Goal: Task Accomplishment & Management: Use online tool/utility

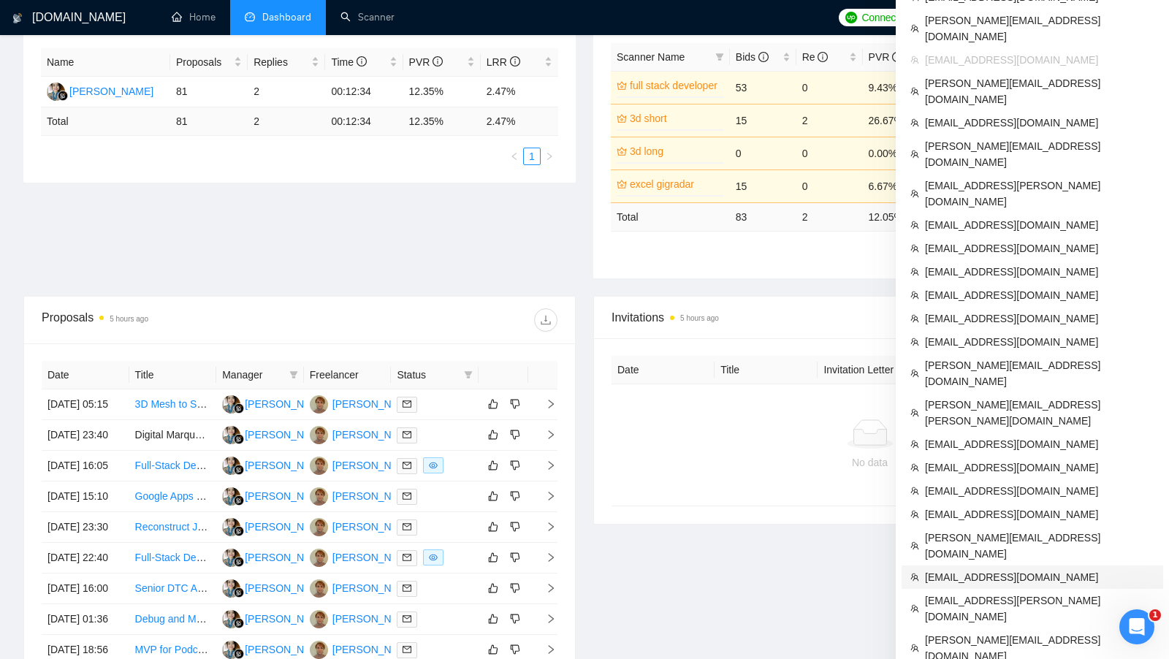
scroll to position [275, 0]
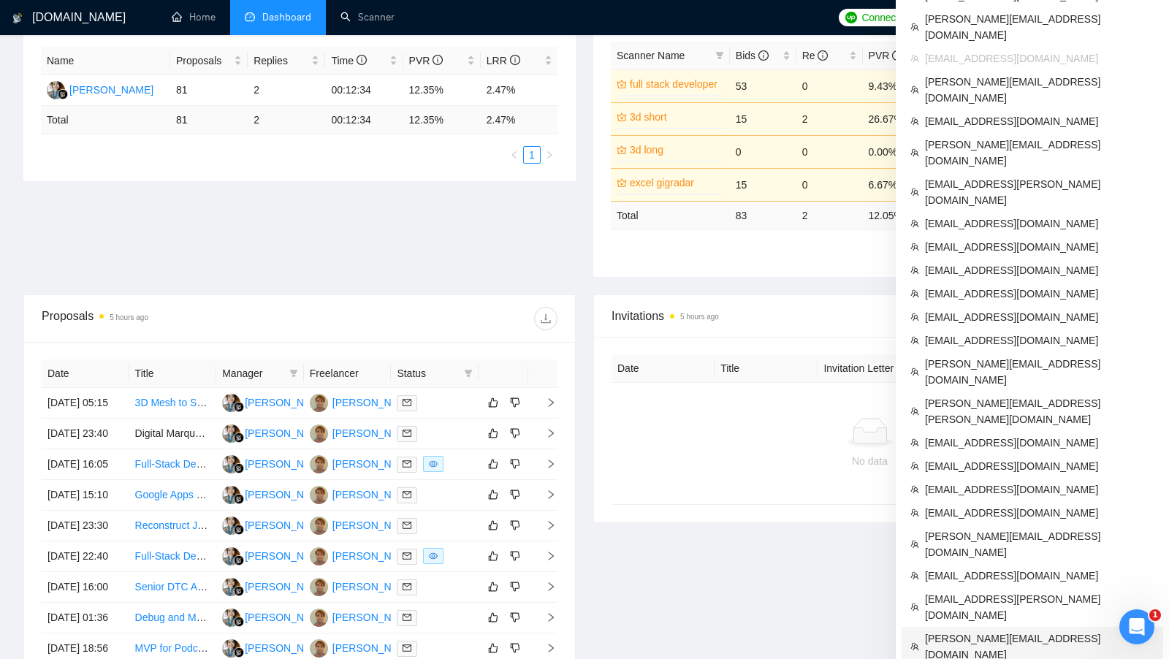
click at [963, 631] on span "[PERSON_NAME][EMAIL_ADDRESS][DOMAIN_NAME]" at bounding box center [1040, 647] width 230 height 32
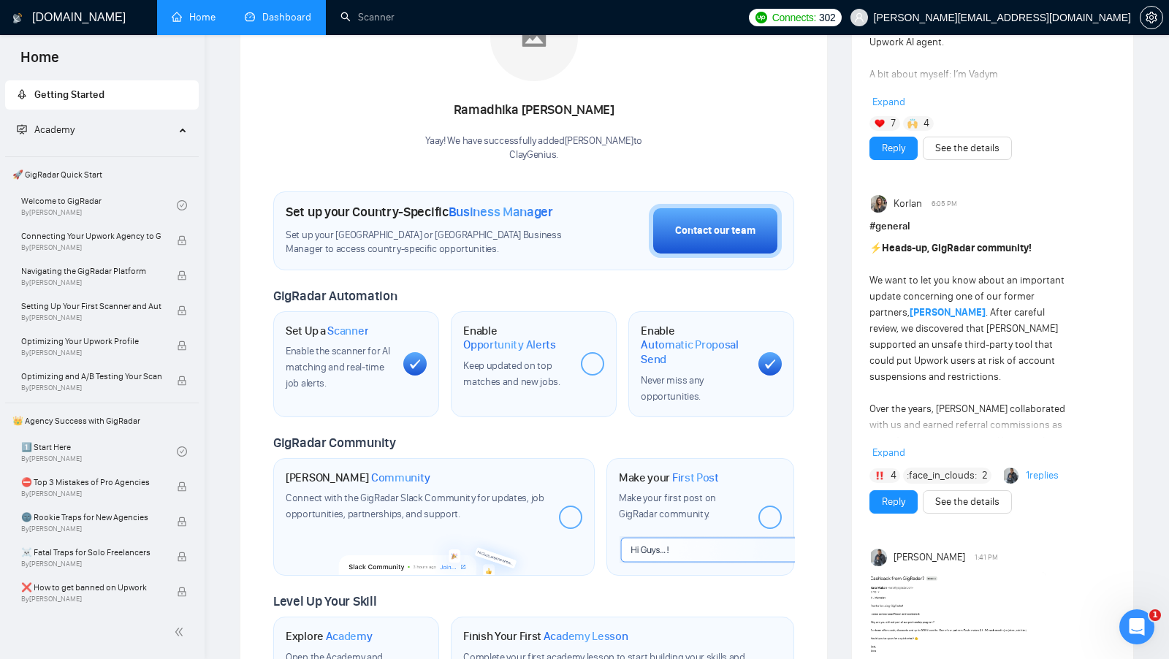
click at [295, 34] on li "Dashboard" at bounding box center [278, 17] width 96 height 35
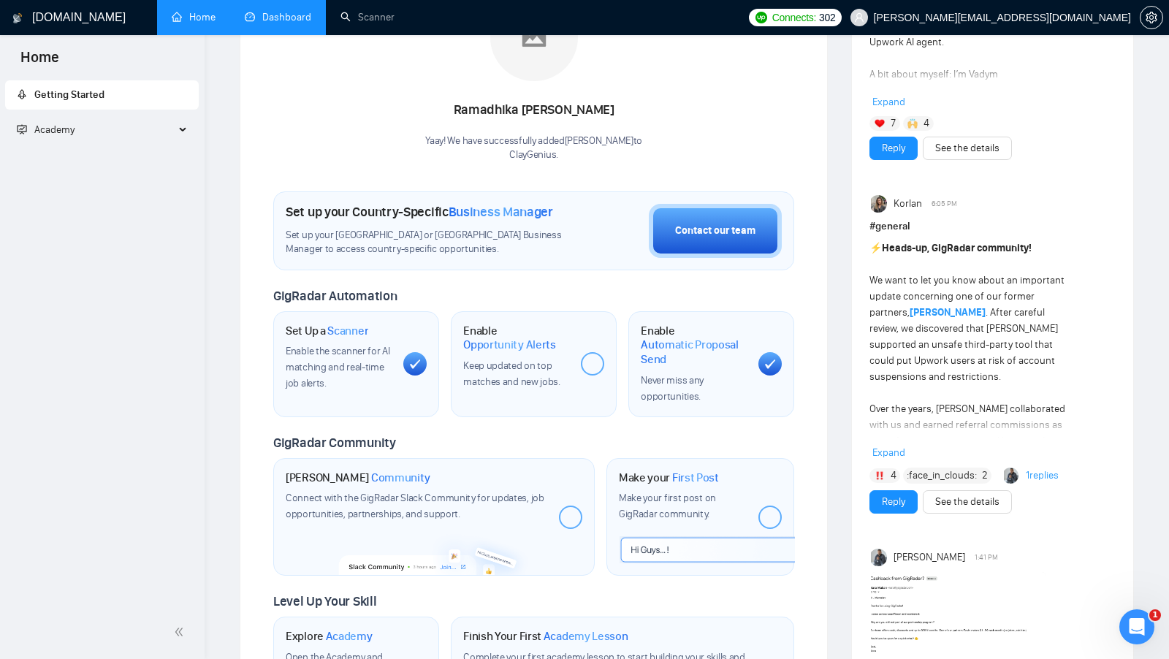
click at [295, 34] on li "Dashboard" at bounding box center [278, 17] width 96 height 35
click at [276, 21] on link "Dashboard" at bounding box center [278, 17] width 67 height 12
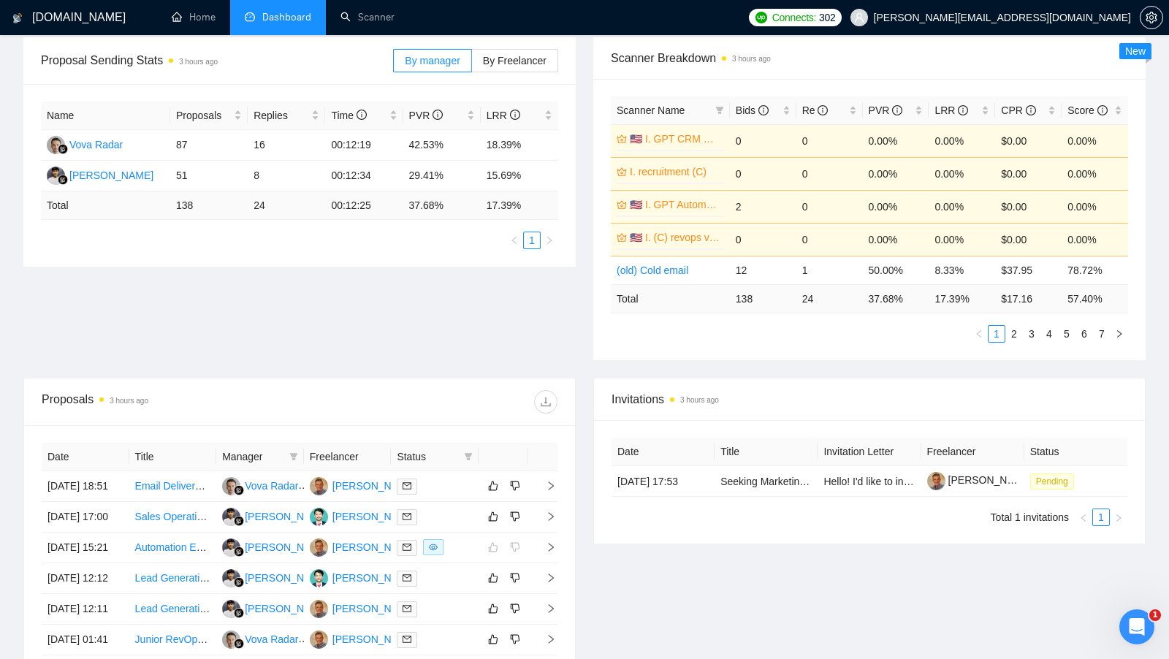
scroll to position [175, 0]
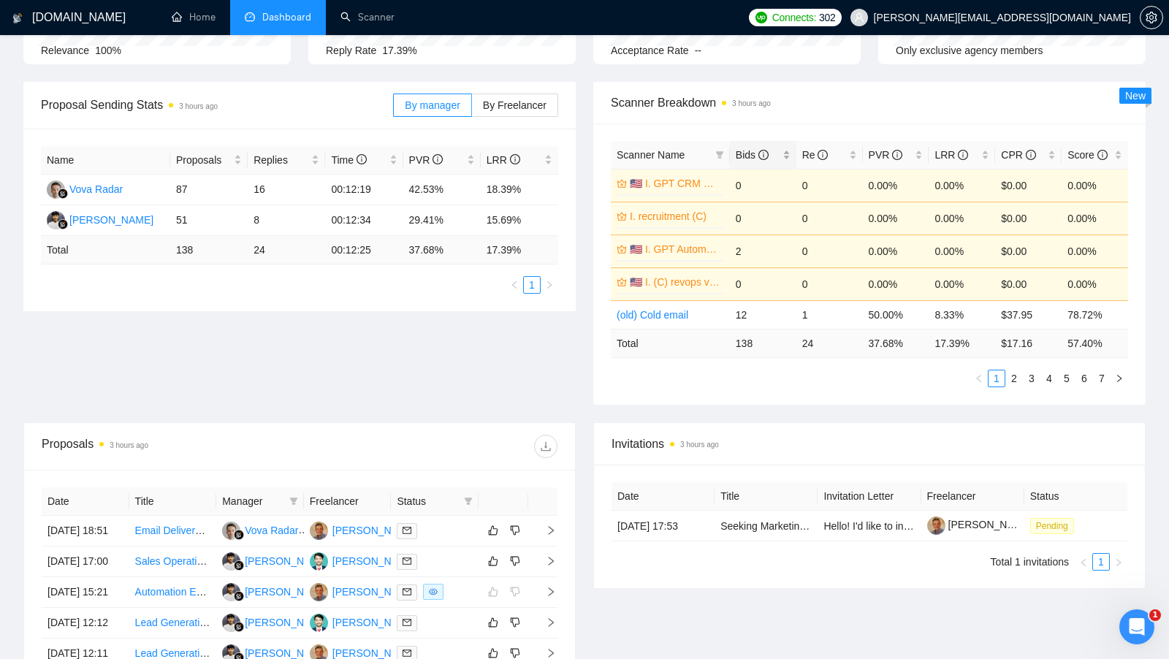
click at [789, 153] on div "Bids" at bounding box center [763, 155] width 55 height 16
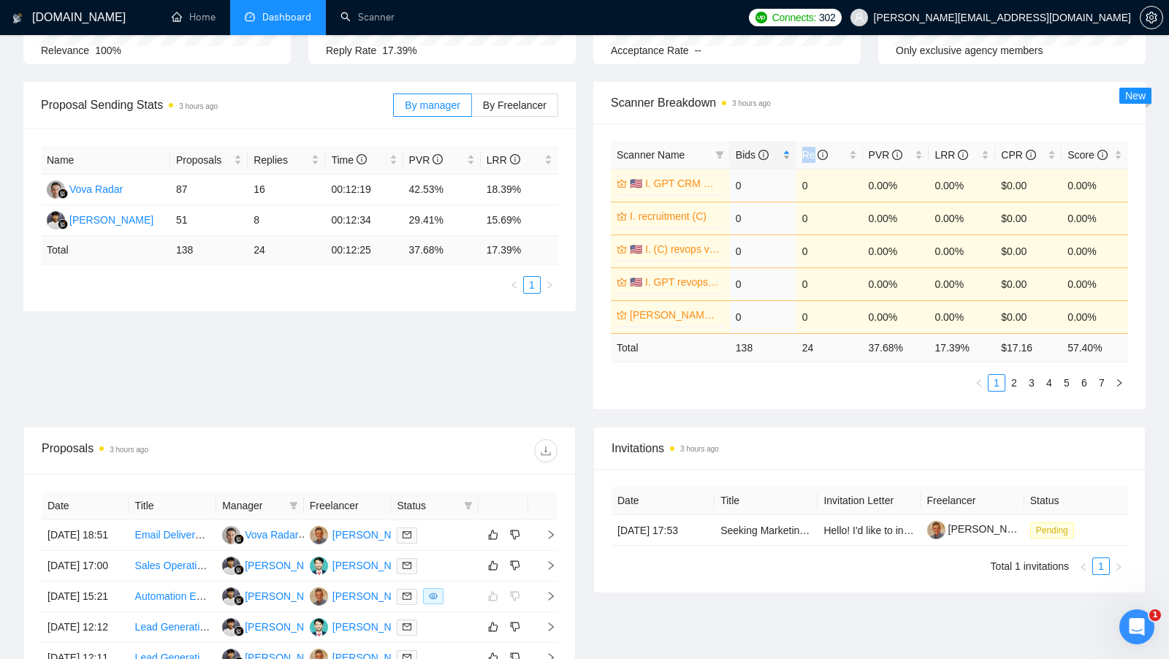
click at [789, 153] on div "Bids" at bounding box center [763, 155] width 55 height 16
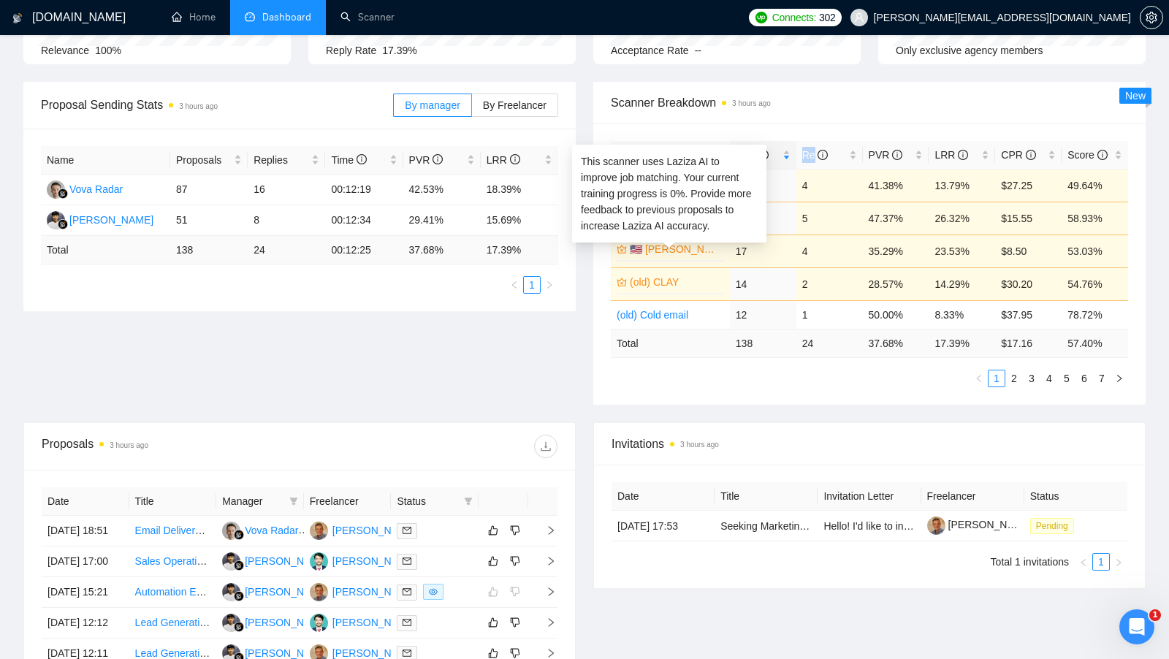
click at [697, 247] on link "🇺🇸 [PERSON_NAME] [GEOGRAPHIC_DATA] (D)" at bounding box center [675, 249] width 91 height 16
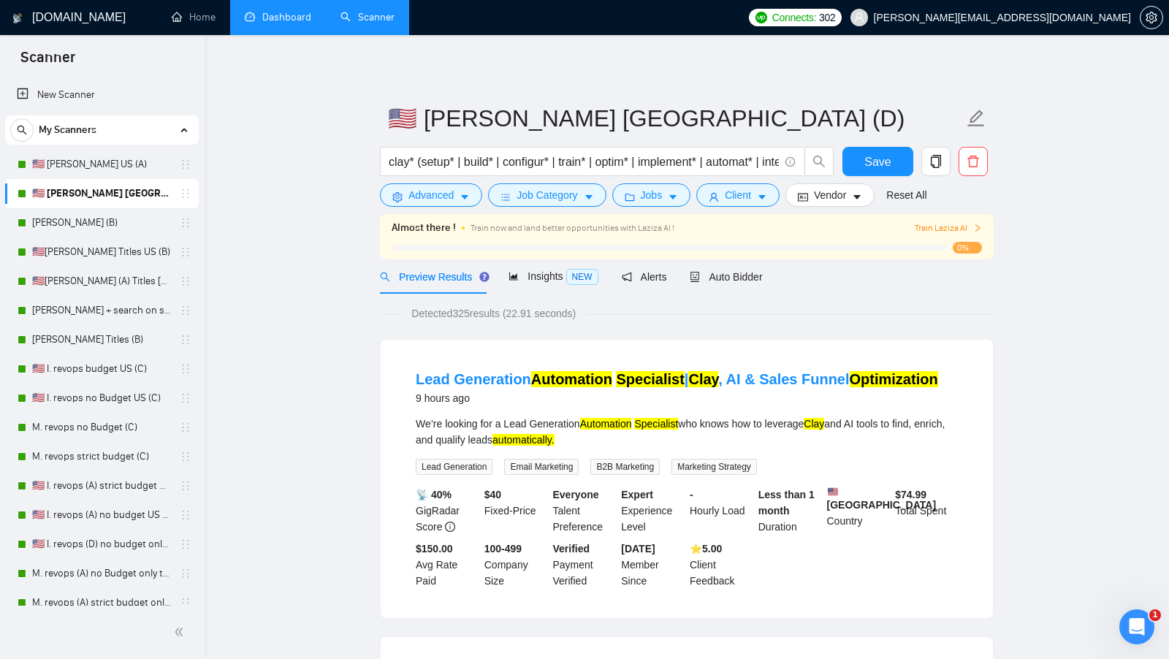
scroll to position [249, 0]
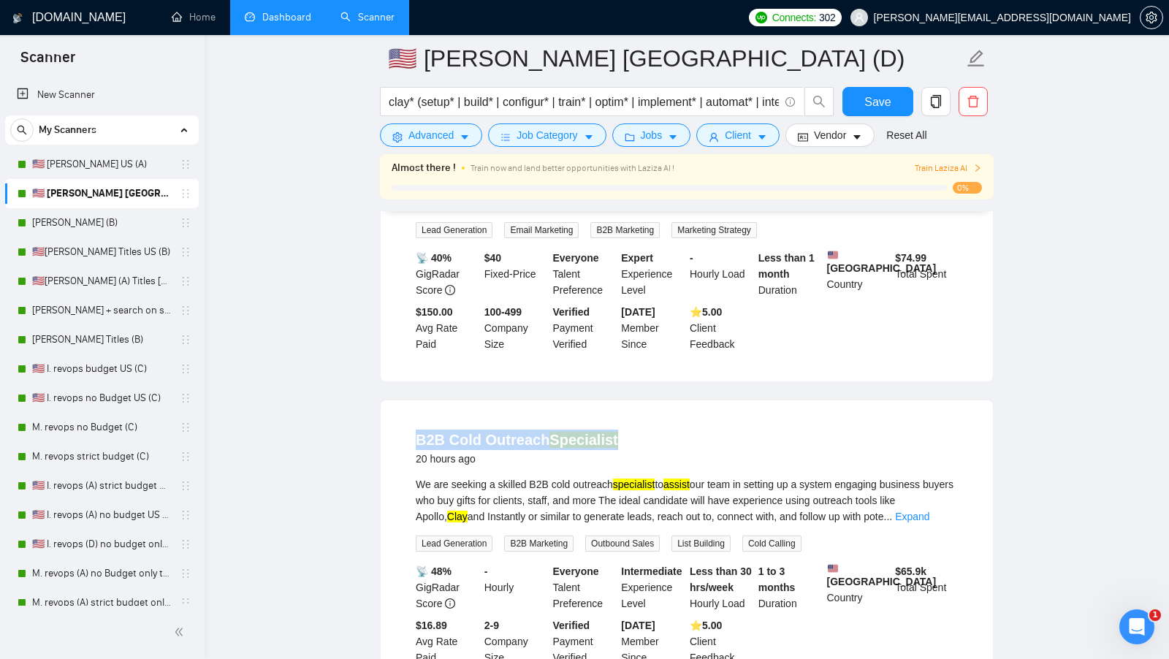
drag, startPoint x: 414, startPoint y: 436, endPoint x: 675, endPoint y: 439, distance: 260.9
click at [675, 439] on li "B2B Cold Outreach Specialist 20 hours ago We are seeking a skilled B2B cold out…" at bounding box center [686, 547] width 577 height 259
copy link "B2B Cold Outreach Specialist"
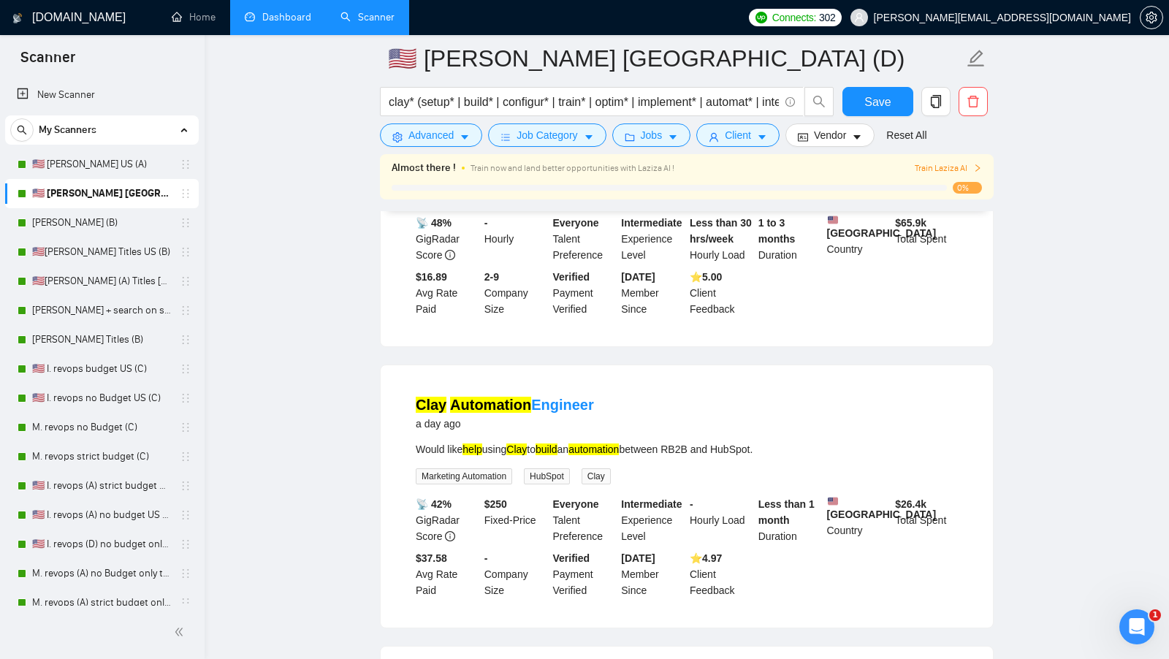
scroll to position [598, 0]
copy link "Clay Automation Engineer"
drag, startPoint x: 600, startPoint y: 410, endPoint x: 417, endPoint y: 410, distance: 183.5
click at [417, 410] on div "Clay Automation Engineer a day ago" at bounding box center [687, 413] width 542 height 38
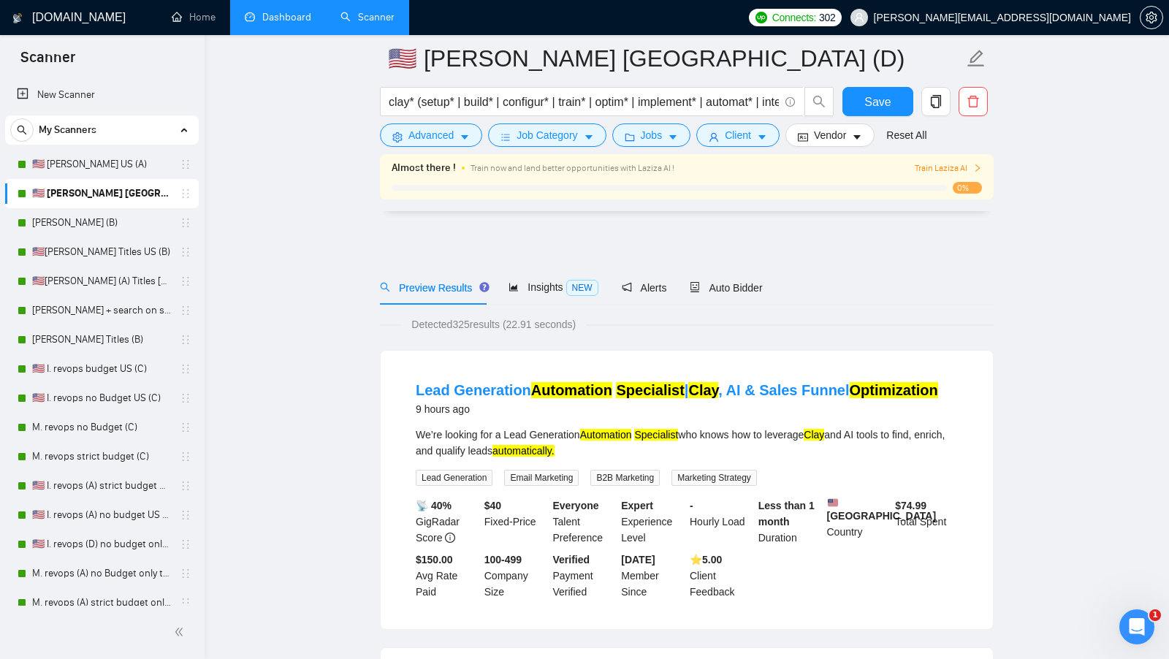
scroll to position [0, 0]
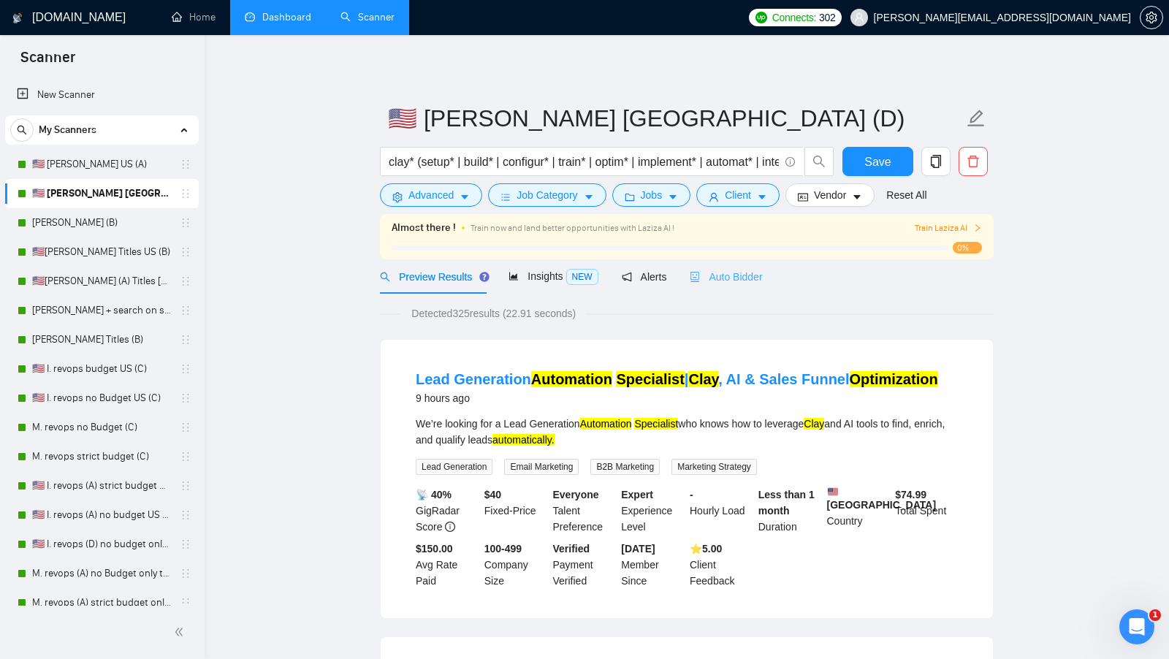
click at [728, 264] on div "Auto Bidder" at bounding box center [726, 276] width 72 height 34
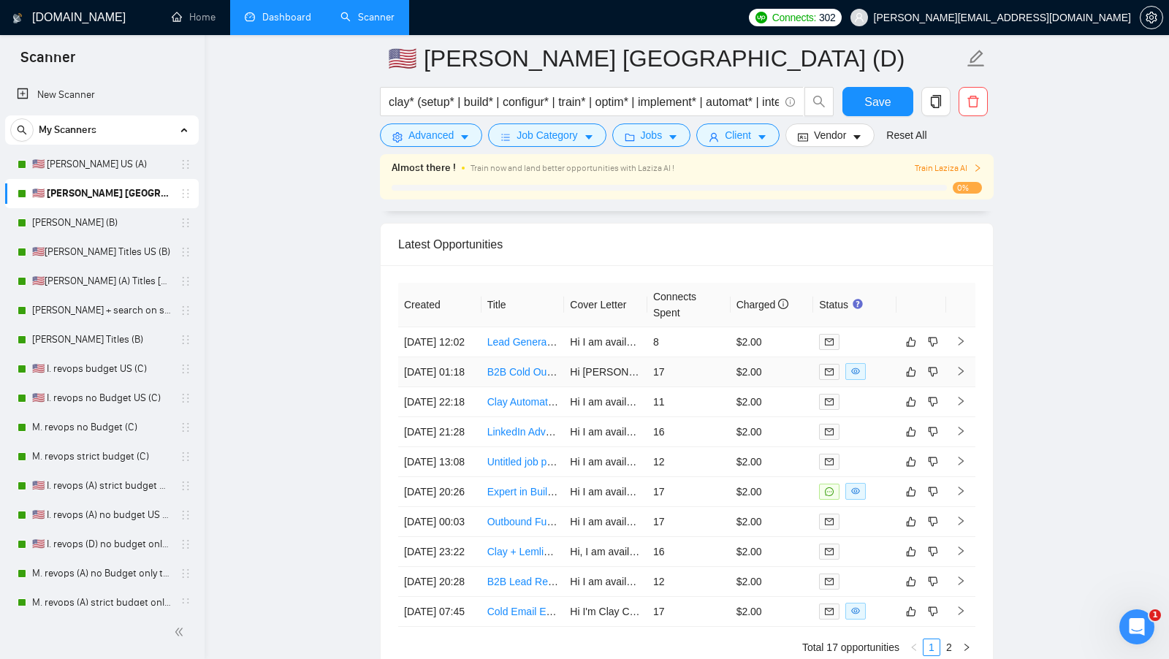
scroll to position [3635, 0]
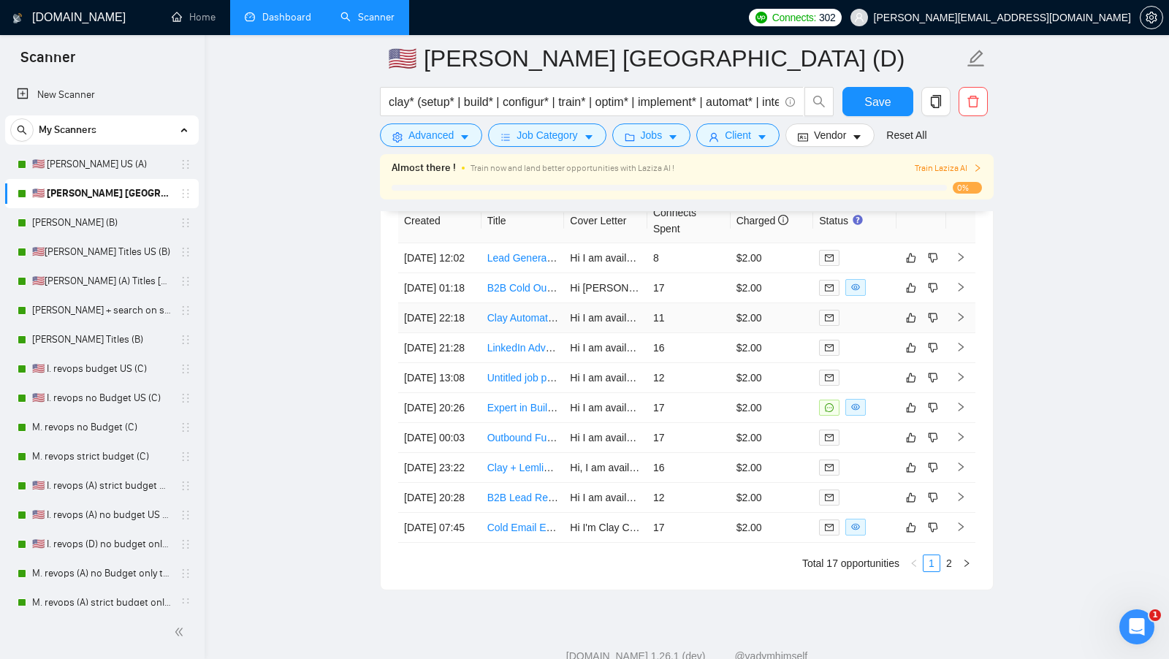
click at [871, 333] on td at bounding box center [854, 318] width 83 height 30
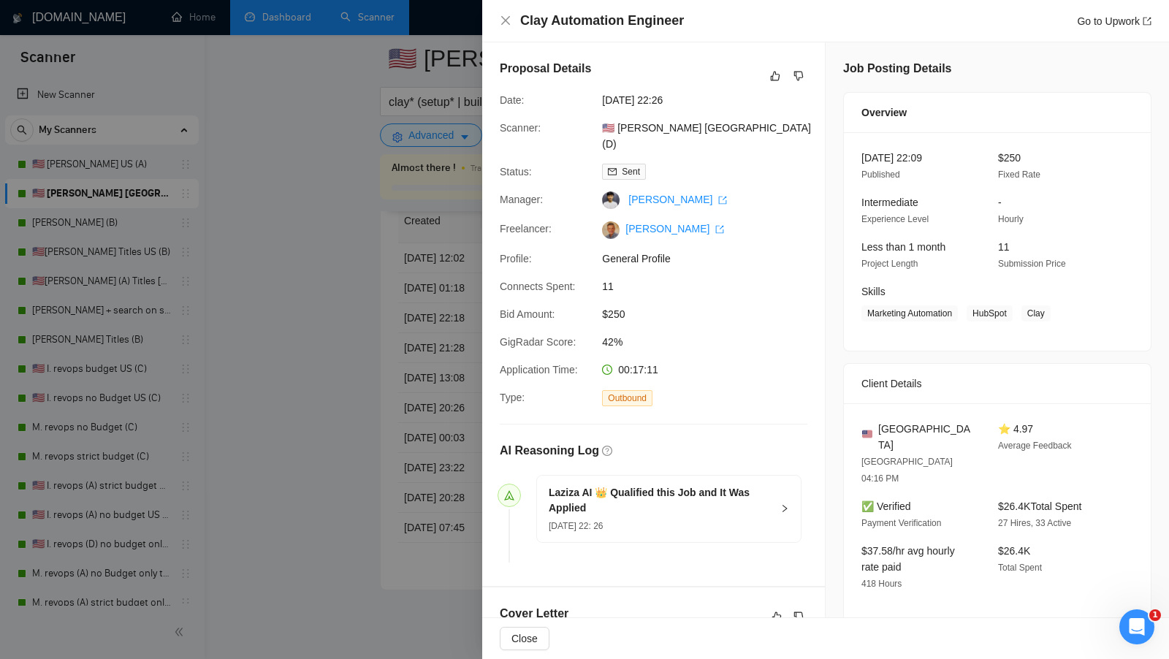
click at [455, 376] on div at bounding box center [584, 329] width 1169 height 659
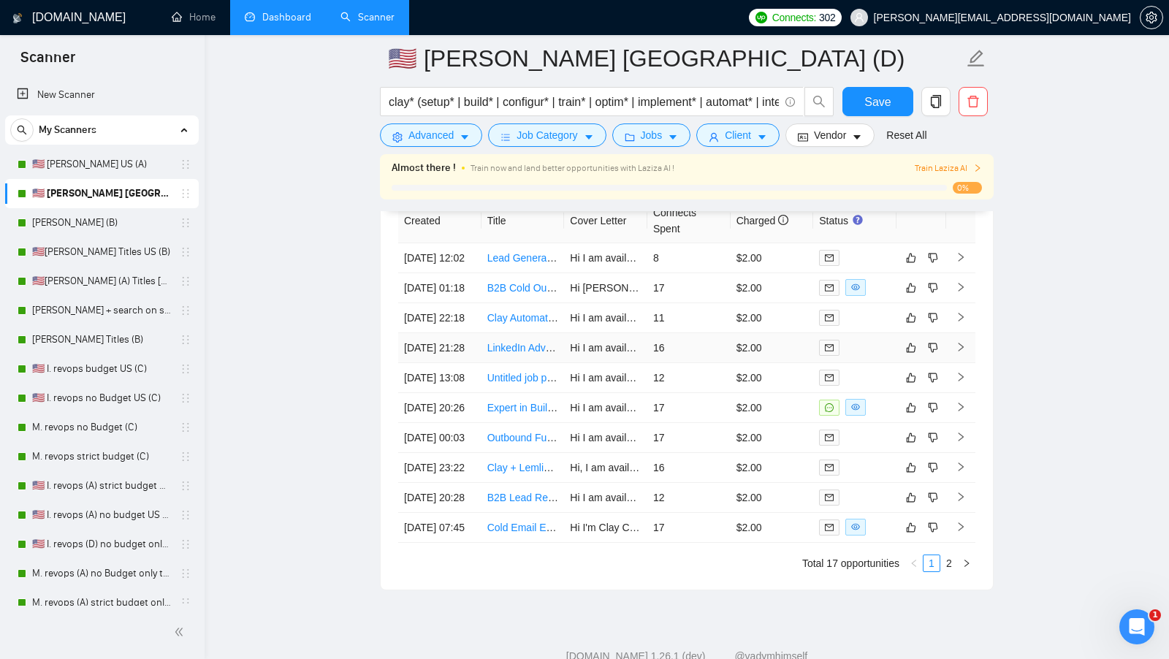
scroll to position [3667, 0]
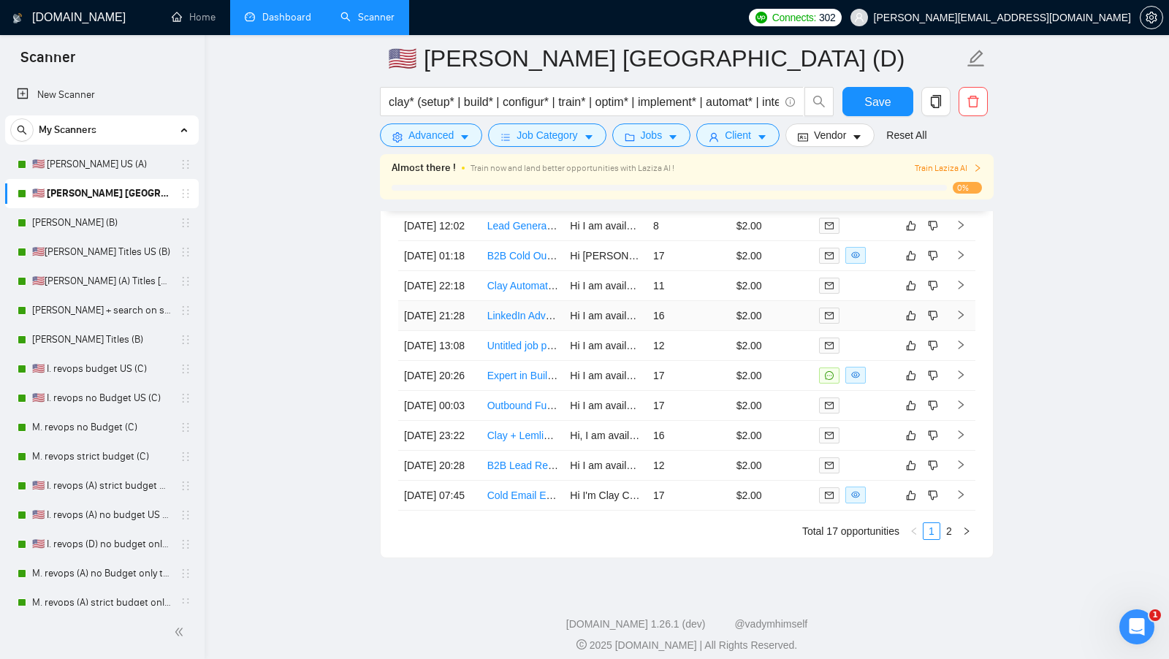
click at [858, 324] on div at bounding box center [855, 315] width 72 height 17
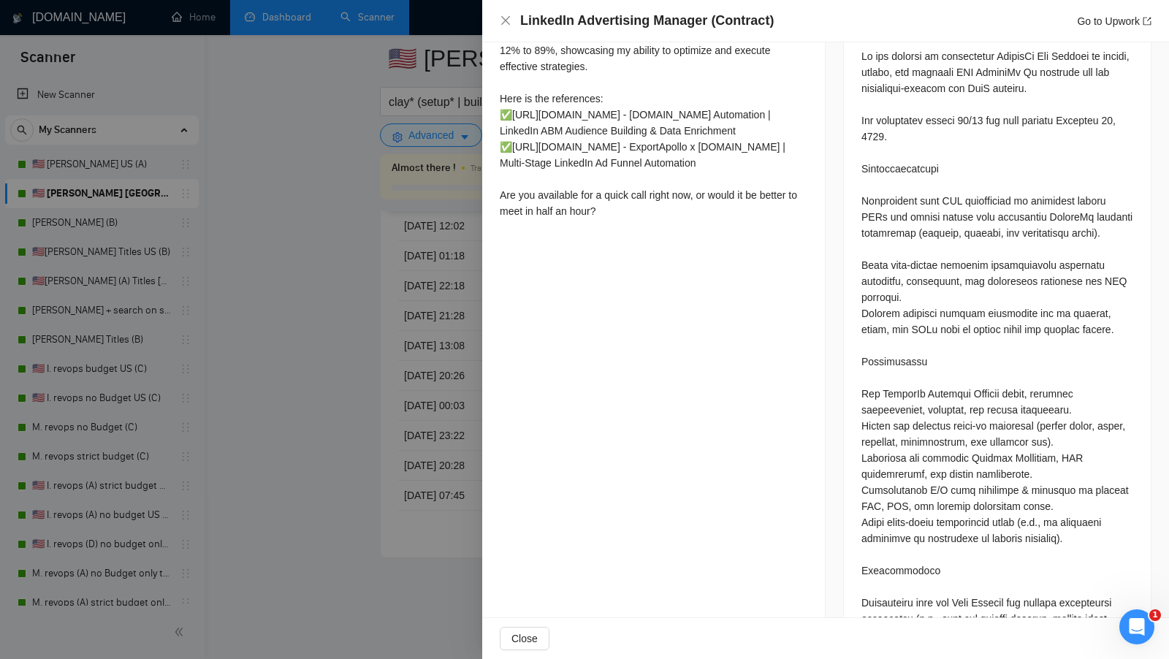
scroll to position [666, 0]
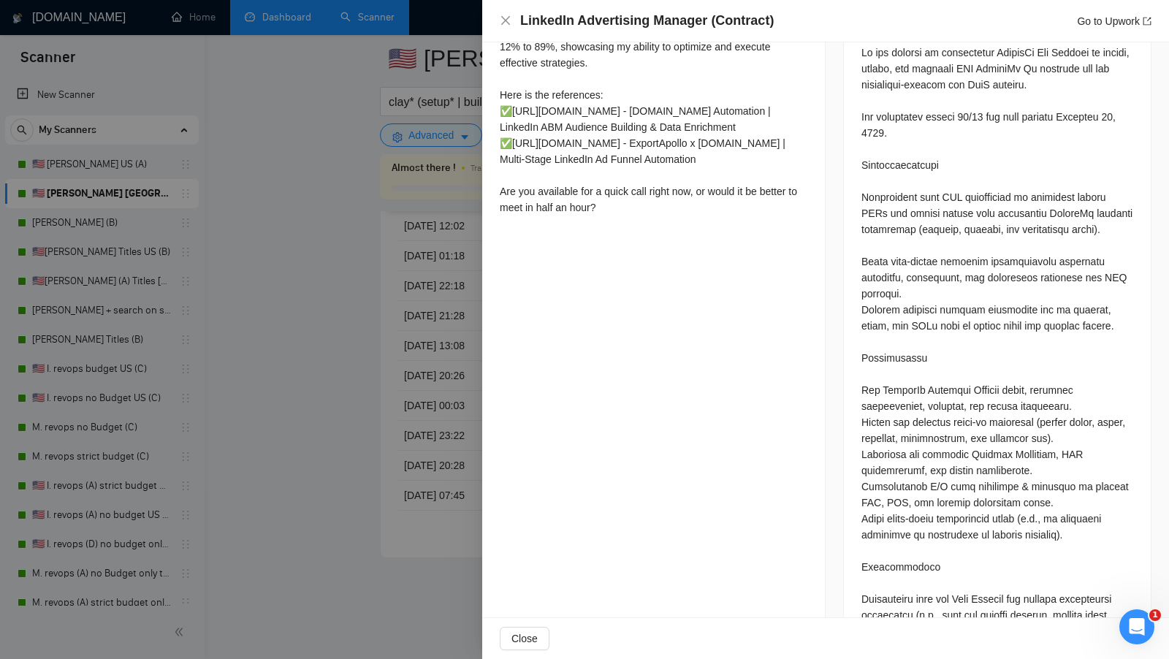
click at [474, 344] on div at bounding box center [584, 329] width 1169 height 659
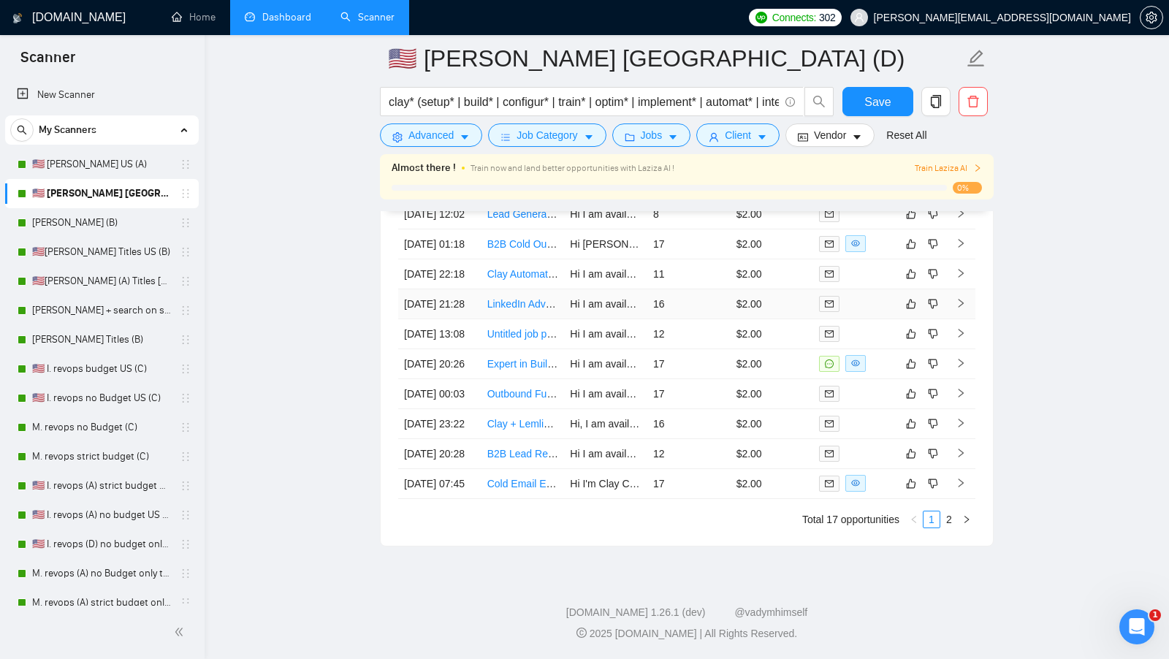
scroll to position [3714, 0]
click at [876, 379] on td at bounding box center [854, 364] width 83 height 30
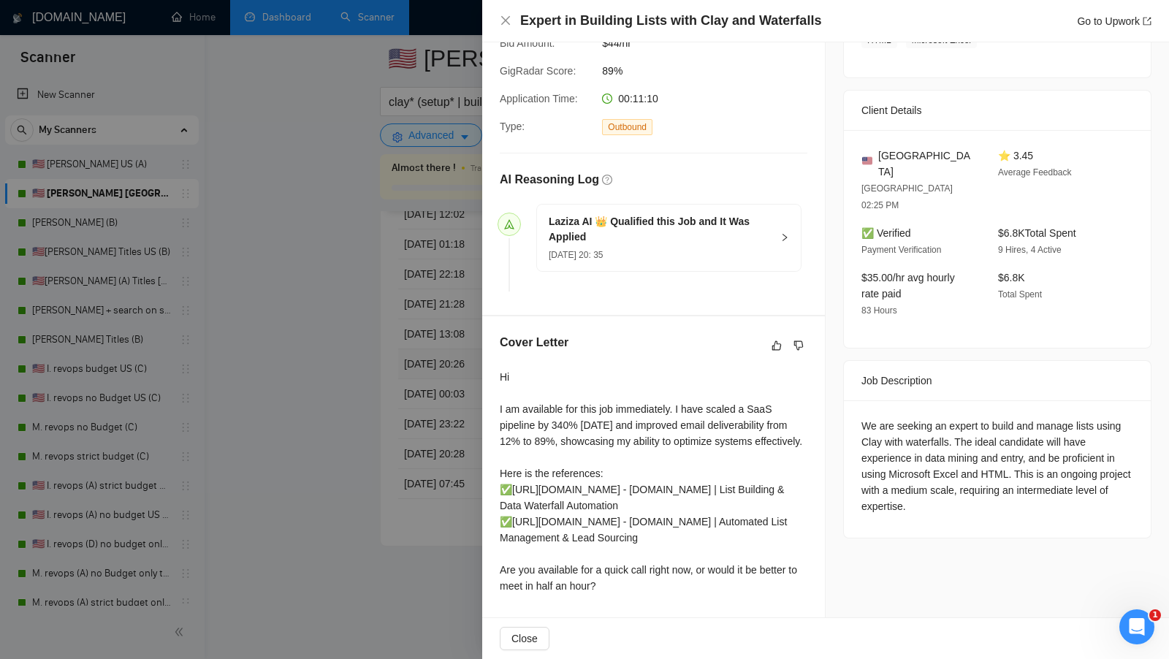
scroll to position [335, 0]
click at [653, 28] on h4 "Expert in Building Lists with Clay and Waterfalls" at bounding box center [670, 21] width 301 height 18
copy h4 "Expert in Building Lists with Clay and Waterfalls"
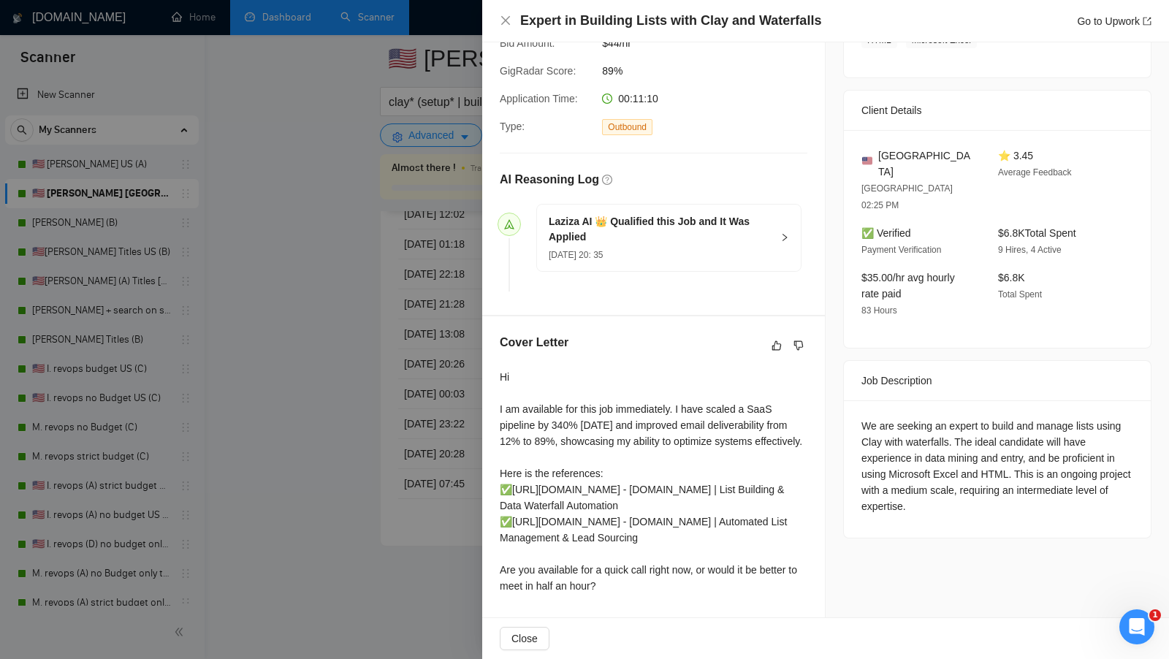
click at [422, 199] on div at bounding box center [584, 329] width 1169 height 659
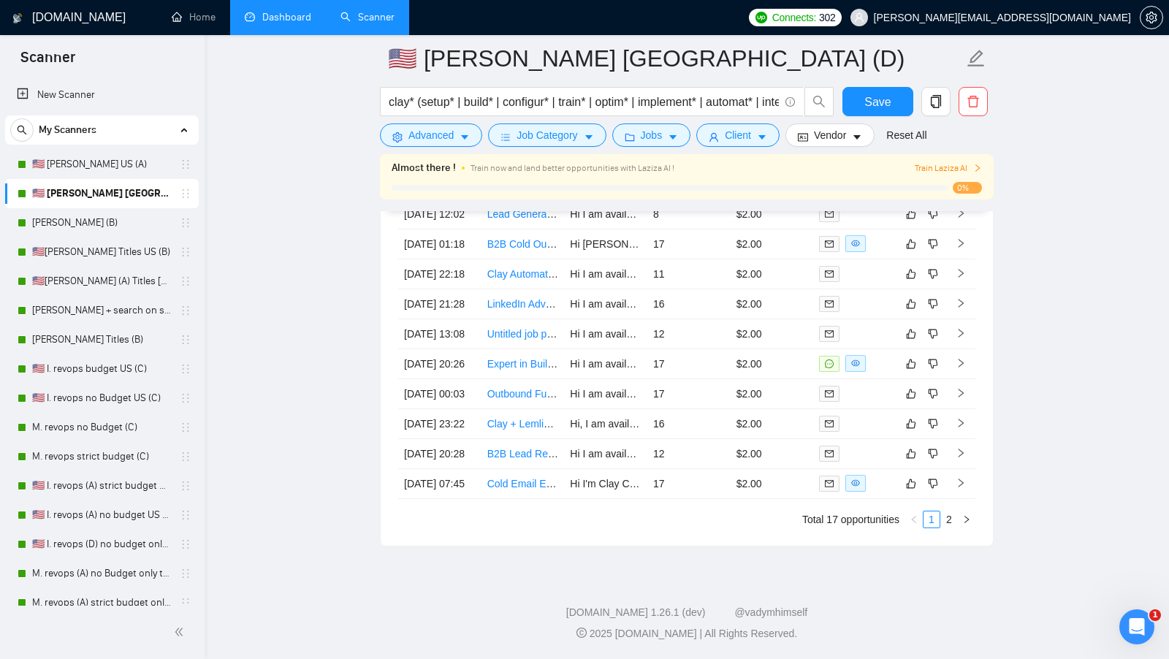
click at [280, 11] on link "Dashboard" at bounding box center [278, 17] width 67 height 12
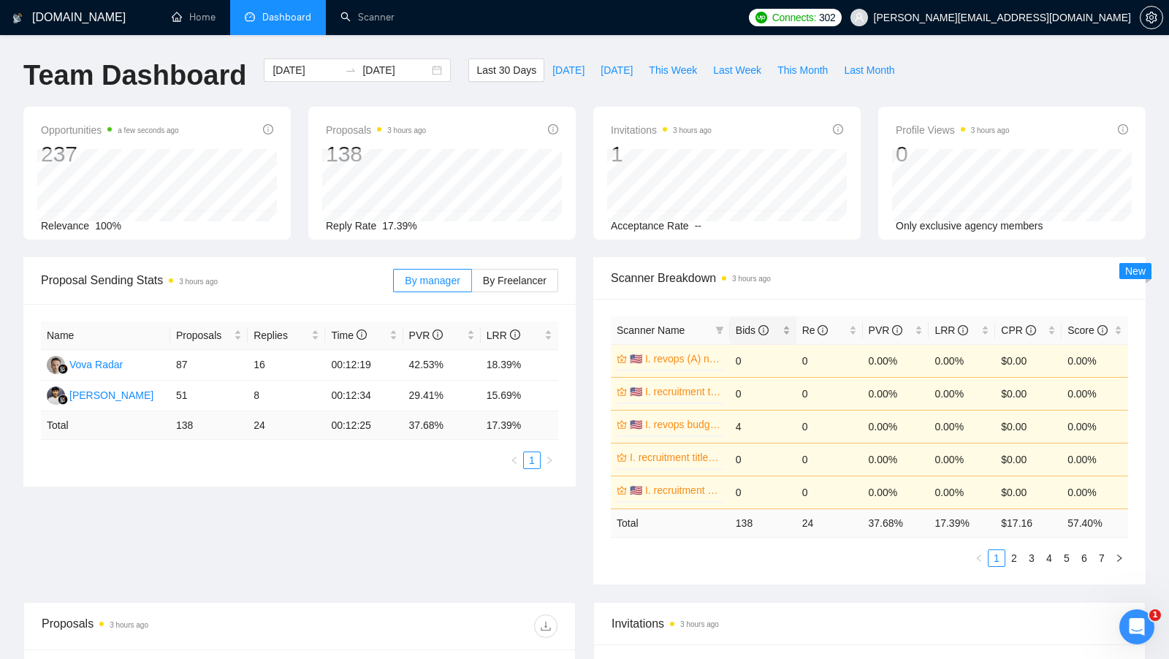
click at [788, 328] on div "Bids" at bounding box center [763, 330] width 55 height 16
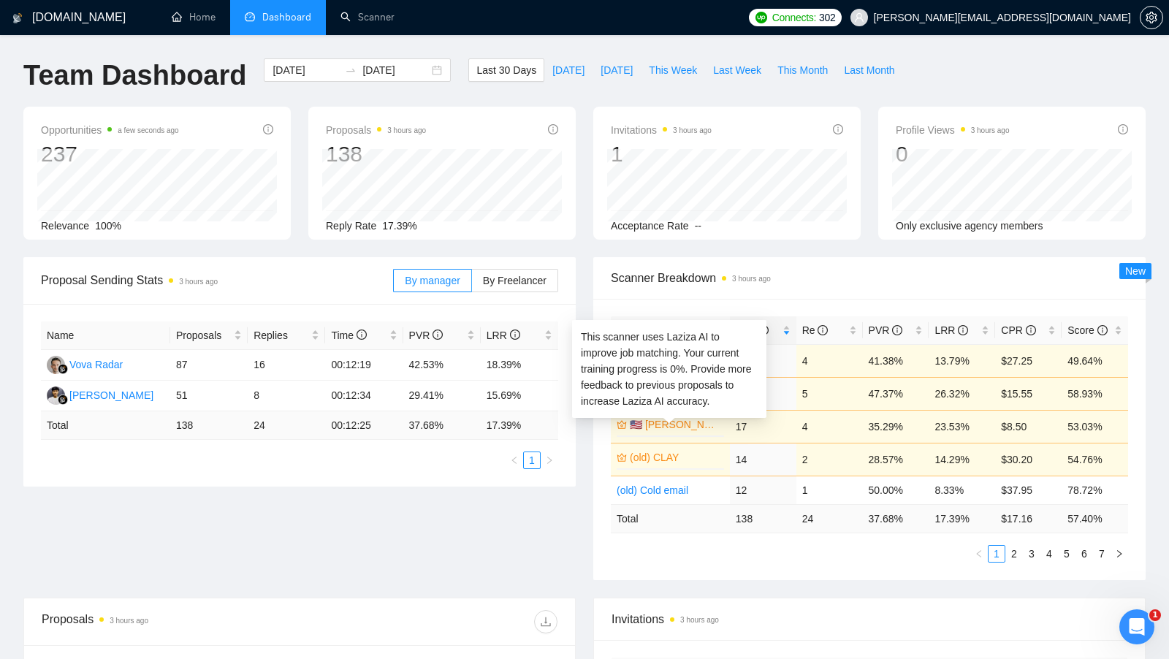
click at [691, 425] on link "🇺🇸 [PERSON_NAME] [GEOGRAPHIC_DATA] (D)" at bounding box center [675, 425] width 91 height 16
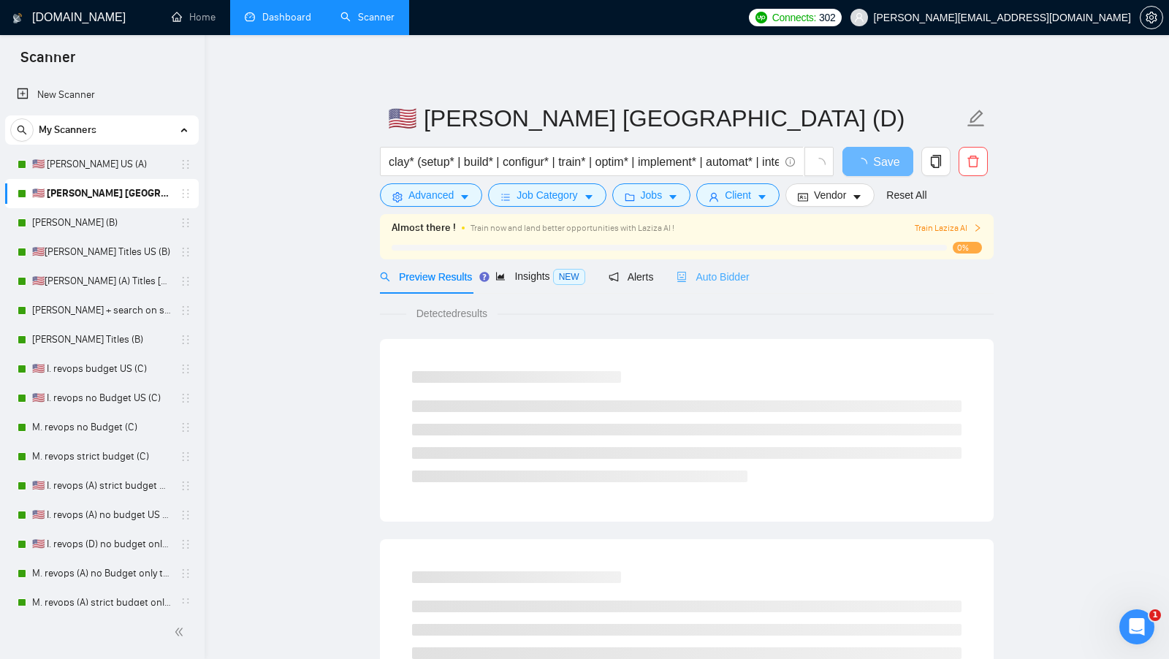
click at [718, 288] on div "Auto Bidder" at bounding box center [713, 276] width 72 height 34
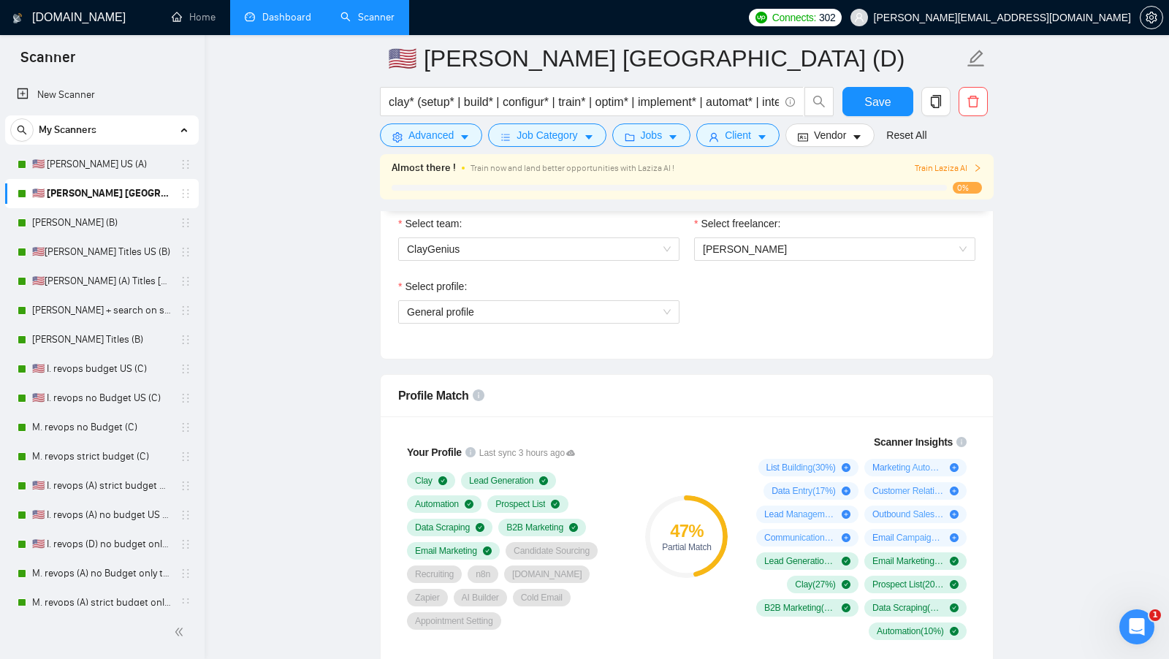
scroll to position [929, 0]
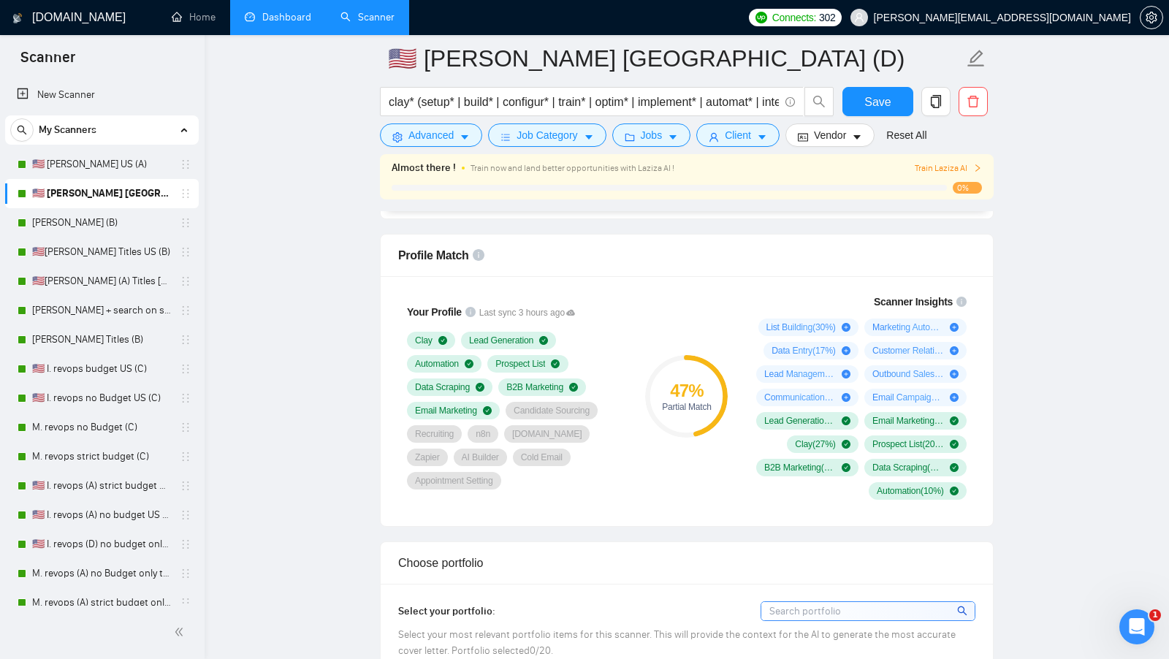
click at [697, 333] on div "47 % Partial Match" at bounding box center [687, 397] width 98 height 224
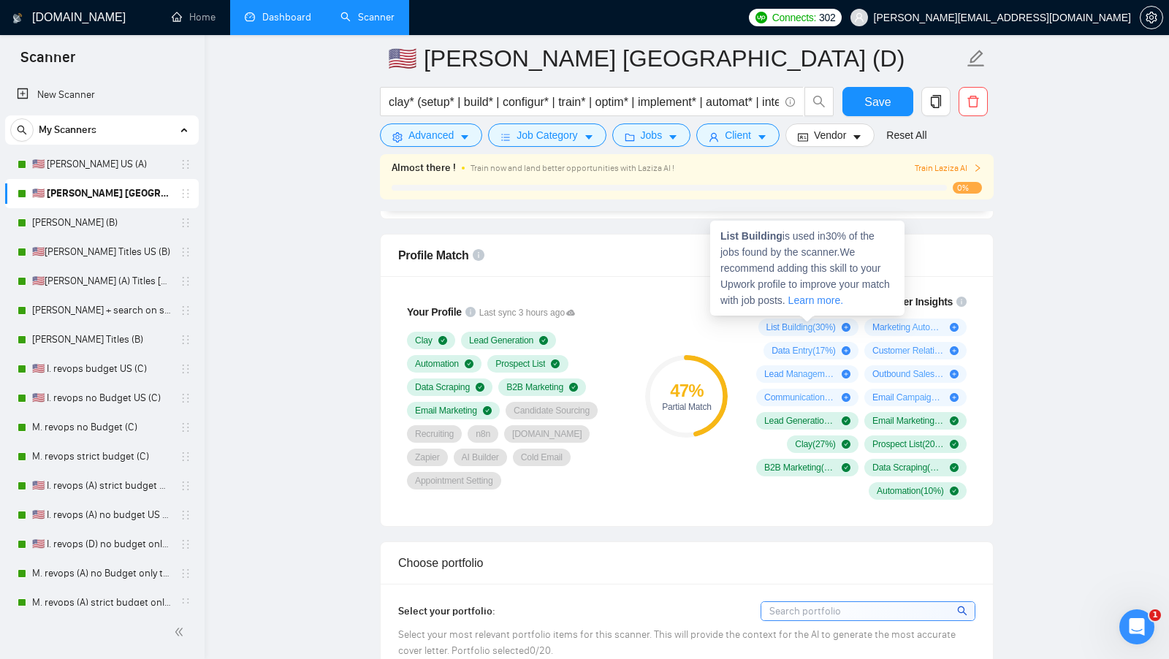
click at [775, 322] on span "List Building ( 30 %)" at bounding box center [801, 328] width 69 height 12
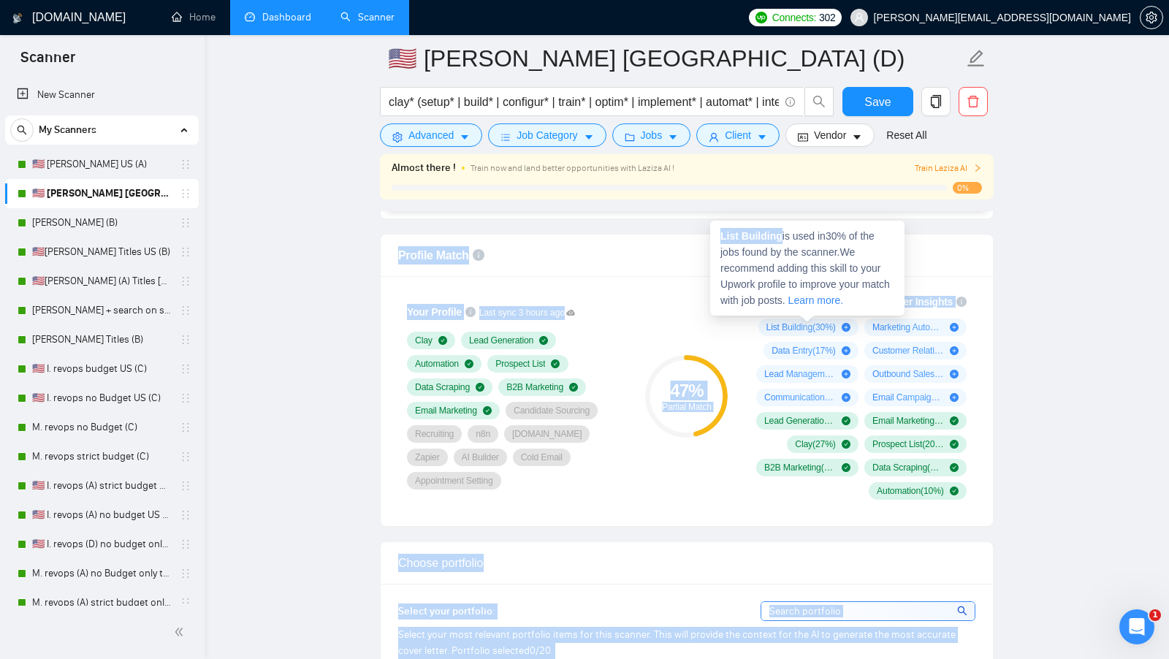
drag, startPoint x: 784, startPoint y: 234, endPoint x: 708, endPoint y: 234, distance: 75.3
copy body "Profile Match Your Profile Last sync 3 hours ago Clay Lead Generation Automatio…"
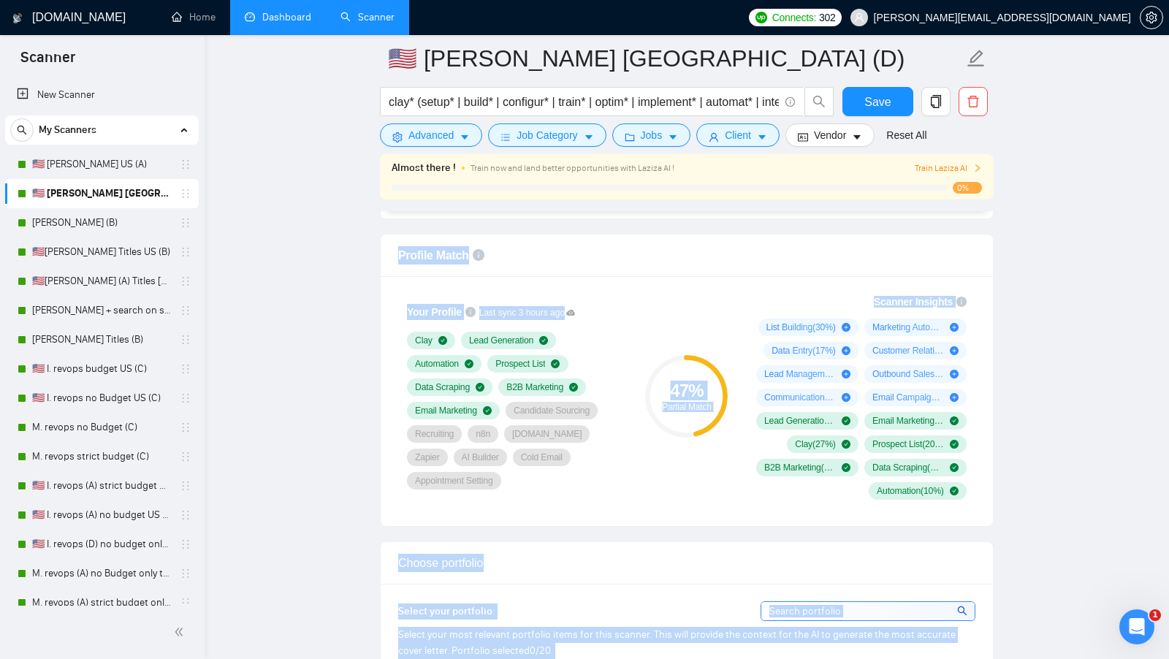
click at [624, 235] on div "Profile Match" at bounding box center [686, 256] width 577 height 42
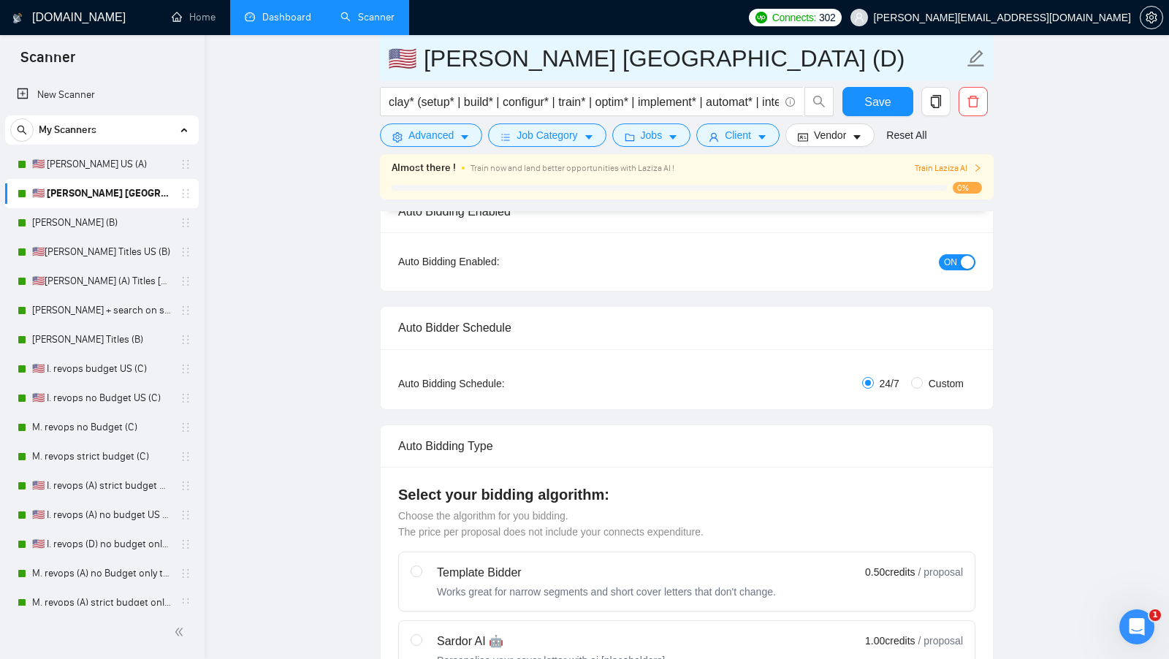
scroll to position [0, 0]
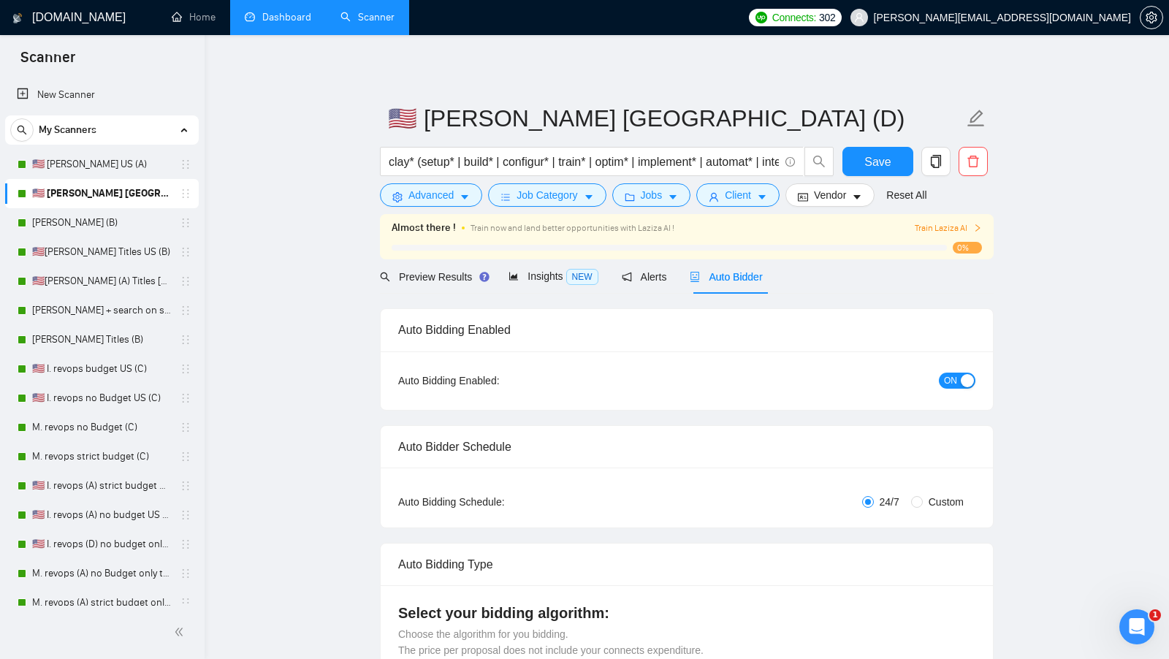
click at [263, 23] on link "Dashboard" at bounding box center [278, 17] width 67 height 12
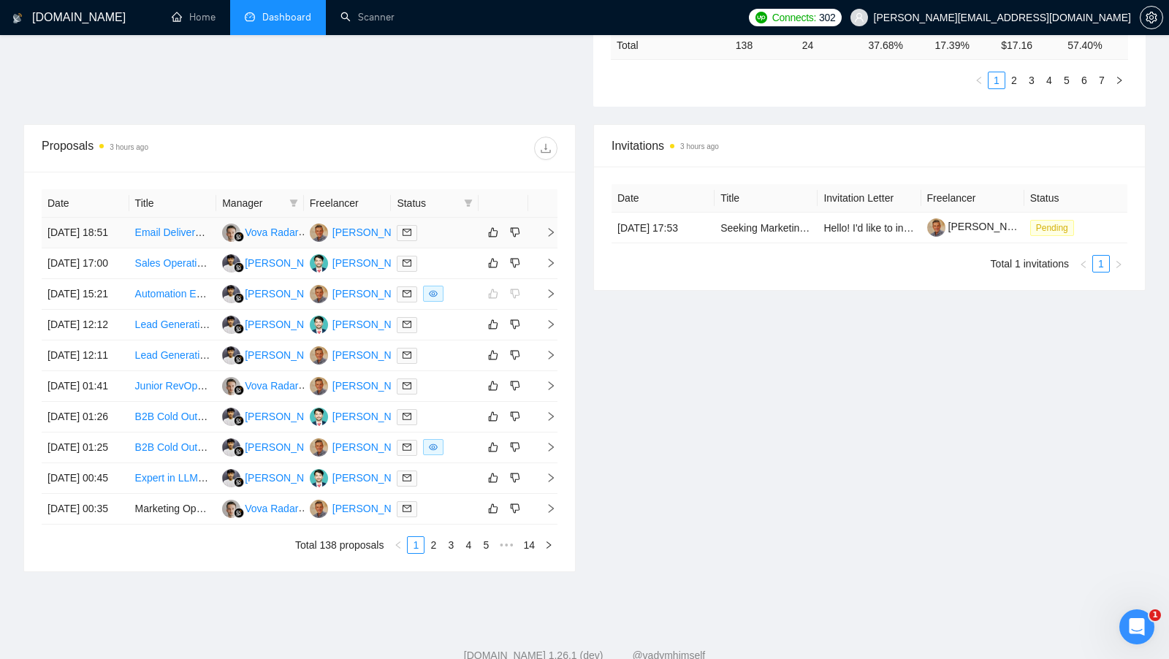
scroll to position [648, 0]
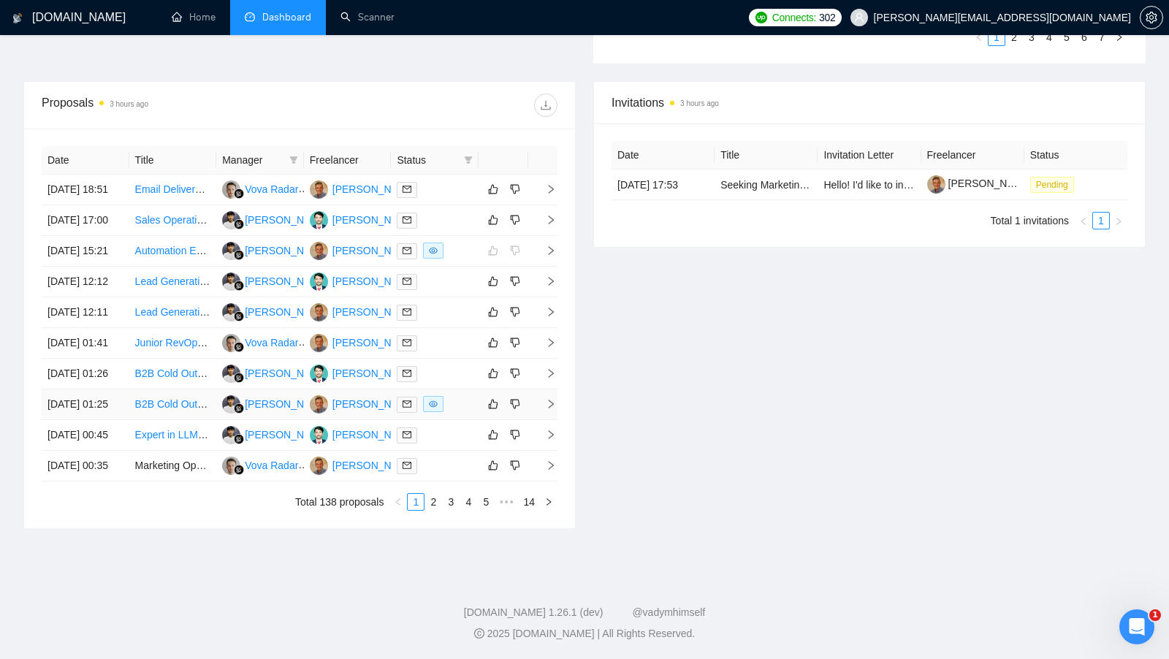
click at [456, 396] on div at bounding box center [435, 404] width 76 height 17
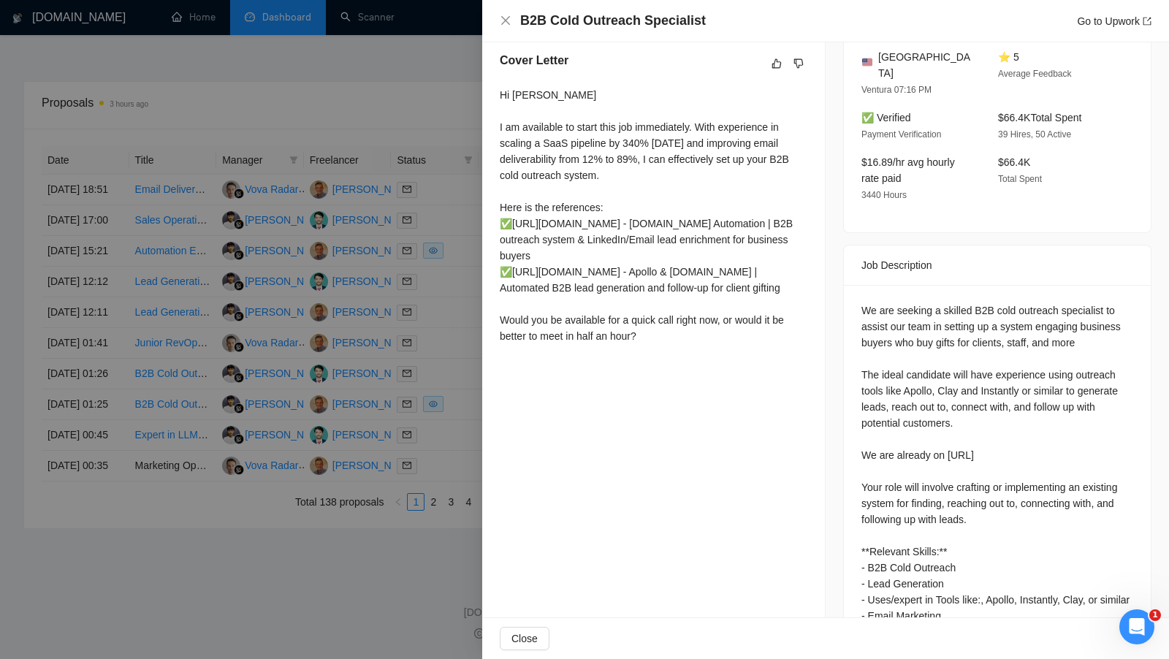
scroll to position [500, 0]
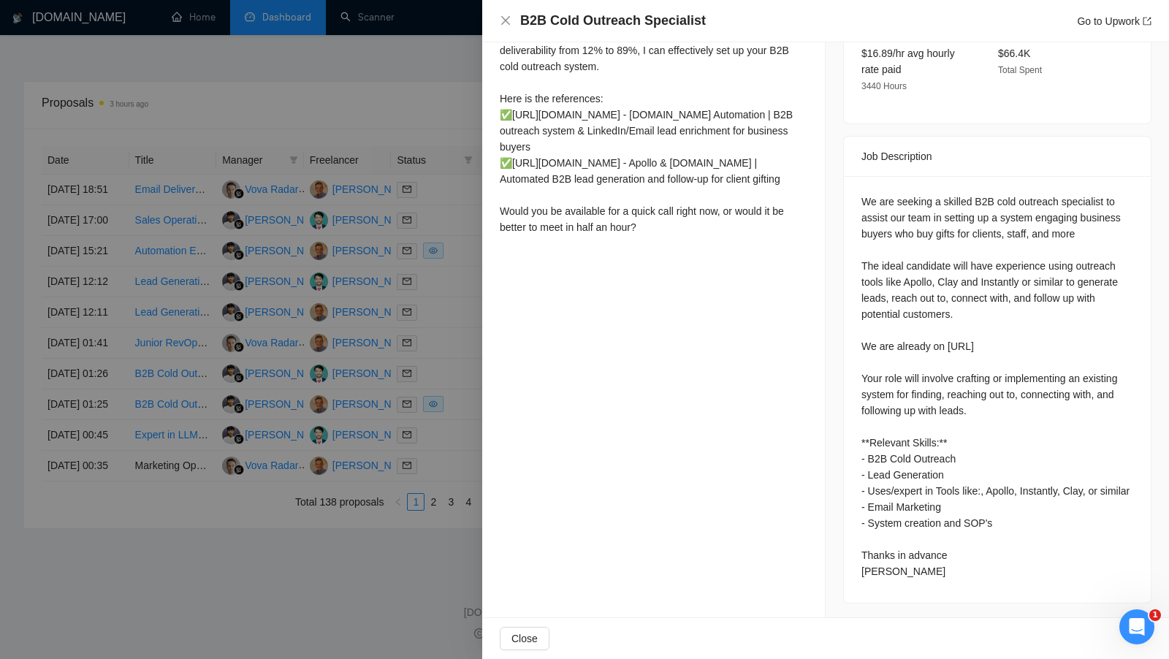
click at [421, 349] on div at bounding box center [584, 329] width 1169 height 659
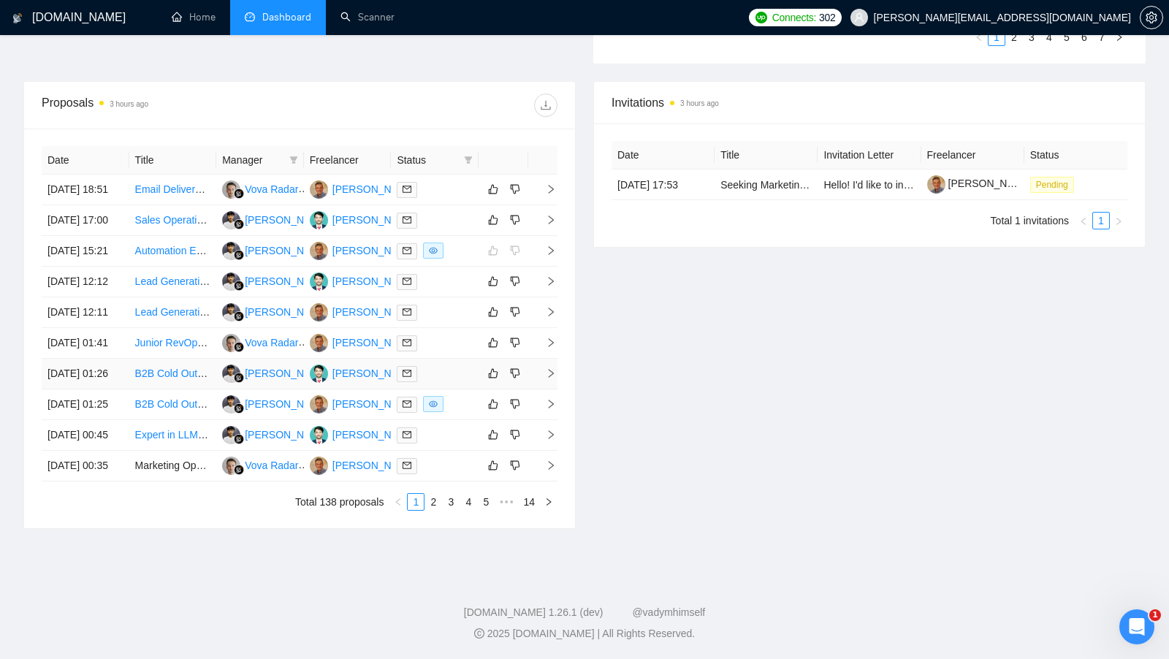
scroll to position [425, 0]
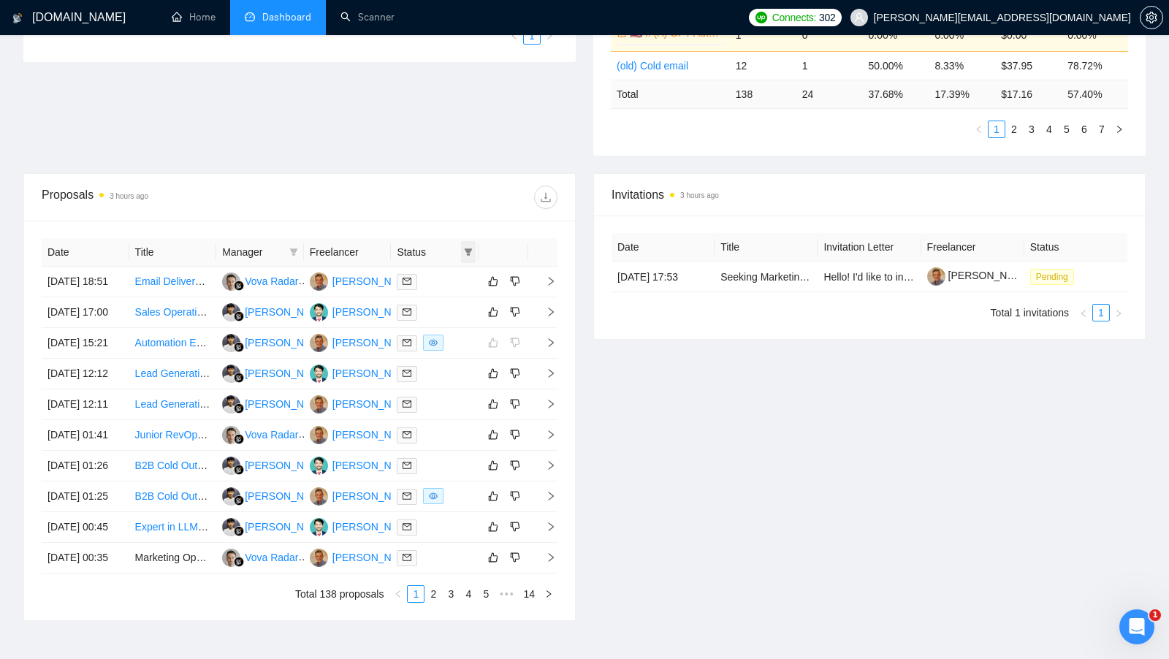
click at [464, 254] on span at bounding box center [468, 252] width 15 height 22
click at [401, 275] on input "checkbox" at bounding box center [402, 276] width 12 height 12
checkbox input "true"
click at [431, 216] on div "Proposals 3 hours ago" at bounding box center [300, 197] width 516 height 47
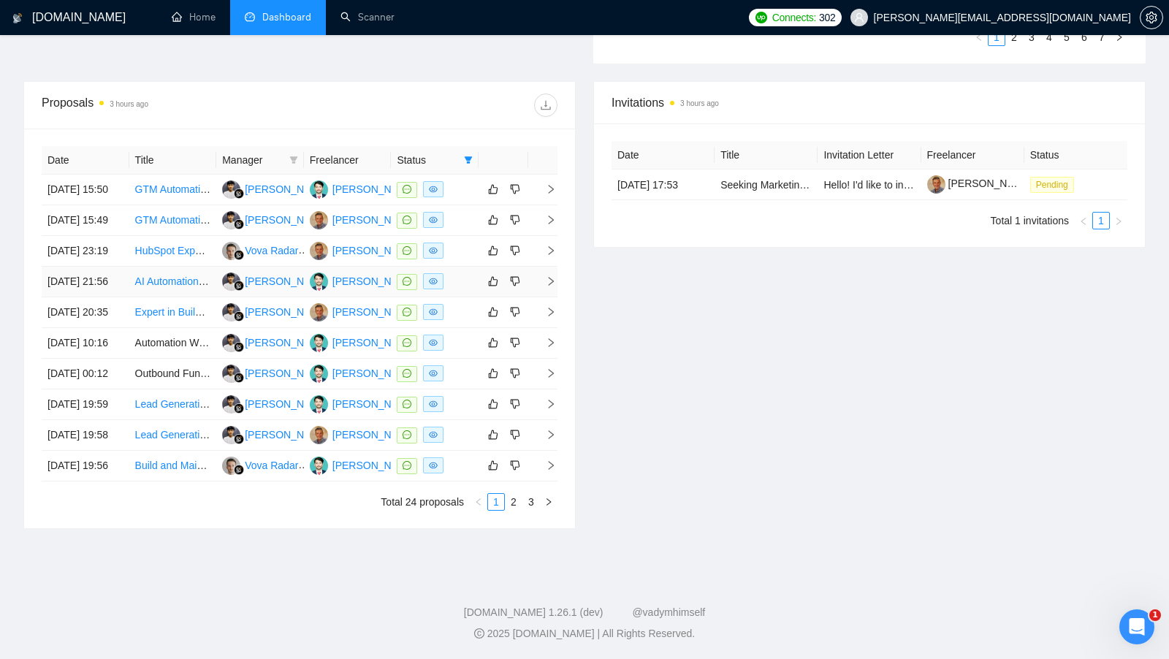
scroll to position [545, 0]
click at [528, 510] on link "3" at bounding box center [531, 502] width 16 height 16
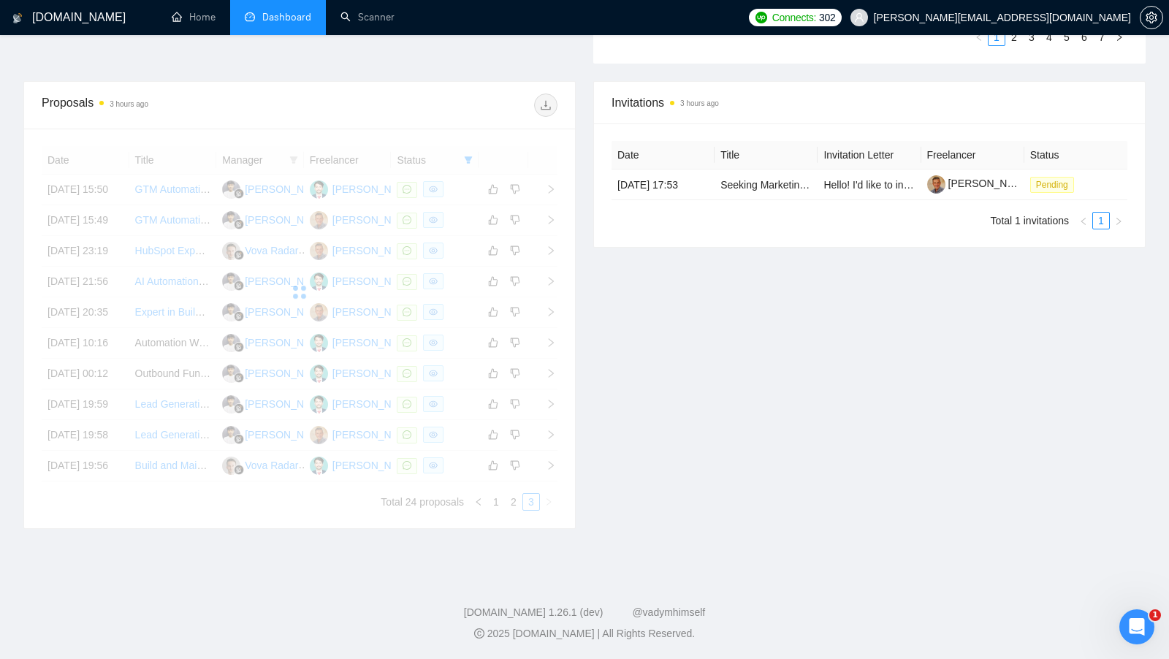
scroll to position [382, 0]
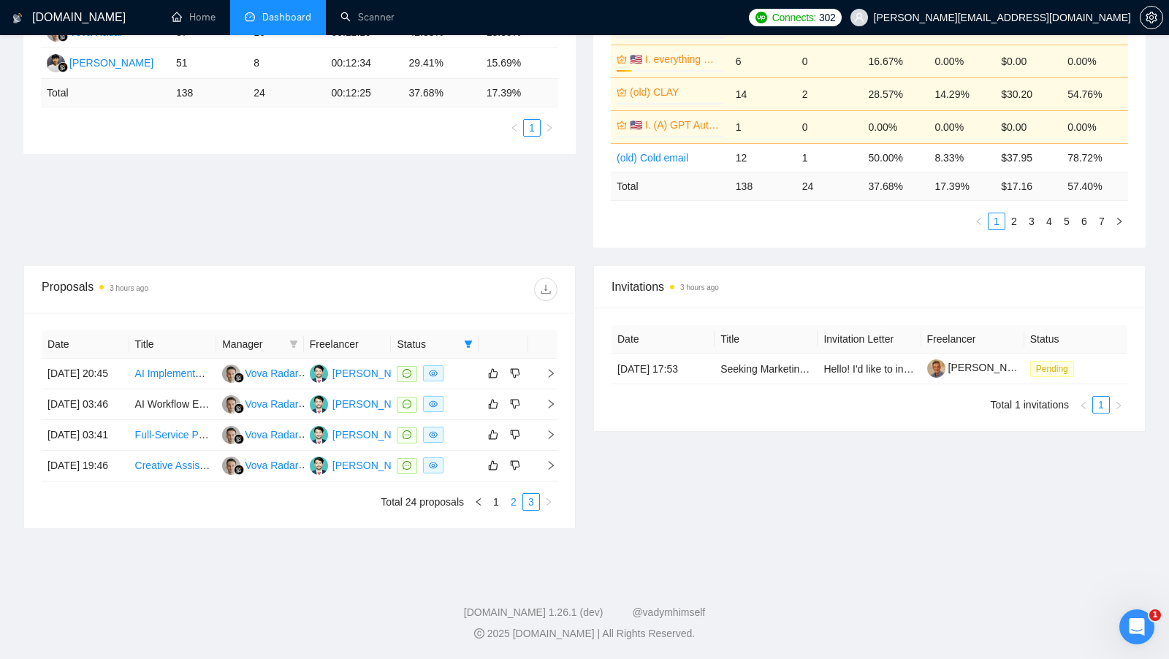
click at [517, 507] on link "2" at bounding box center [514, 502] width 16 height 16
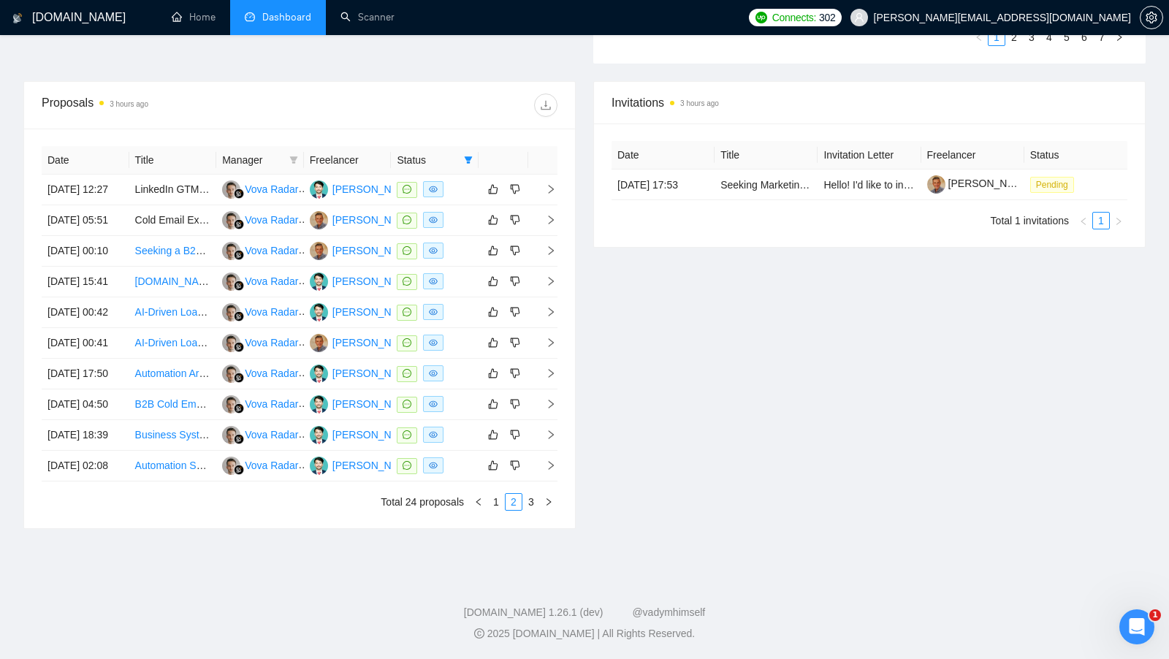
scroll to position [542, 0]
click at [496, 510] on link "1" at bounding box center [496, 502] width 16 height 16
click at [167, 214] on link "GTM Automation Expert for N8N, Clay, and Smartlead Setup" at bounding box center [272, 220] width 275 height 12
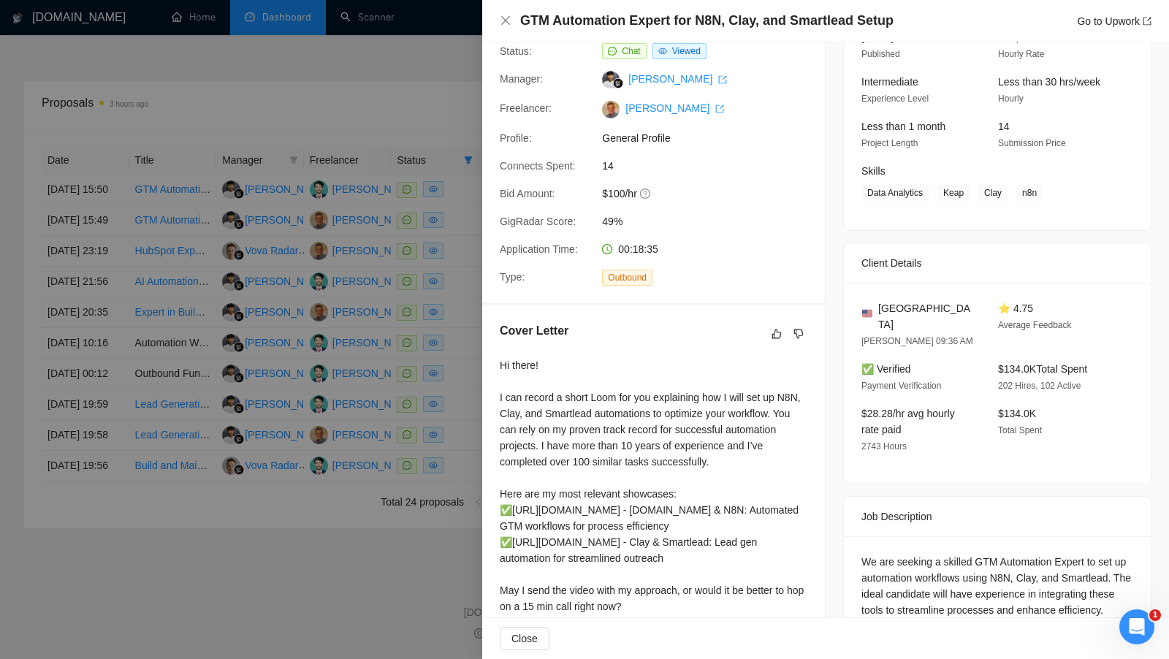
scroll to position [115, 0]
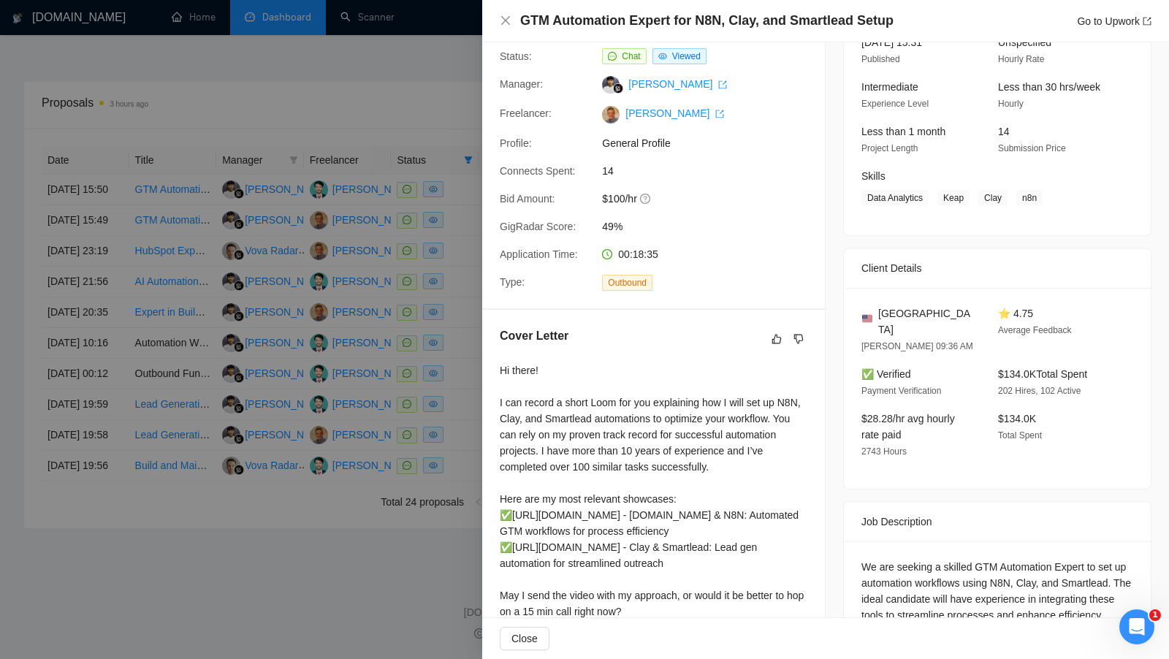
click at [556, 19] on h4 "GTM Automation Expert for N8N, Clay, and Smartlead Setup" at bounding box center [706, 21] width 373 height 18
click at [915, 308] on span "[GEOGRAPHIC_DATA]" at bounding box center [927, 322] width 96 height 32
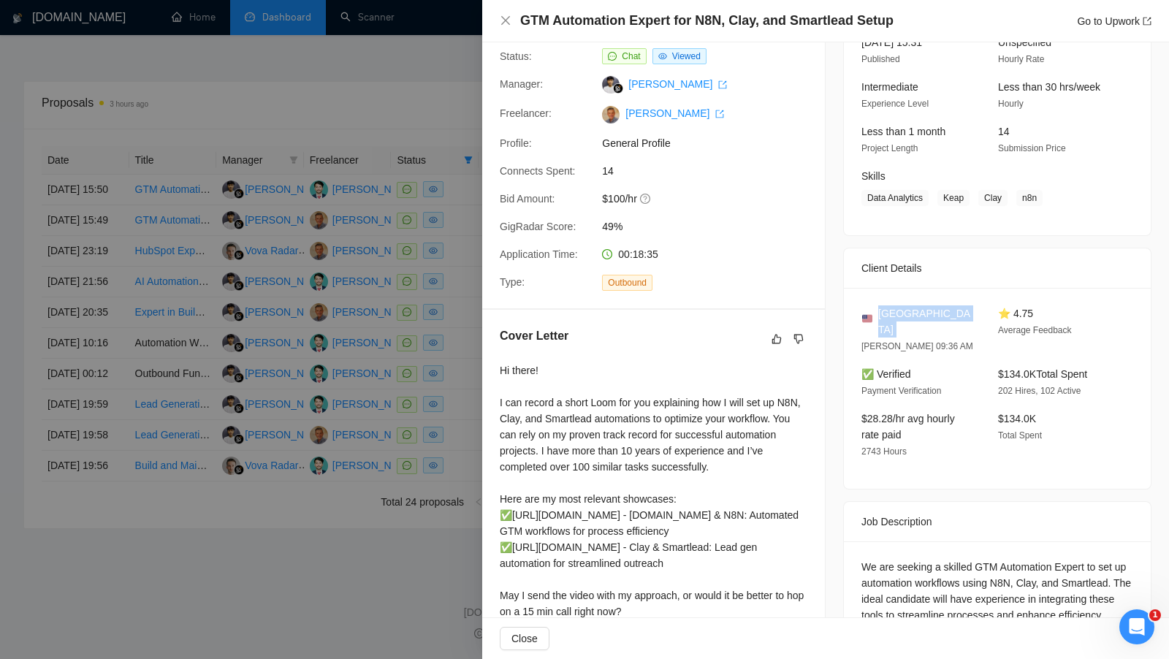
click at [915, 308] on span "[GEOGRAPHIC_DATA]" at bounding box center [927, 322] width 96 height 32
click at [982, 344] on div "United States [PERSON_NAME] 09:36 AM ⭐ 4.75 Average Feedback ✅ Verified Payment…" at bounding box center [997, 388] width 307 height 201
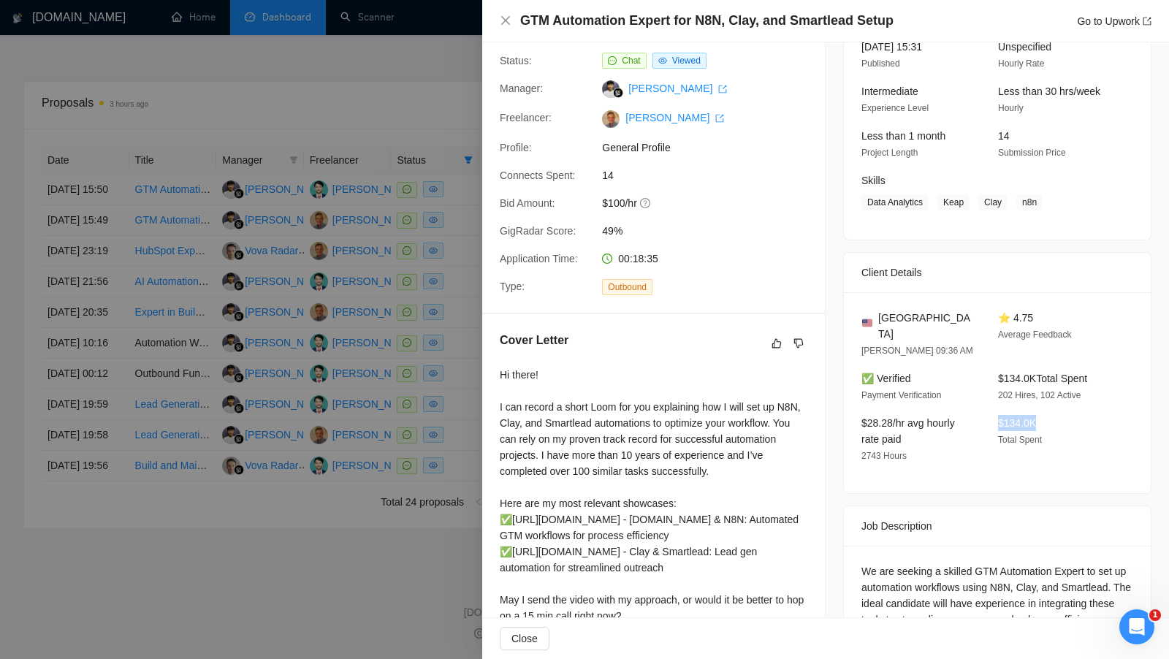
drag, startPoint x: 998, startPoint y: 402, endPoint x: 1049, endPoint y: 403, distance: 51.2
click at [1049, 415] on div "$134.0K Total Spent" at bounding box center [1055, 439] width 125 height 49
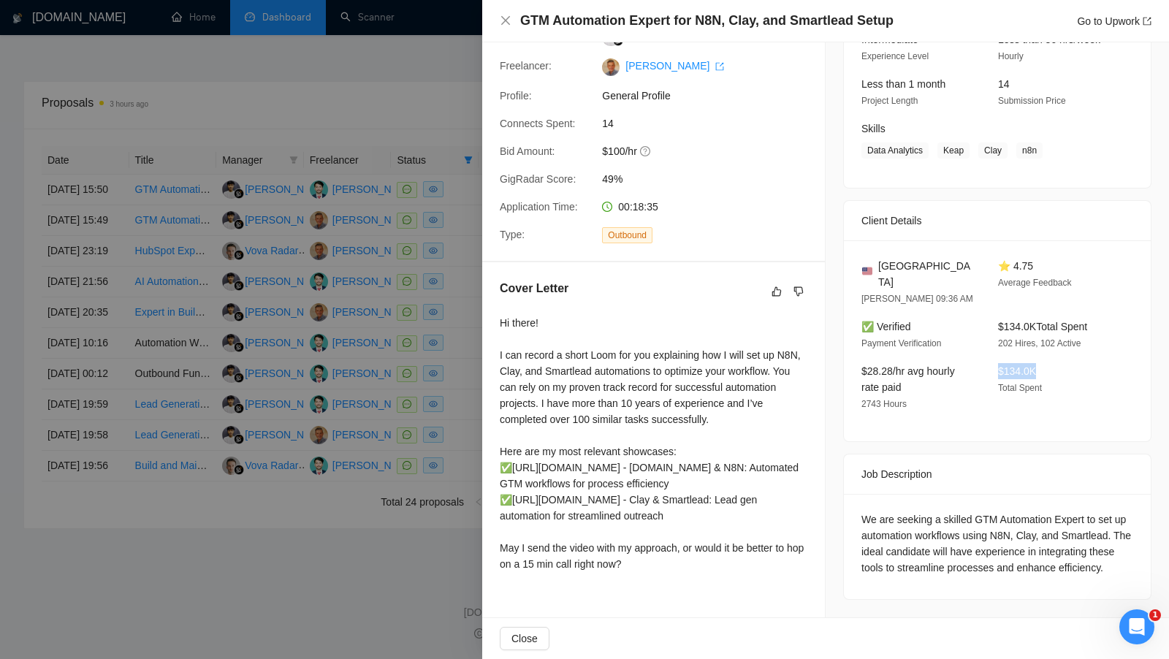
scroll to position [187, 0]
click at [458, 188] on div at bounding box center [584, 329] width 1169 height 659
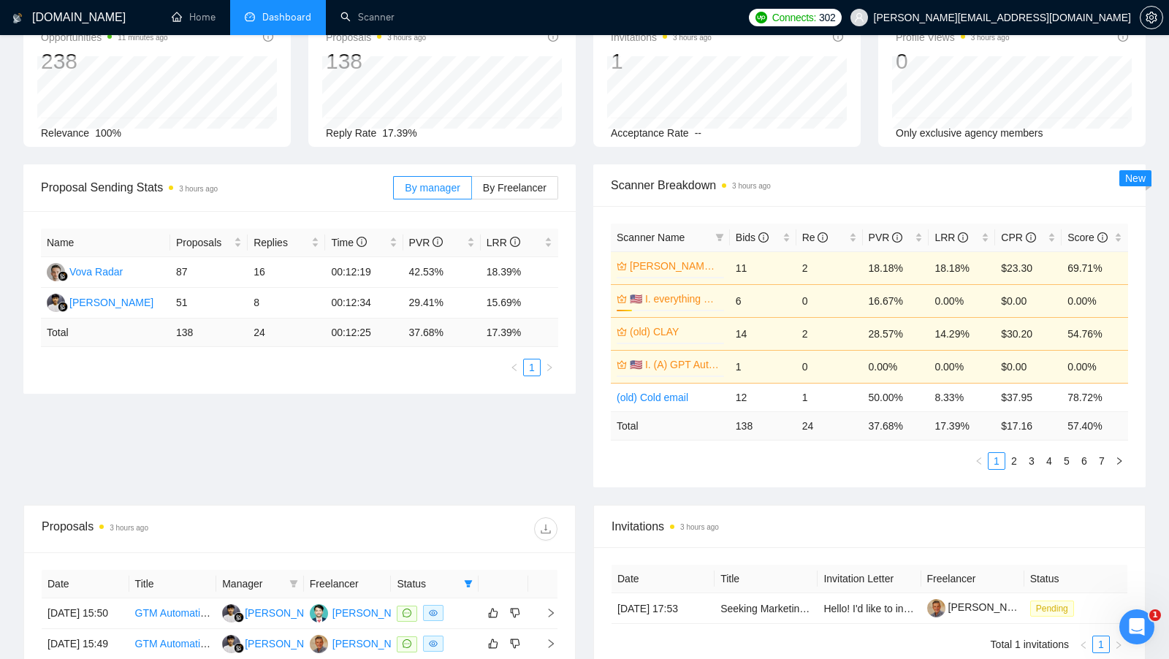
scroll to position [99, 0]
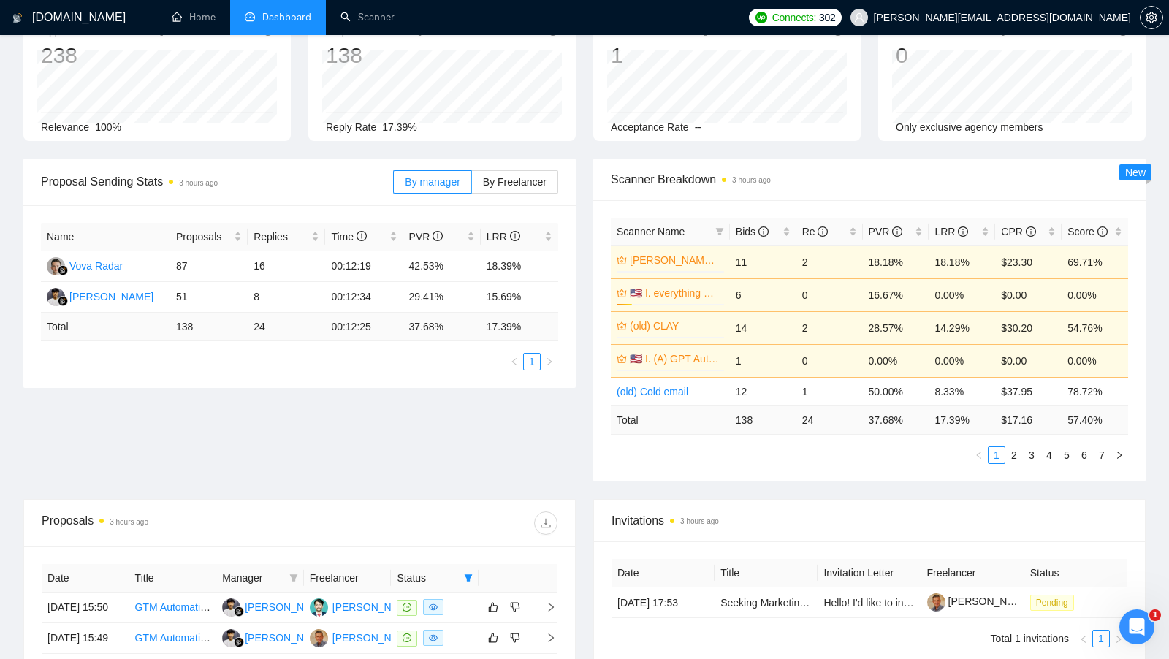
click at [783, 231] on div "Bids" at bounding box center [763, 232] width 55 height 16
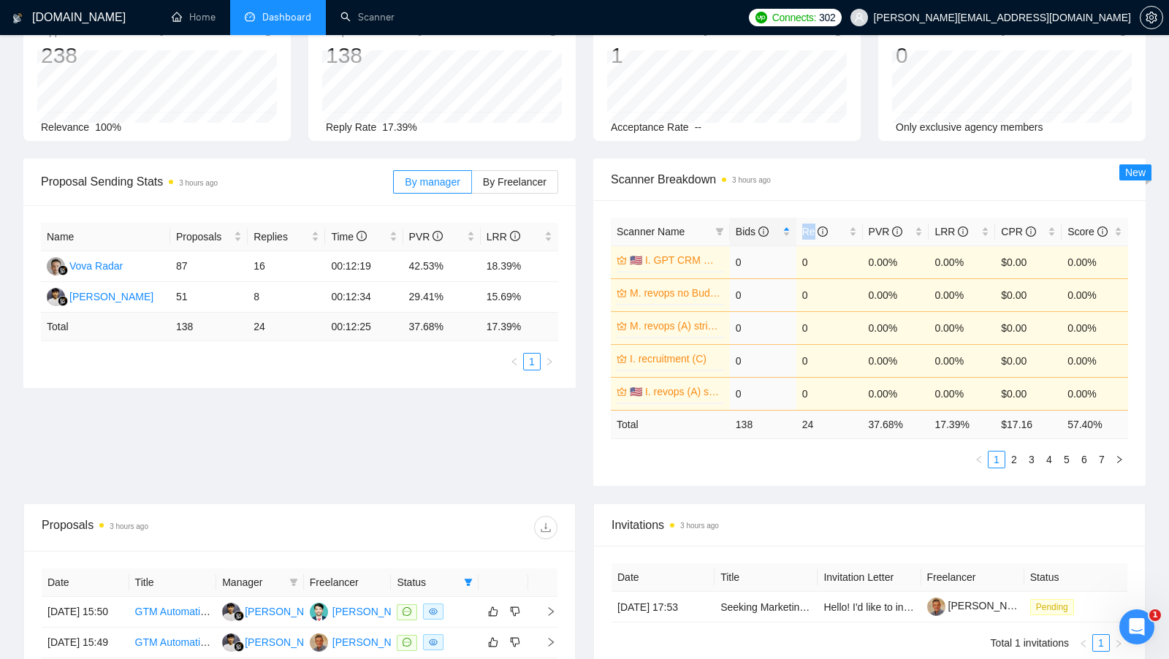
click at [783, 230] on div "Bids" at bounding box center [763, 232] width 55 height 16
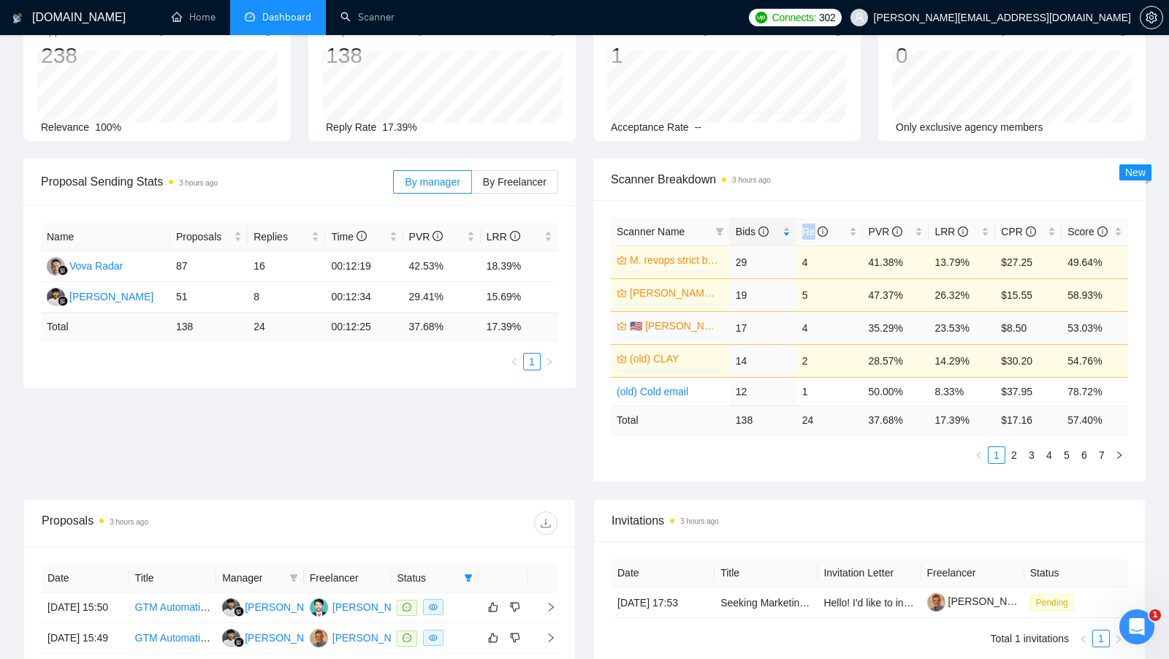
drag, startPoint x: 399, startPoint y: 76, endPoint x: 703, endPoint y: 325, distance: 393.1
click at [703, 325] on link "🇺🇸 [PERSON_NAME] [GEOGRAPHIC_DATA] (D)" at bounding box center [675, 326] width 91 height 16
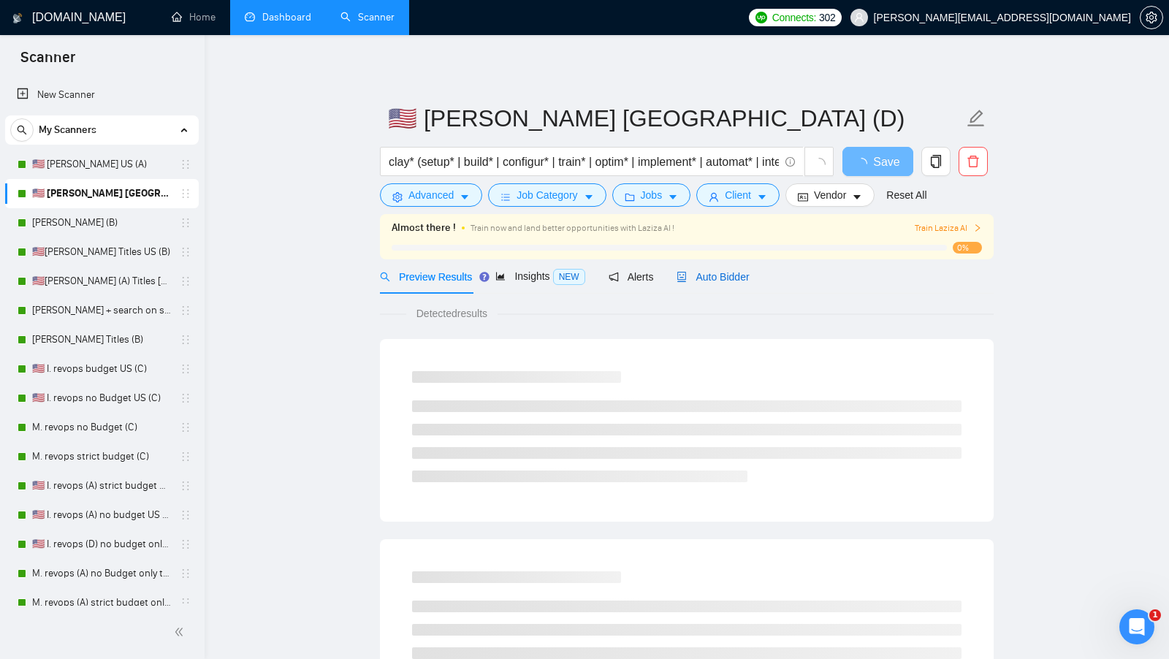
drag, startPoint x: 703, startPoint y: 325, endPoint x: 721, endPoint y: 270, distance: 58.5
click at [721, 270] on div "Auto Bidder" at bounding box center [713, 277] width 72 height 16
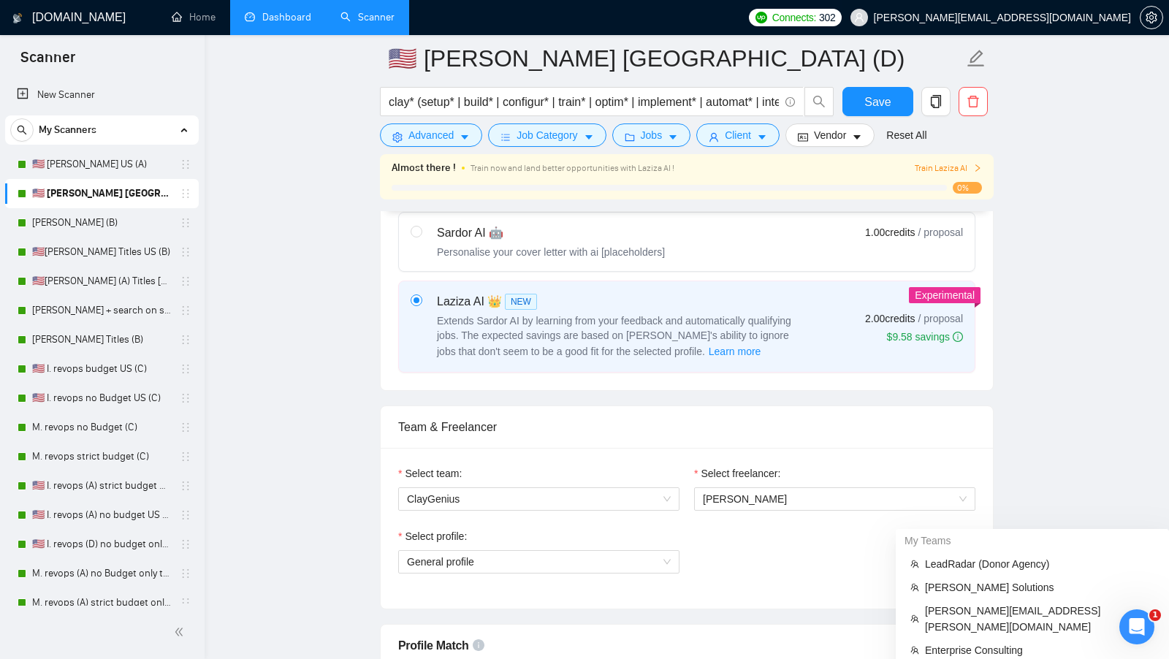
scroll to position [1147, 0]
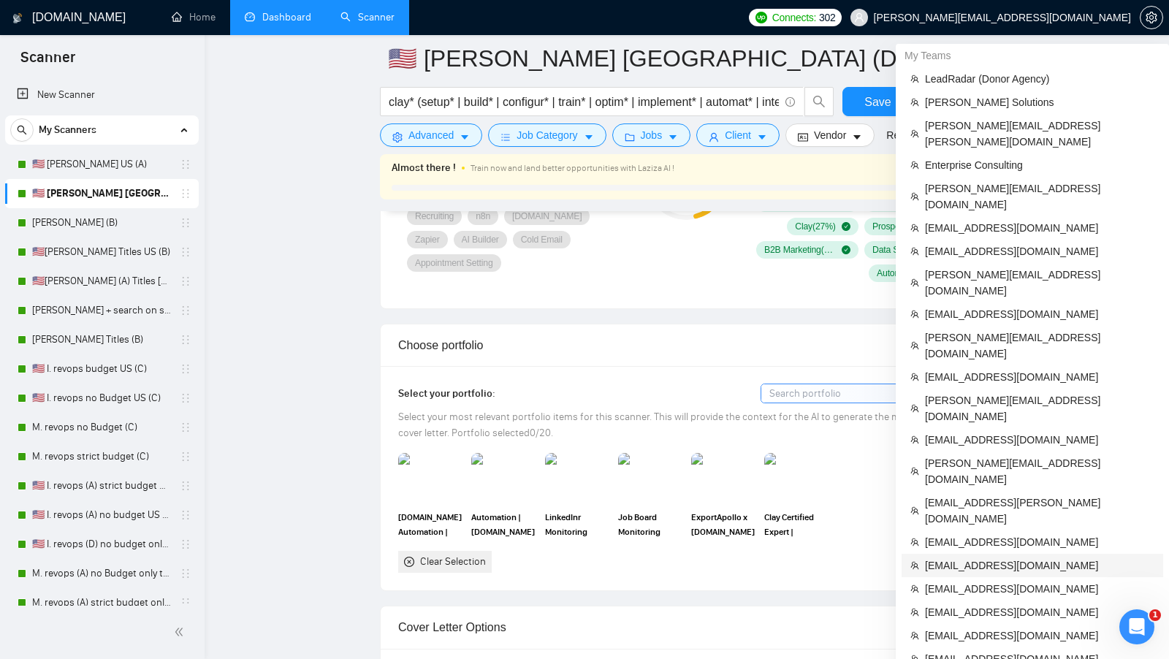
click at [989, 558] on span "[EMAIL_ADDRESS][DOMAIN_NAME]" at bounding box center [1040, 566] width 230 height 16
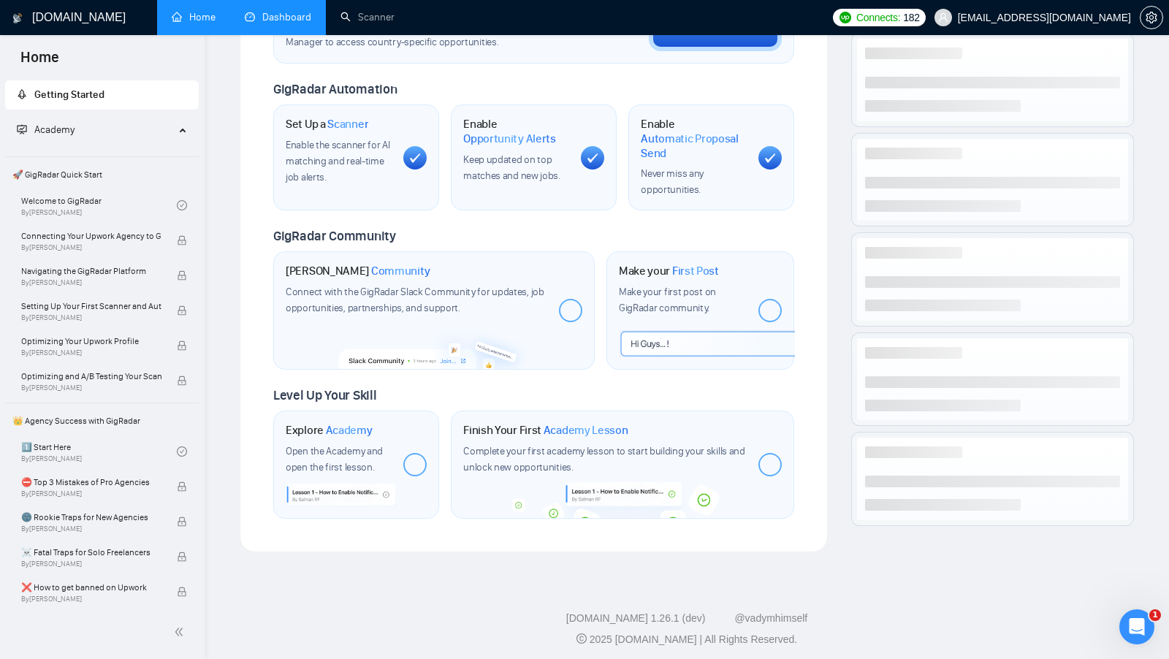
click at [268, 11] on link "Dashboard" at bounding box center [278, 17] width 67 height 12
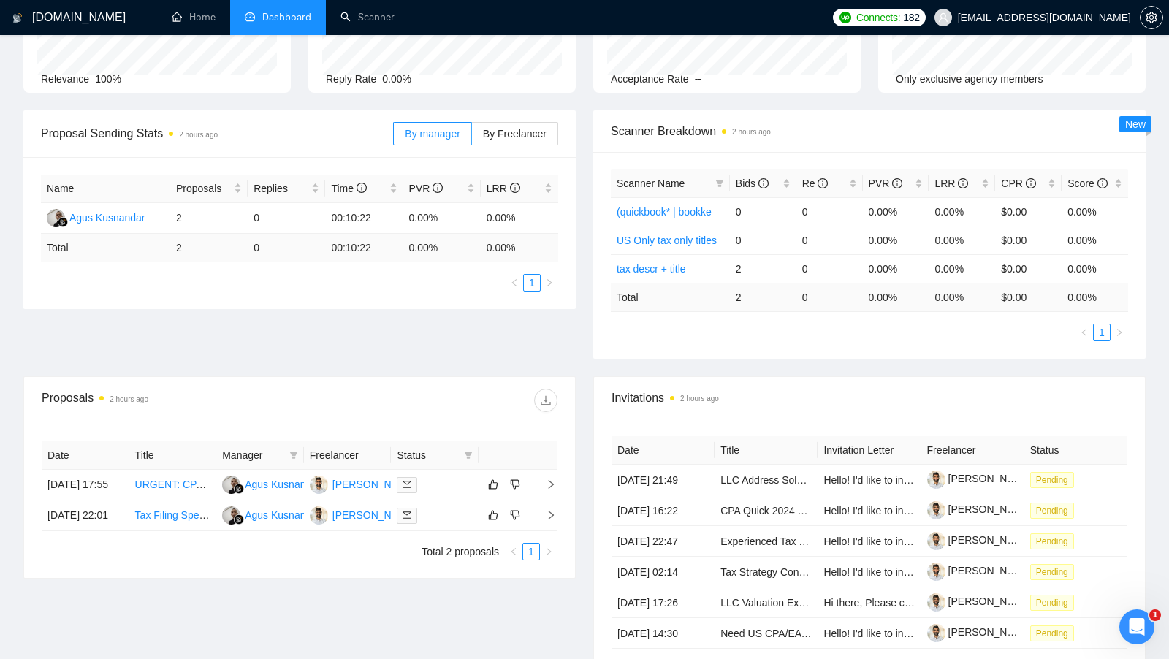
scroll to position [153, 0]
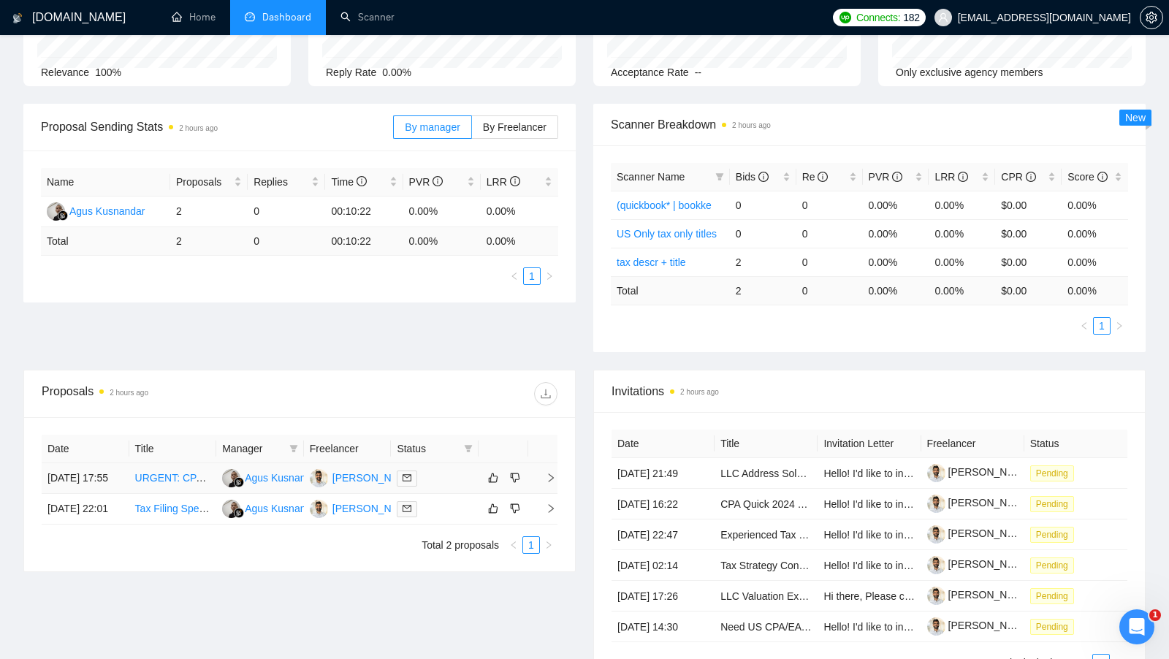
click at [452, 494] on td at bounding box center [435, 478] width 88 height 31
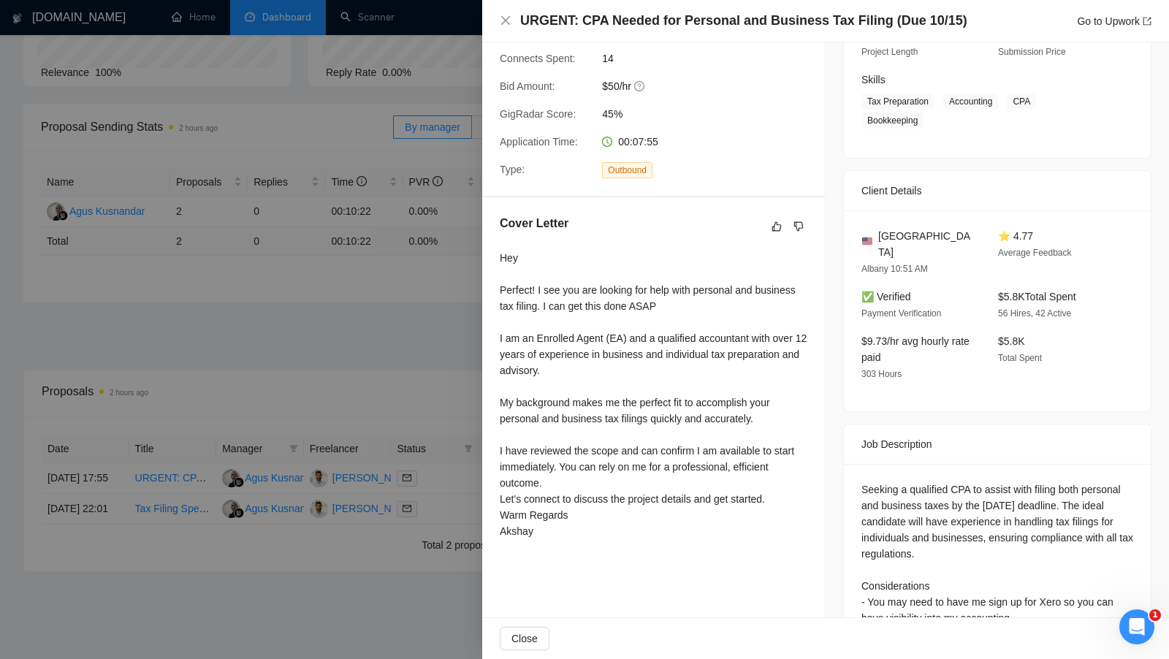
scroll to position [217, 0]
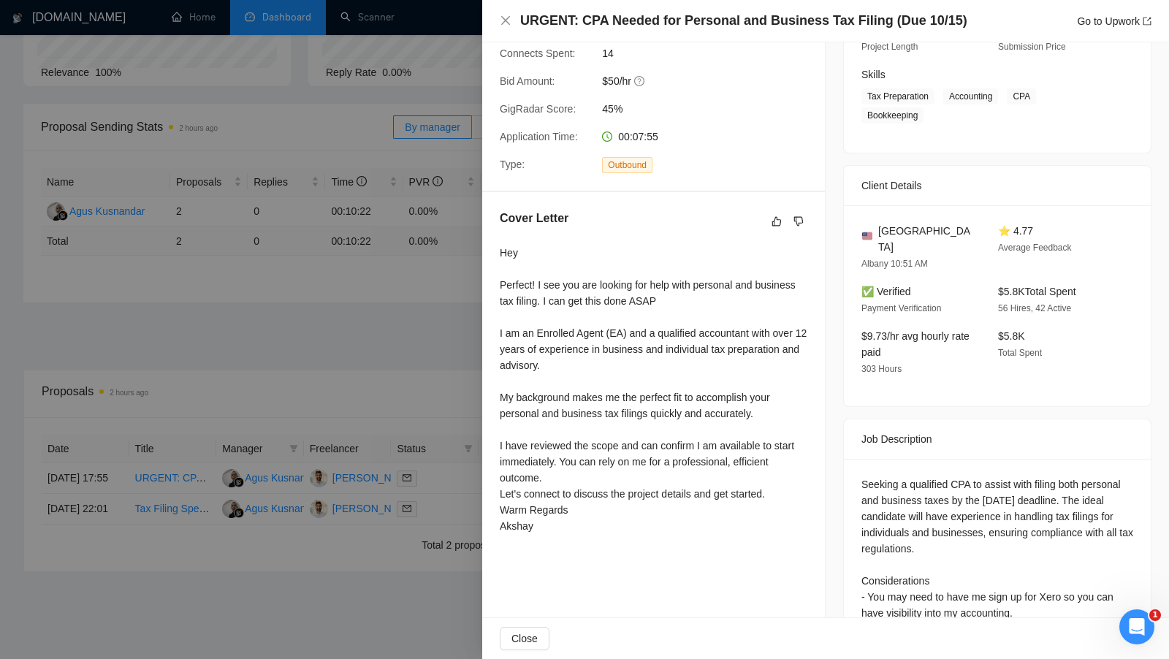
click at [466, 501] on div at bounding box center [584, 329] width 1169 height 659
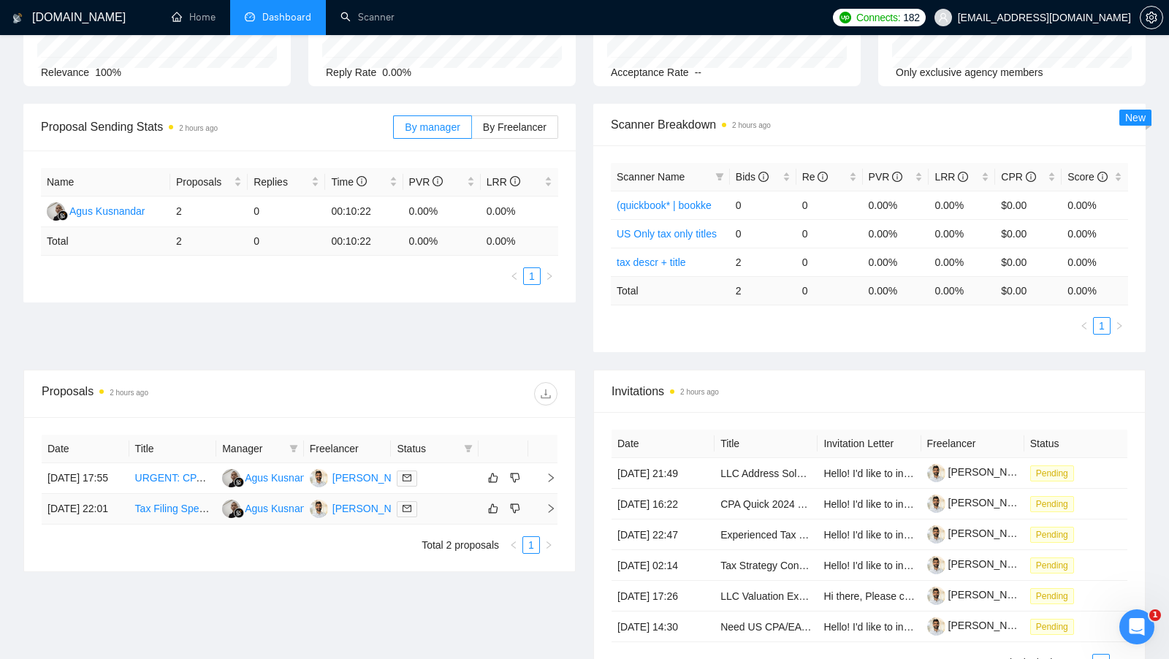
click at [455, 517] on div at bounding box center [435, 509] width 76 height 17
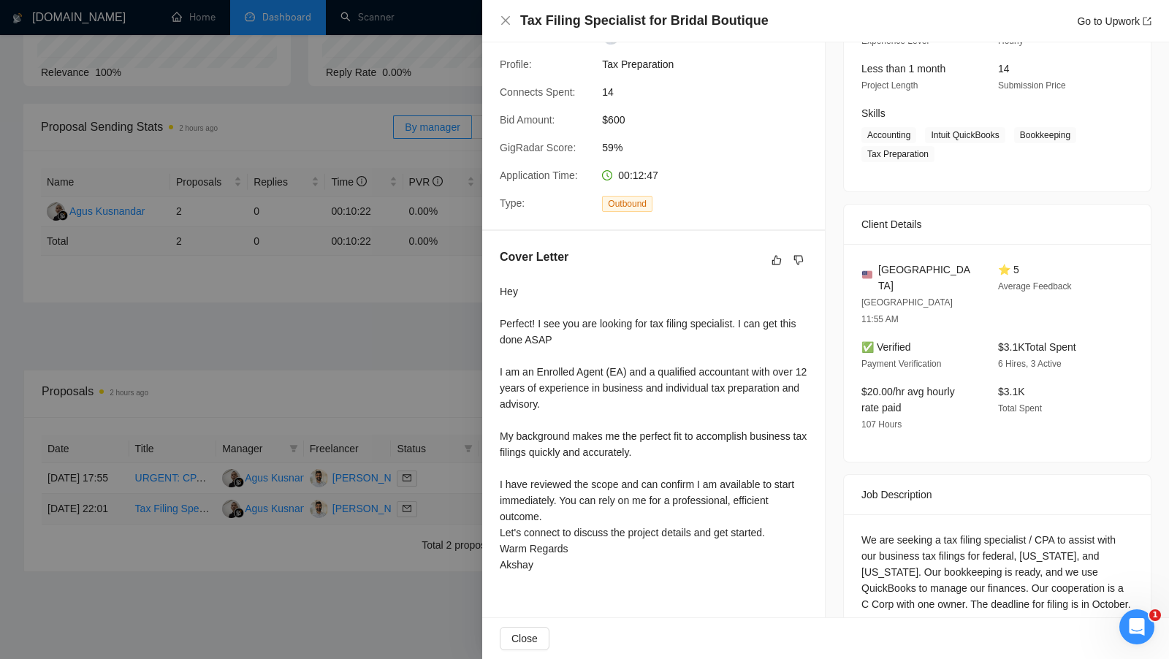
click at [455, 523] on div at bounding box center [584, 329] width 1169 height 659
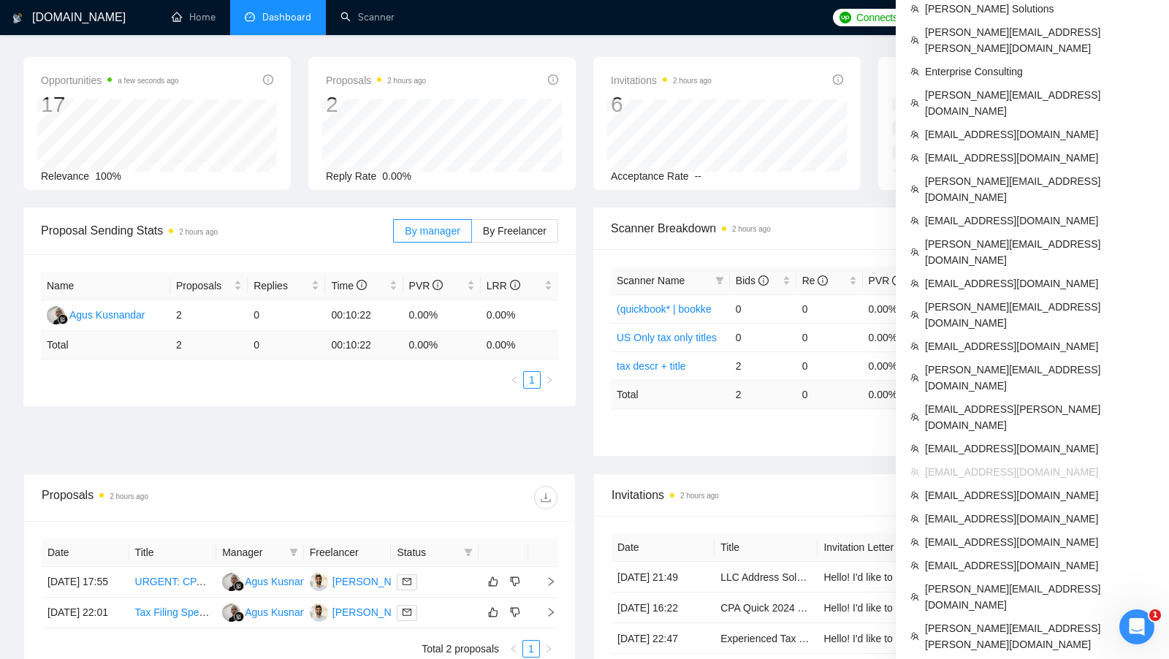
scroll to position [0, 0]
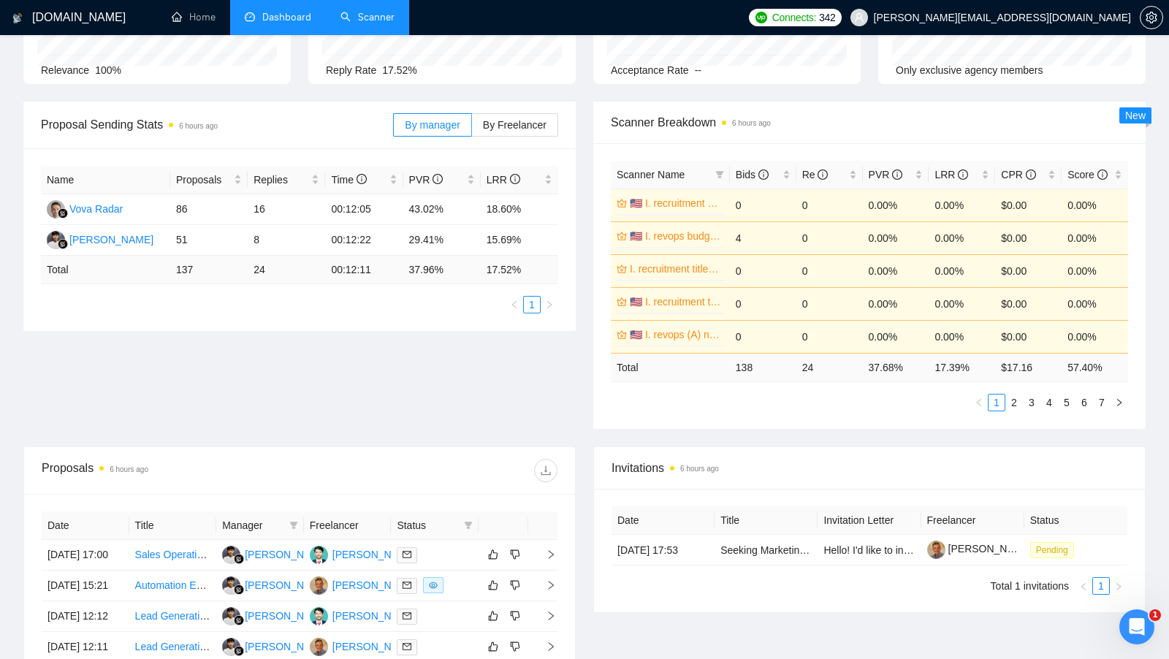
click at [392, 23] on link "Scanner" at bounding box center [368, 17] width 54 height 12
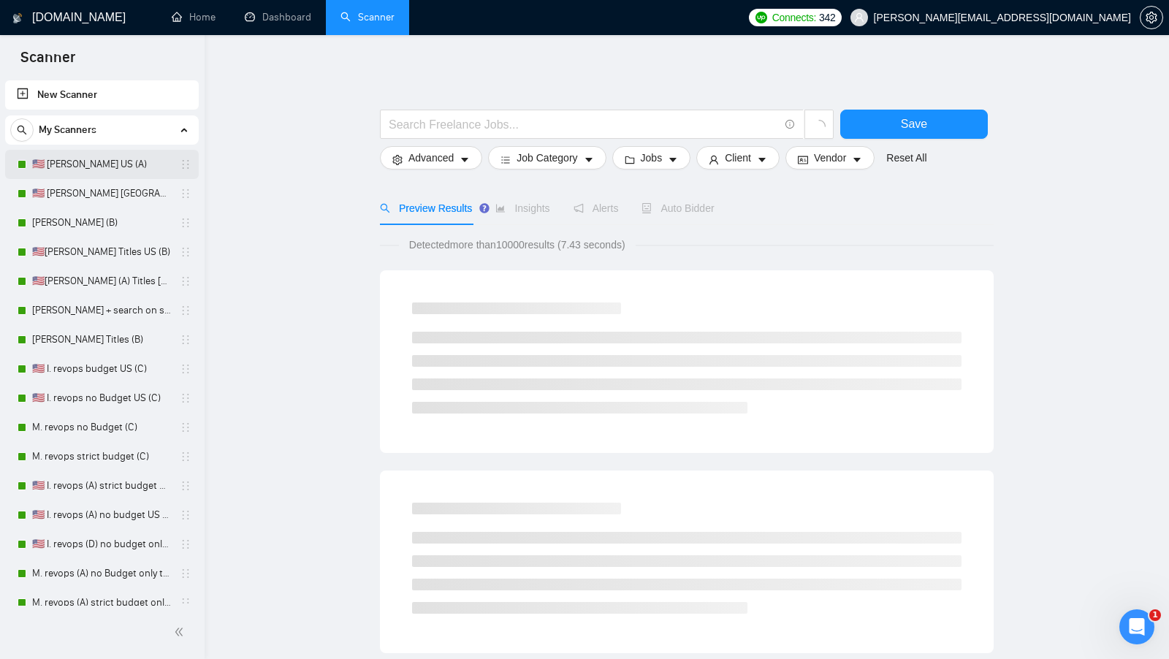
click at [67, 177] on link "🇺🇸 [PERSON_NAME] US (A)" at bounding box center [101, 164] width 139 height 29
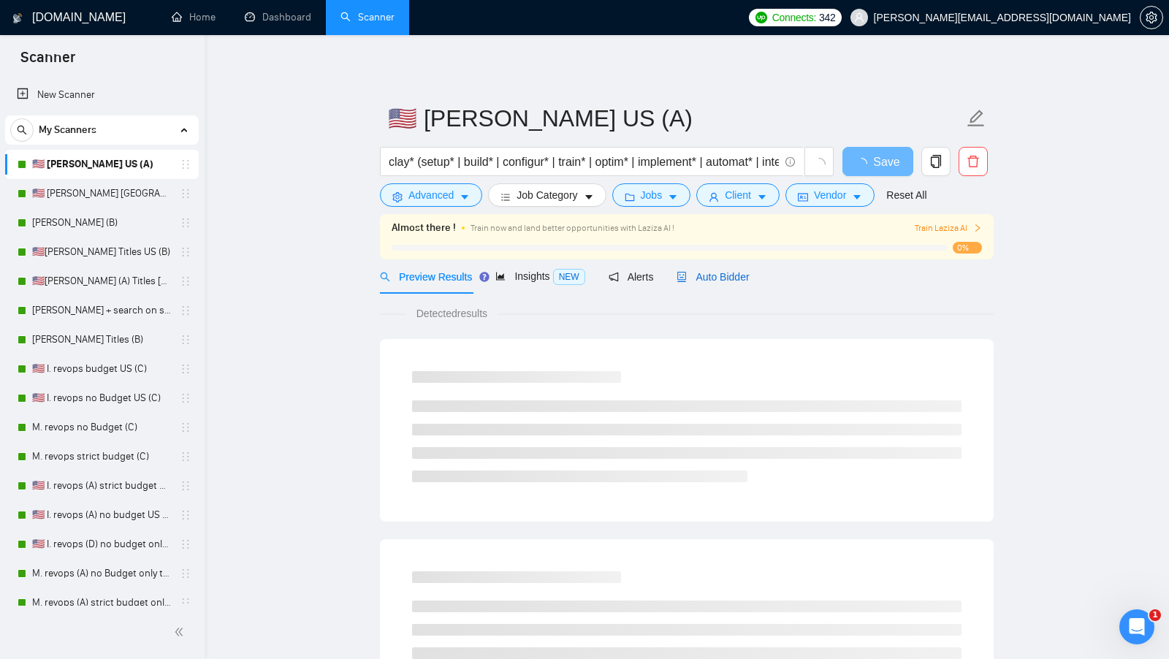
click at [715, 278] on span "Auto Bidder" at bounding box center [713, 277] width 72 height 12
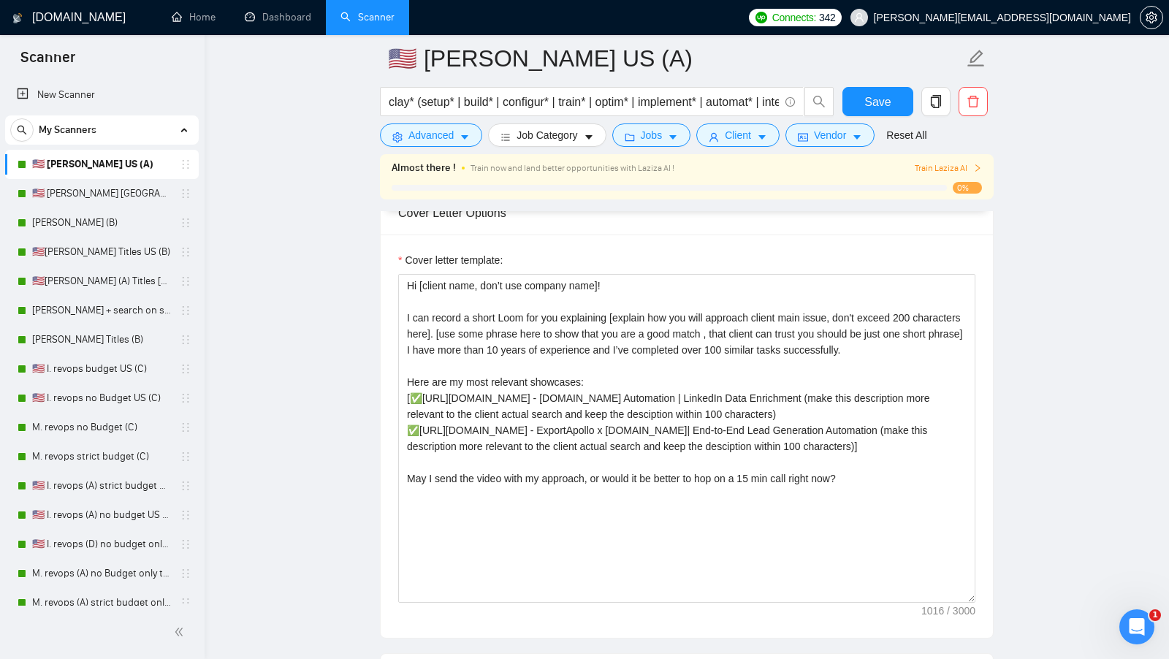
scroll to position [1555, 0]
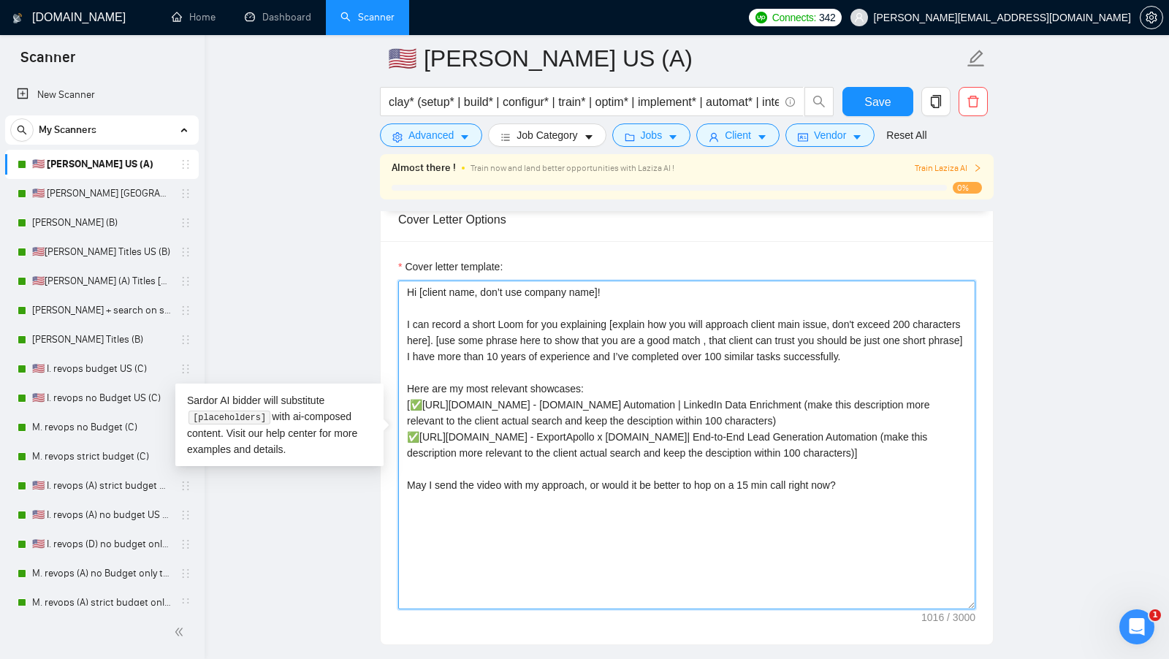
drag, startPoint x: 916, startPoint y: 530, endPoint x: 405, endPoint y: 281, distance: 568.1
click at [405, 281] on textarea "Cover letter template:" at bounding box center [686, 445] width 577 height 329
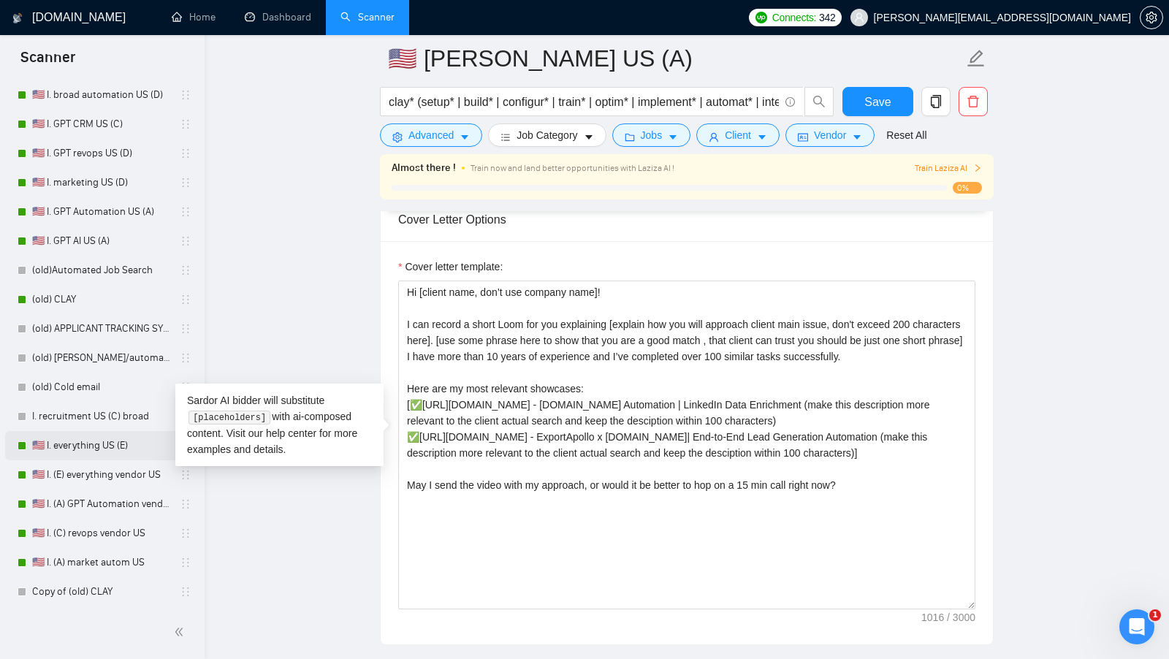
click at [107, 440] on link "🇺🇸 I. everything US (E)" at bounding box center [101, 445] width 139 height 29
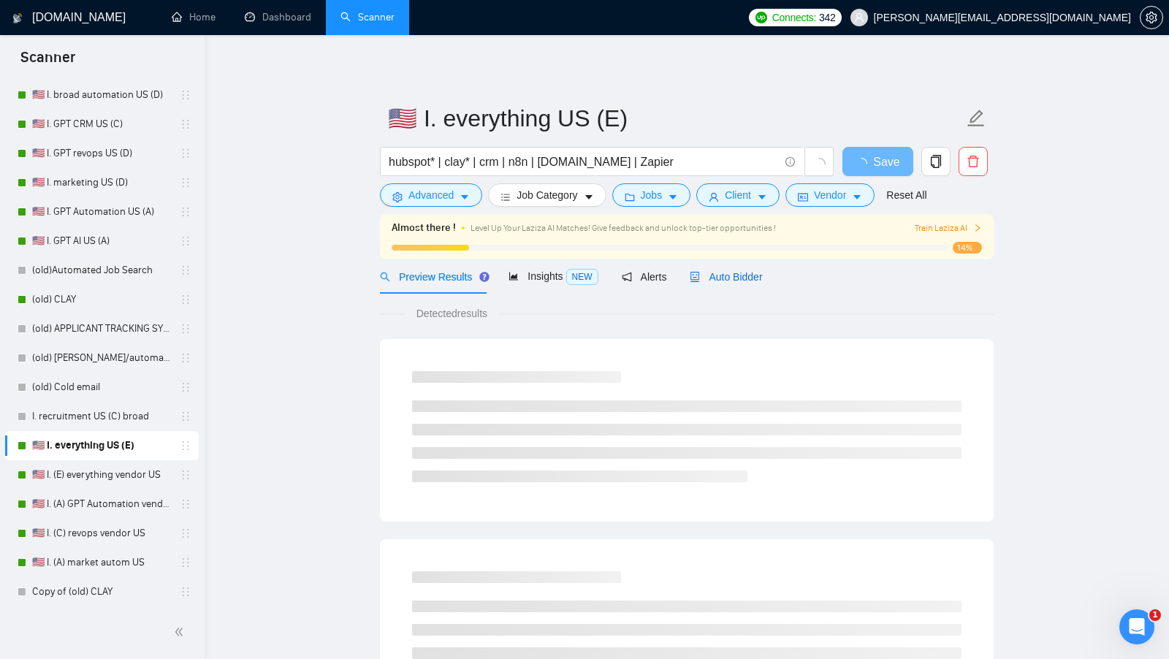
click at [732, 273] on span "Auto Bidder" at bounding box center [726, 277] width 72 height 12
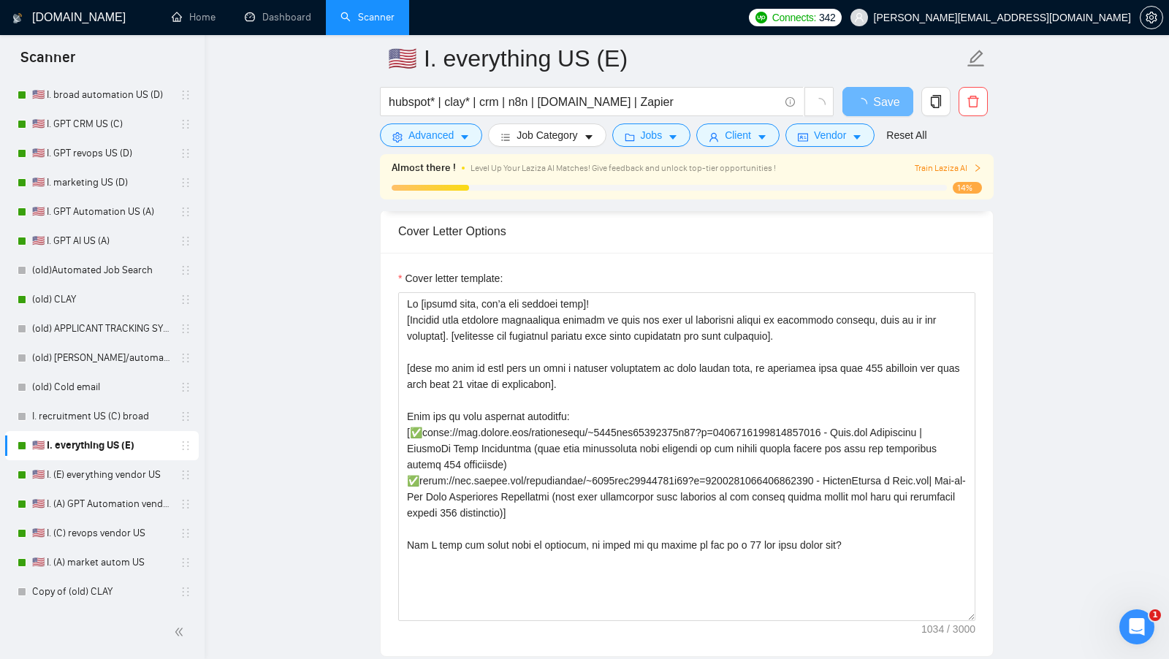
scroll to position [1539, 0]
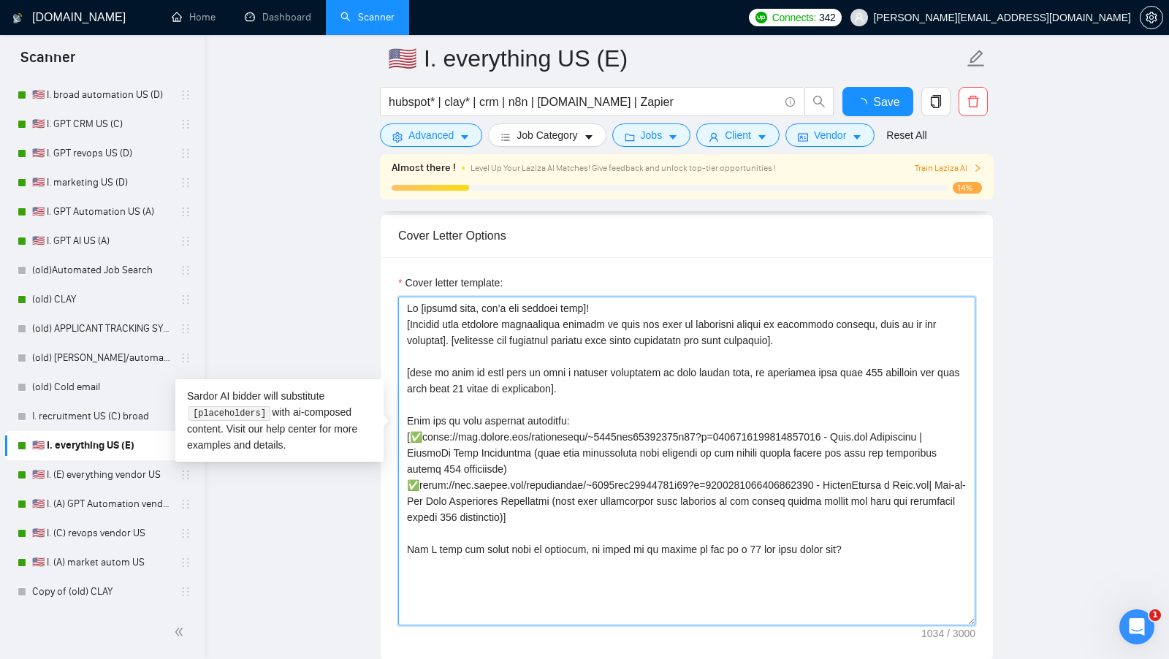
drag, startPoint x: 948, startPoint y: 528, endPoint x: 389, endPoint y: 268, distance: 616.7
click at [389, 268] on div "Cover letter template:" at bounding box center [687, 458] width 612 height 403
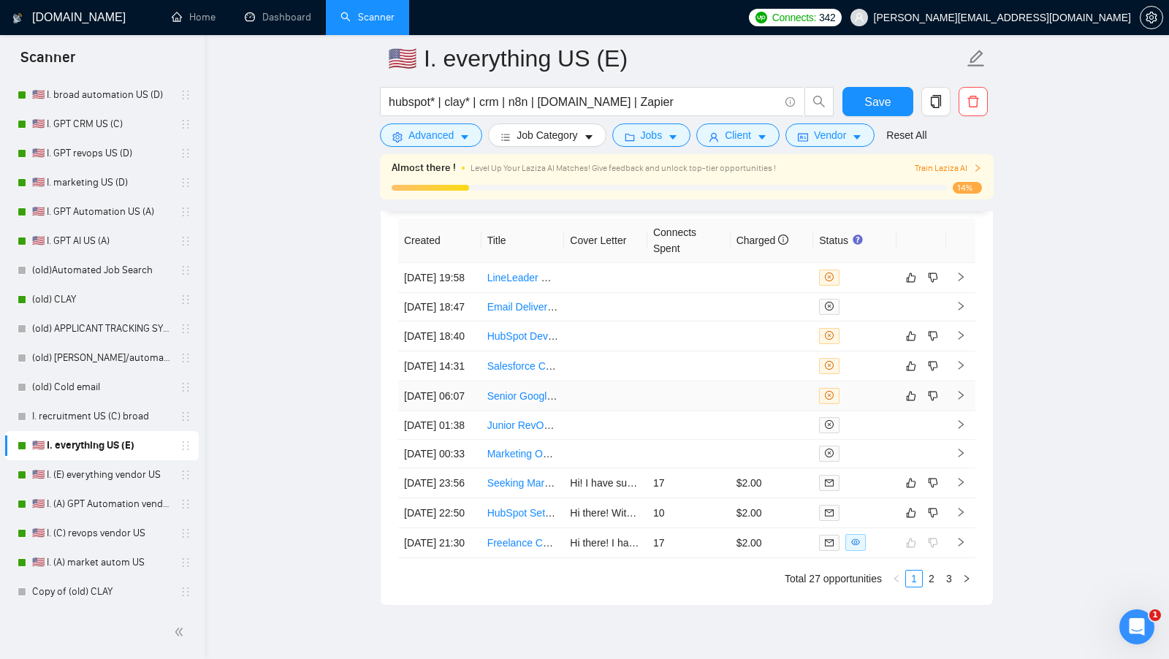
scroll to position [3621, 0]
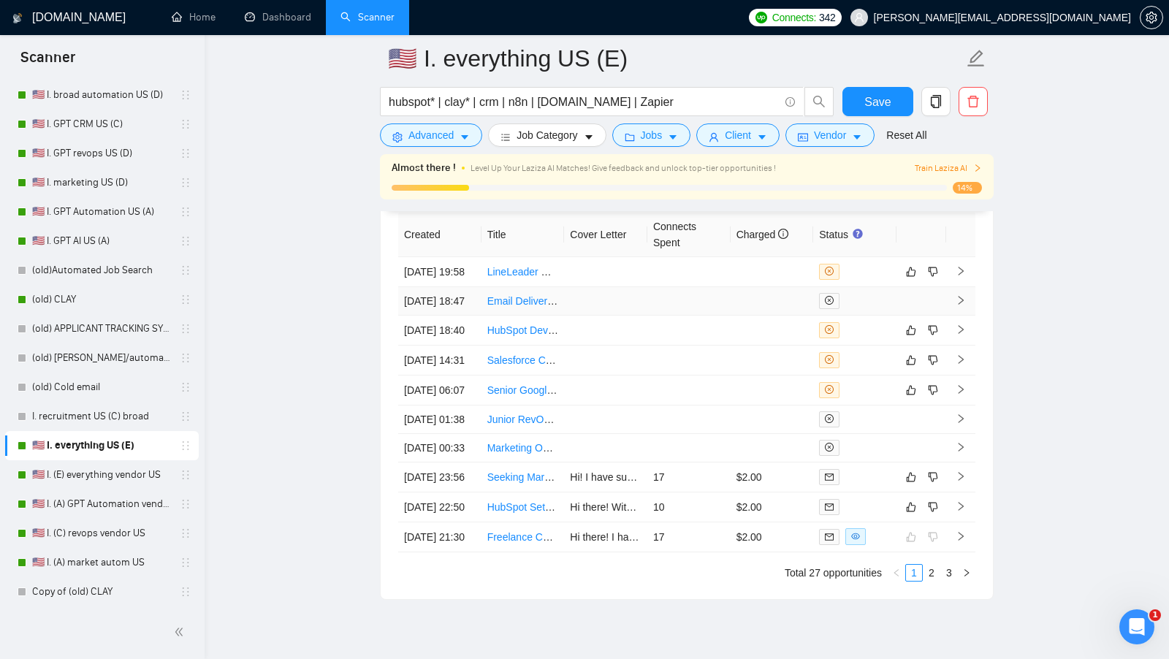
click at [843, 299] on div at bounding box center [855, 301] width 72 height 16
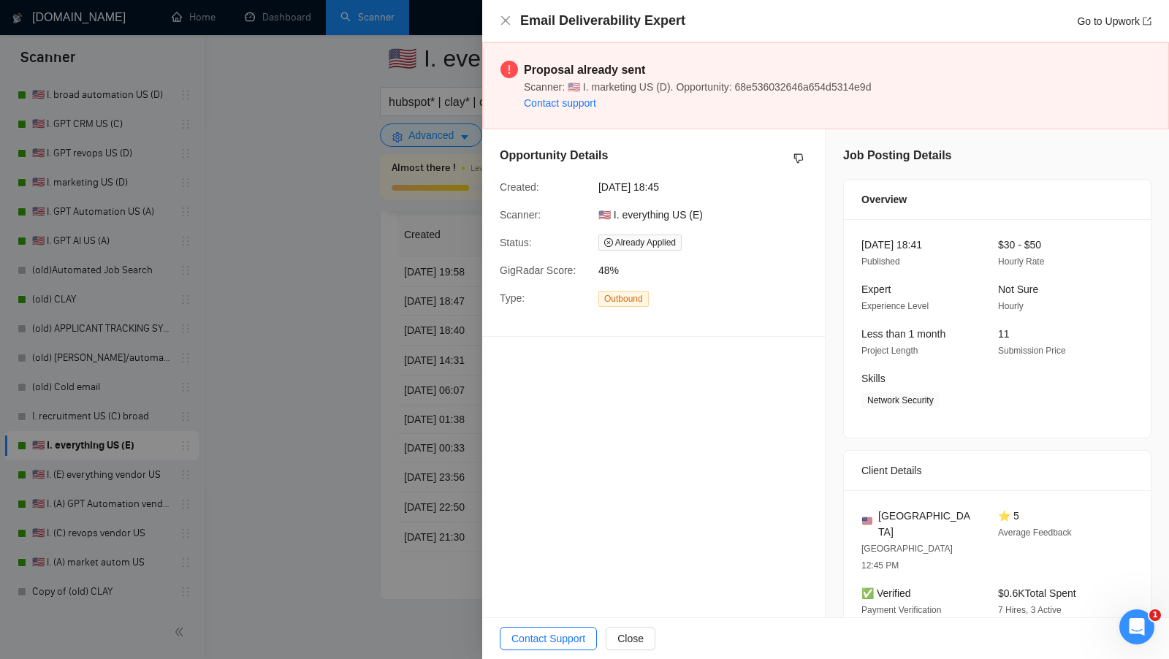
click at [458, 387] on div at bounding box center [584, 329] width 1169 height 659
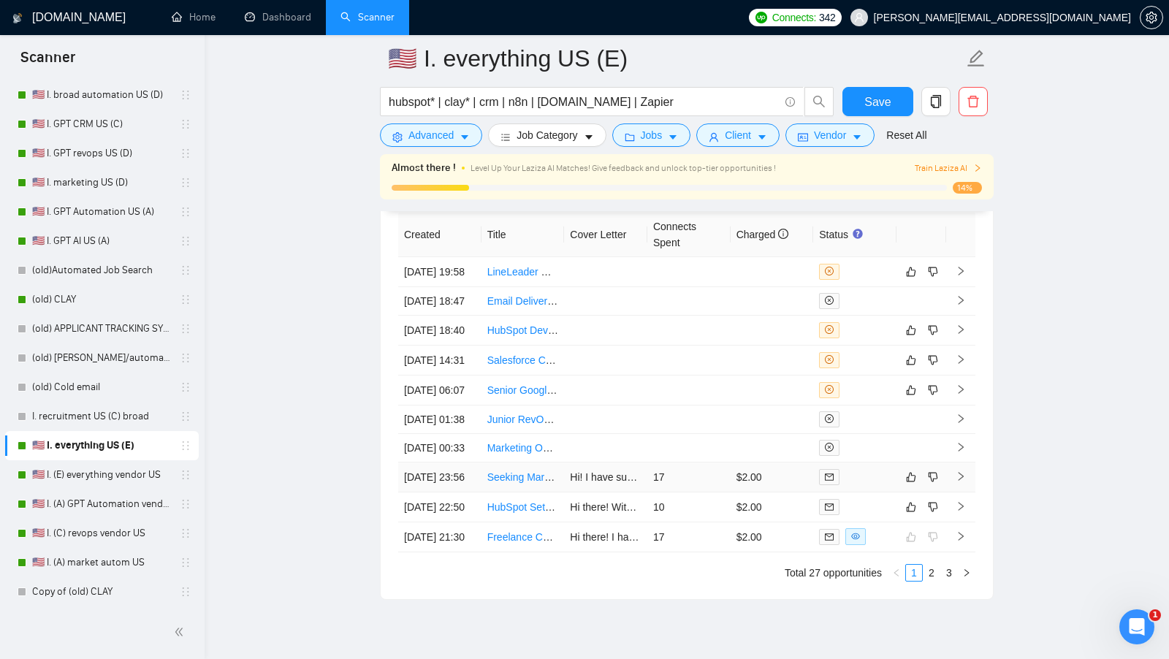
click at [873, 485] on div at bounding box center [855, 477] width 72 height 17
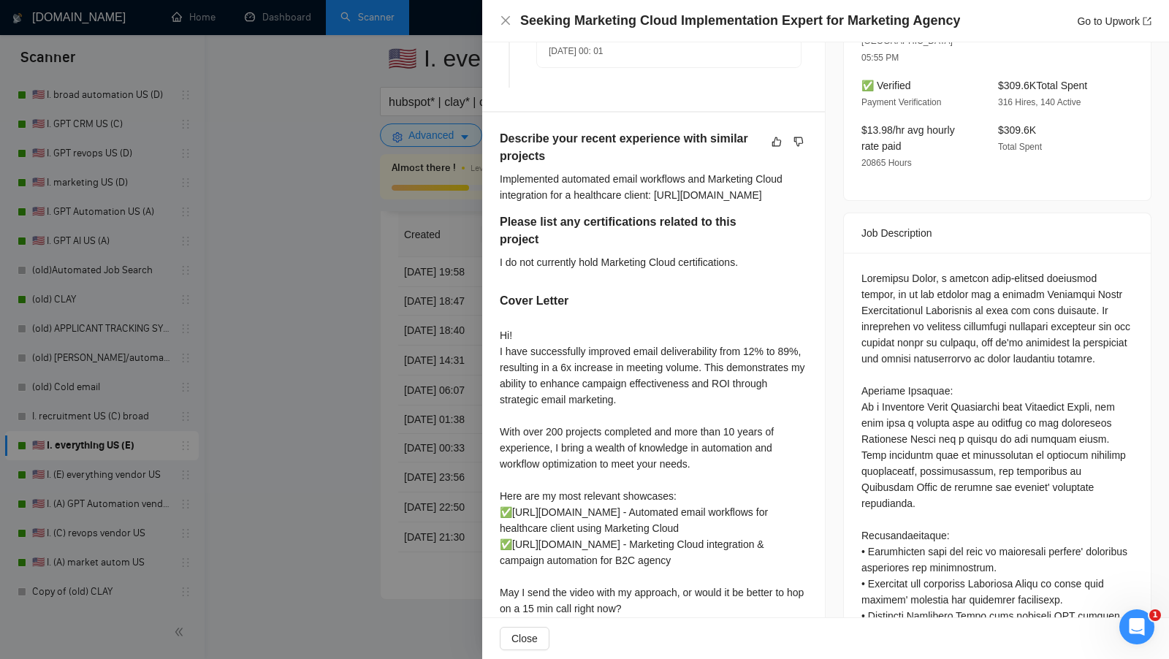
scroll to position [465, 0]
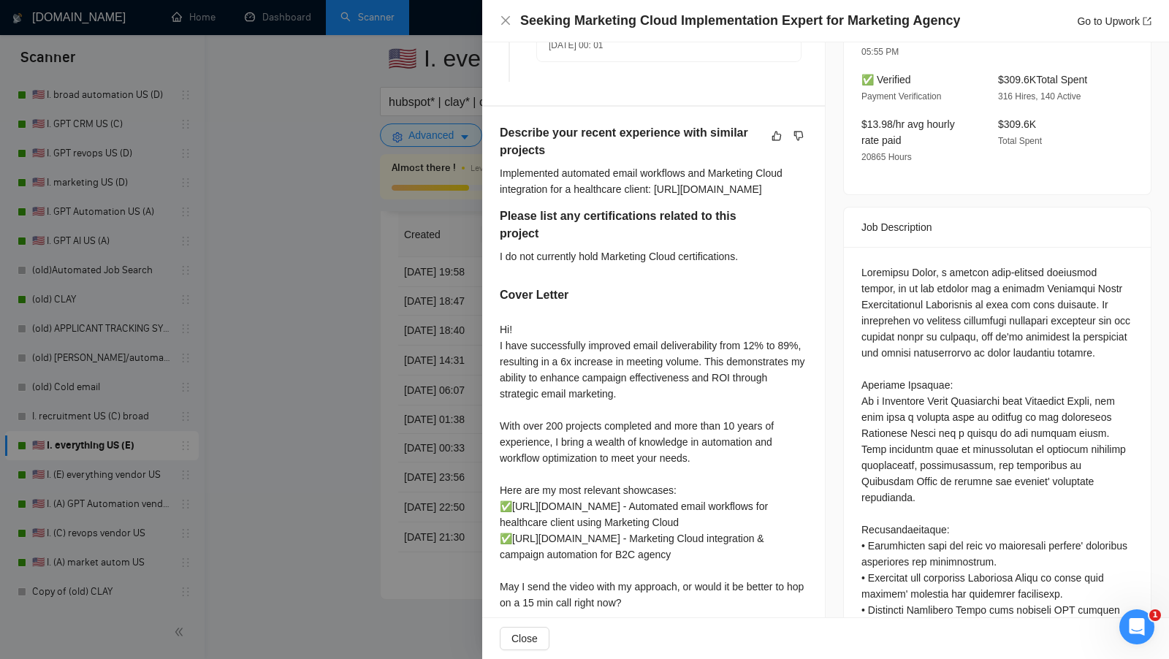
click at [361, 446] on div at bounding box center [584, 329] width 1169 height 659
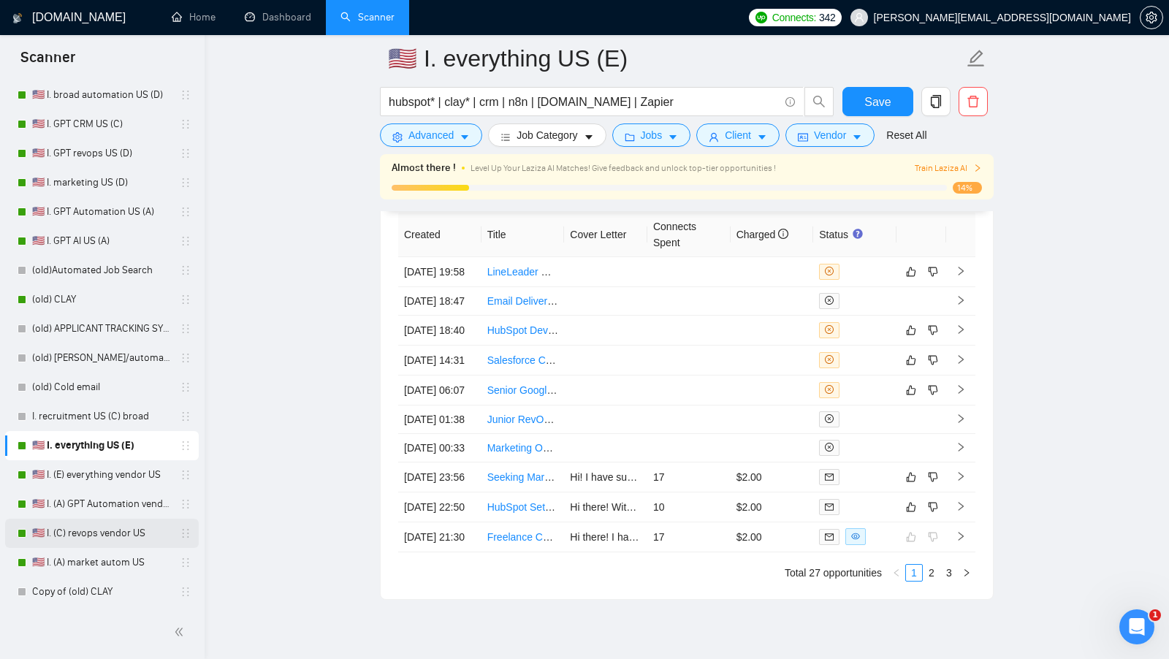
click at [77, 527] on link "🇺🇸 I. (C) revops vendor US" at bounding box center [101, 533] width 139 height 29
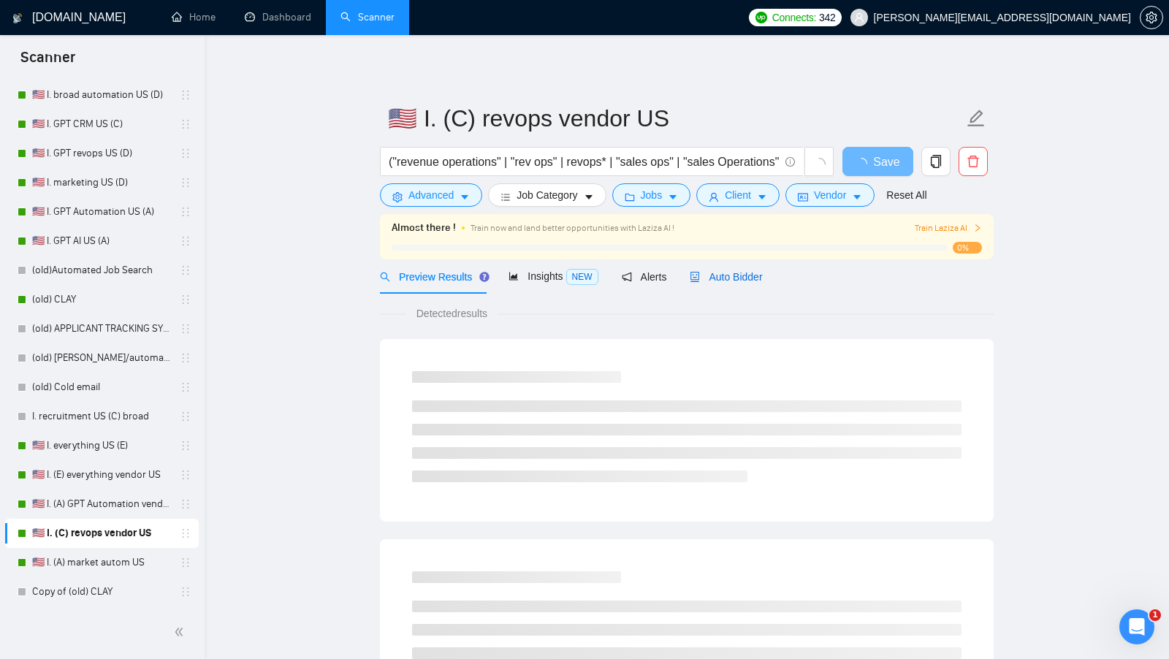
click at [721, 277] on span "Auto Bidder" at bounding box center [726, 277] width 72 height 12
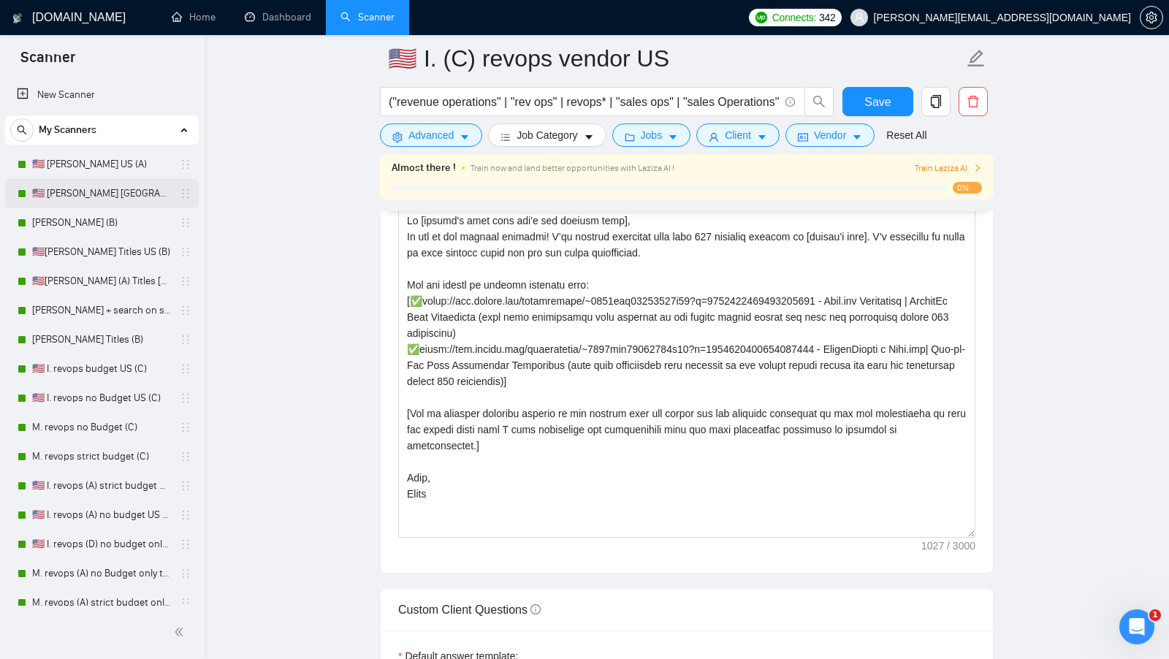
click at [96, 186] on link "🇺🇸 [PERSON_NAME] [GEOGRAPHIC_DATA] (D)" at bounding box center [101, 193] width 139 height 29
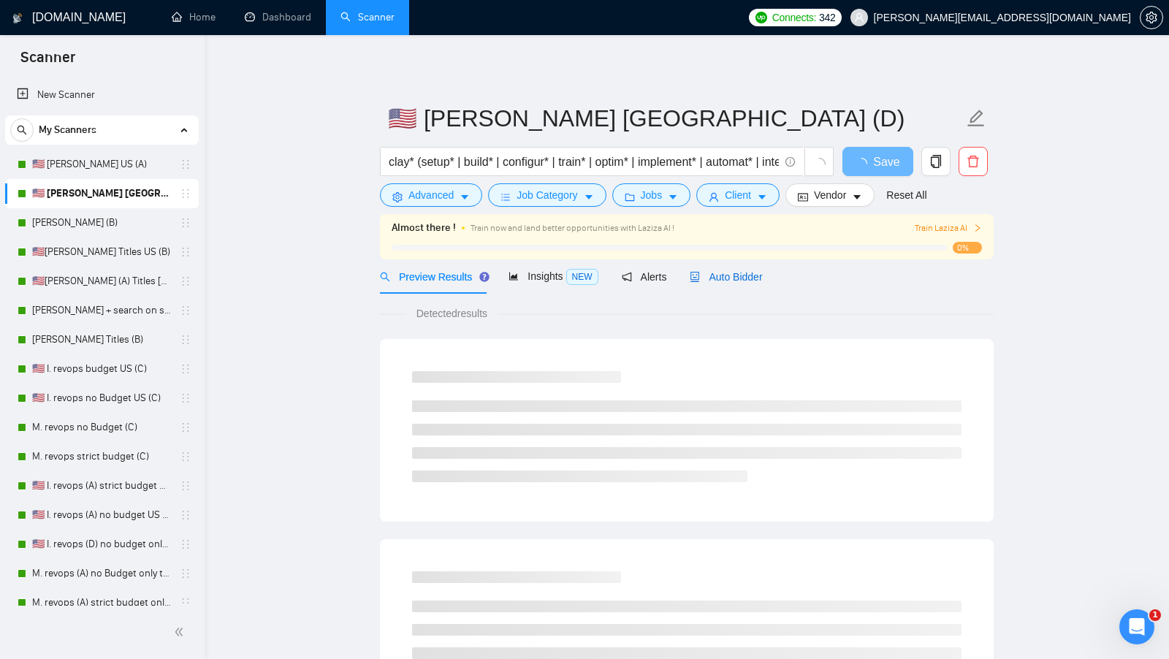
click at [722, 271] on span "Auto Bidder" at bounding box center [726, 277] width 72 height 12
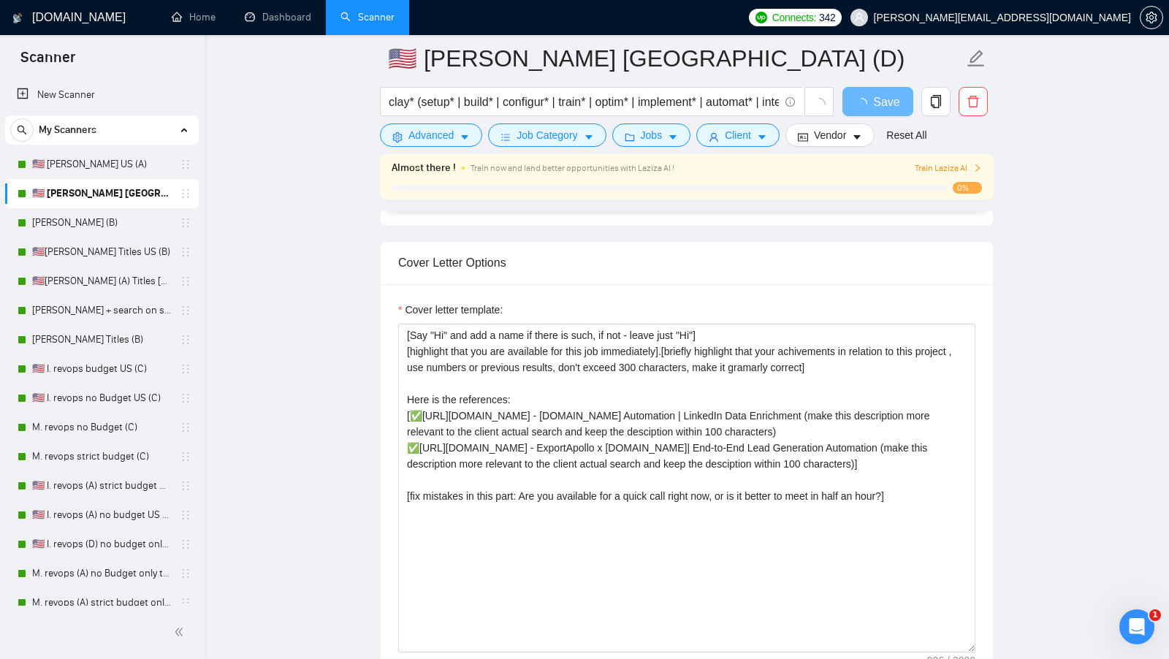
scroll to position [1490, 0]
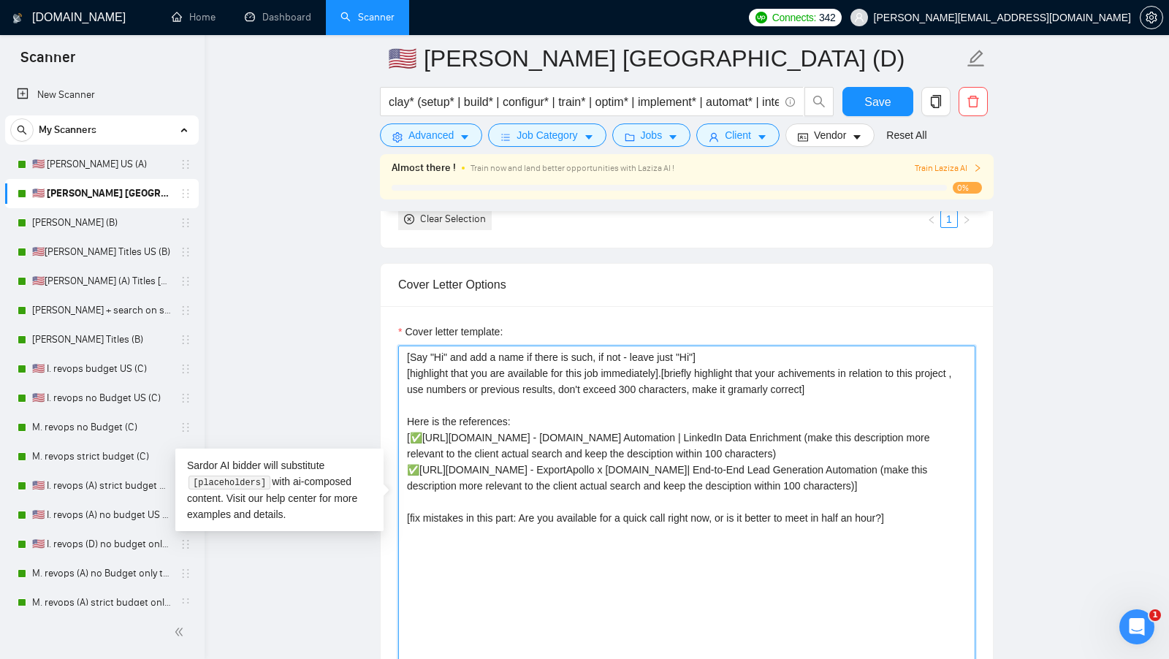
drag, startPoint x: 929, startPoint y: 555, endPoint x: 832, endPoint y: 539, distance: 98.4
click at [835, 539] on textarea "[Say "Hi" and add a name if there is such, if not - leave just "Hi"] [highlight…" at bounding box center [686, 510] width 577 height 329
click at [832, 539] on textarea "[Say "Hi" and add a name if there is such, if not - leave just "Hi"] [highlight…" at bounding box center [686, 510] width 577 height 329
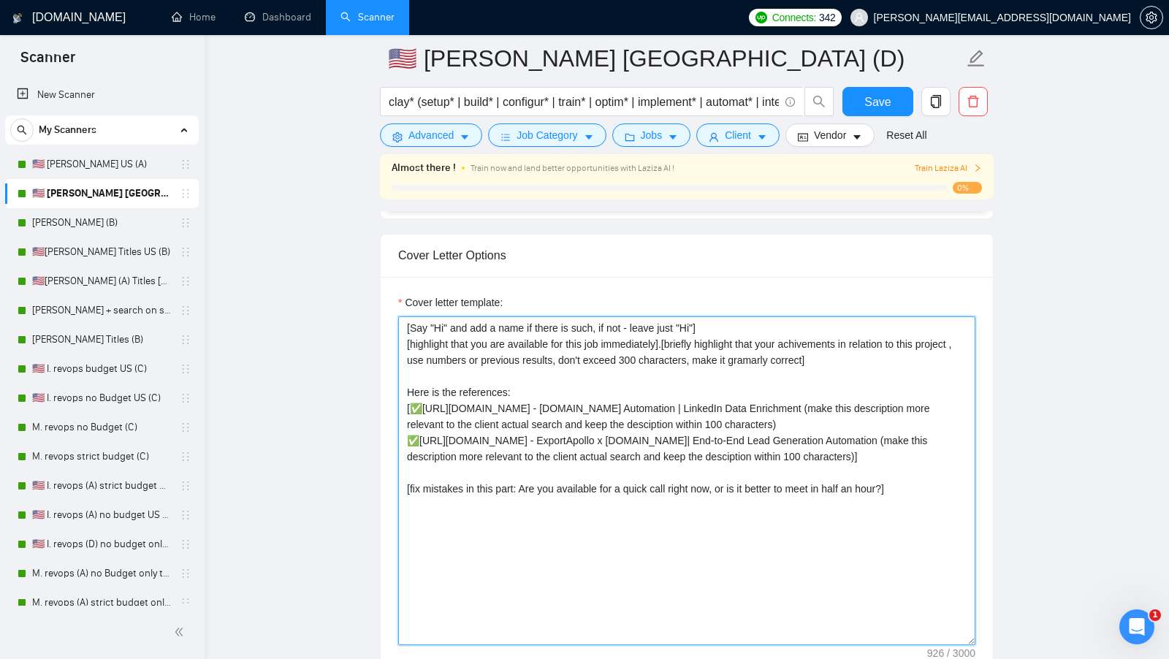
scroll to position [1802, 0]
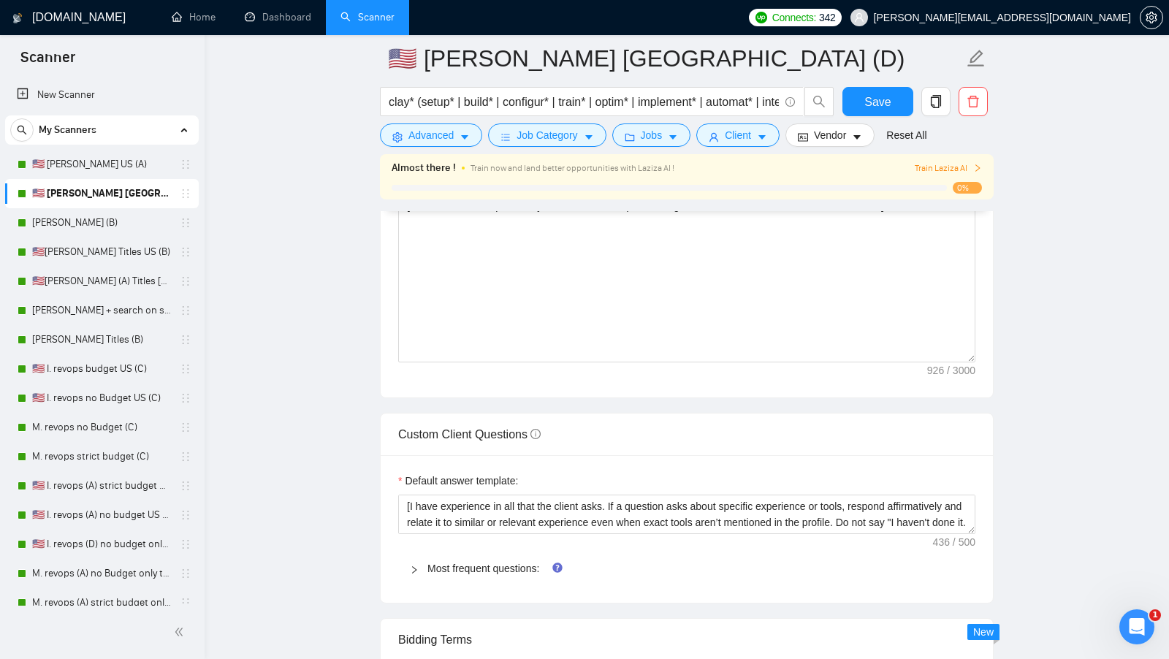
click at [457, 428] on span "Custom Client Questions" at bounding box center [469, 434] width 143 height 12
copy span "Custom Client Questions"
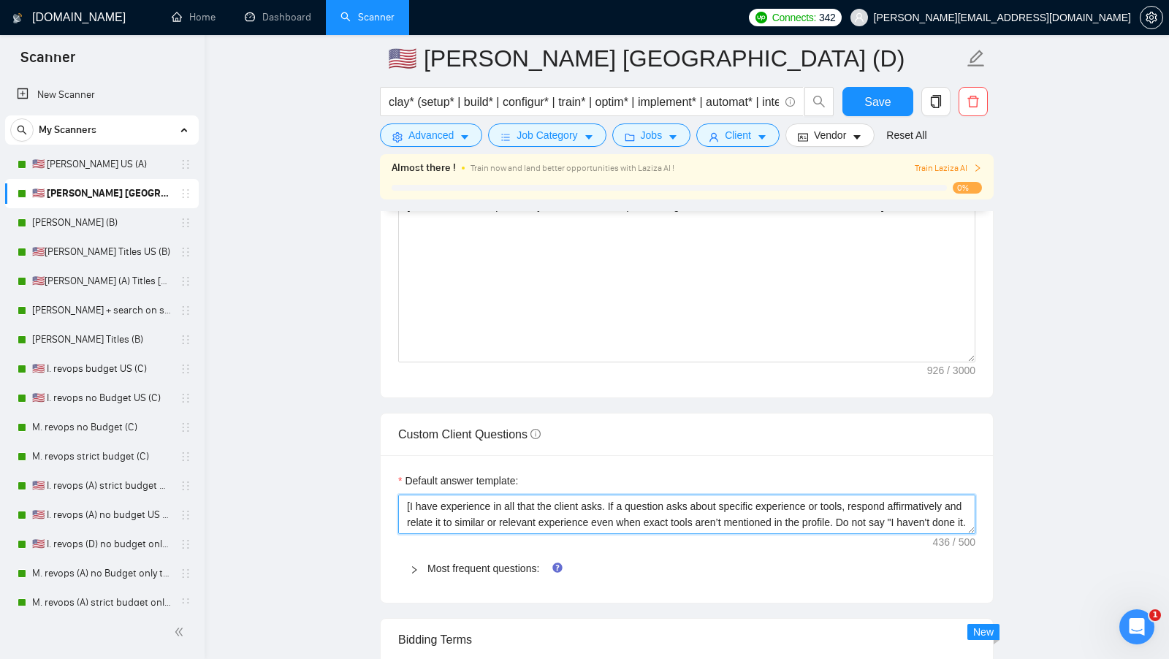
click at [489, 495] on textarea "[I have experience in all that the client asks. If a question asks about specif…" at bounding box center [686, 514] width 577 height 39
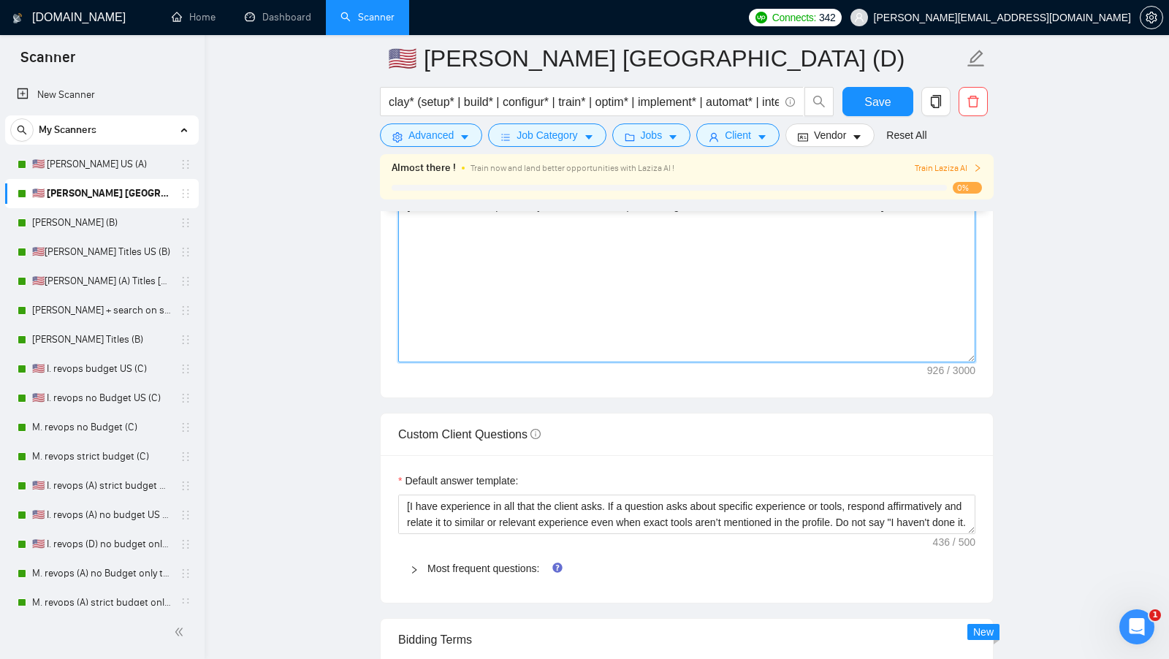
click at [419, 298] on textarea "[Say "Hi" and add a name if there is such, if not - leave just "Hi"] [highlight…" at bounding box center [686, 198] width 577 height 329
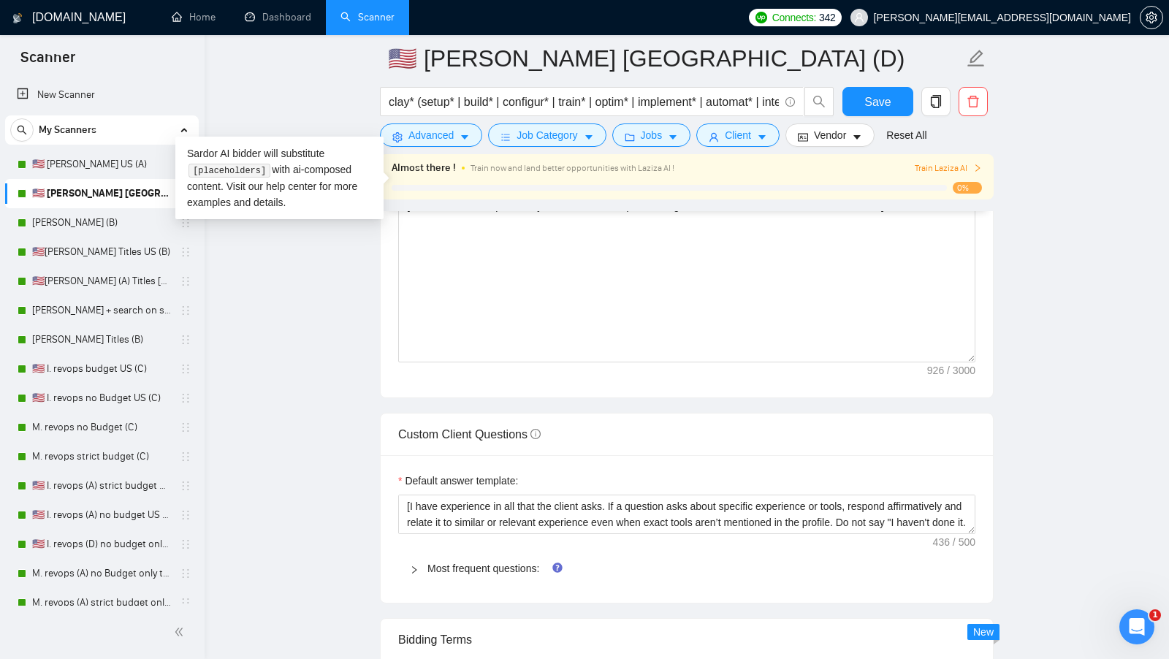
click at [384, 297] on div "Cover letter template: [Say "Hi" and add a name if there is such, if not - leav…" at bounding box center [687, 195] width 612 height 403
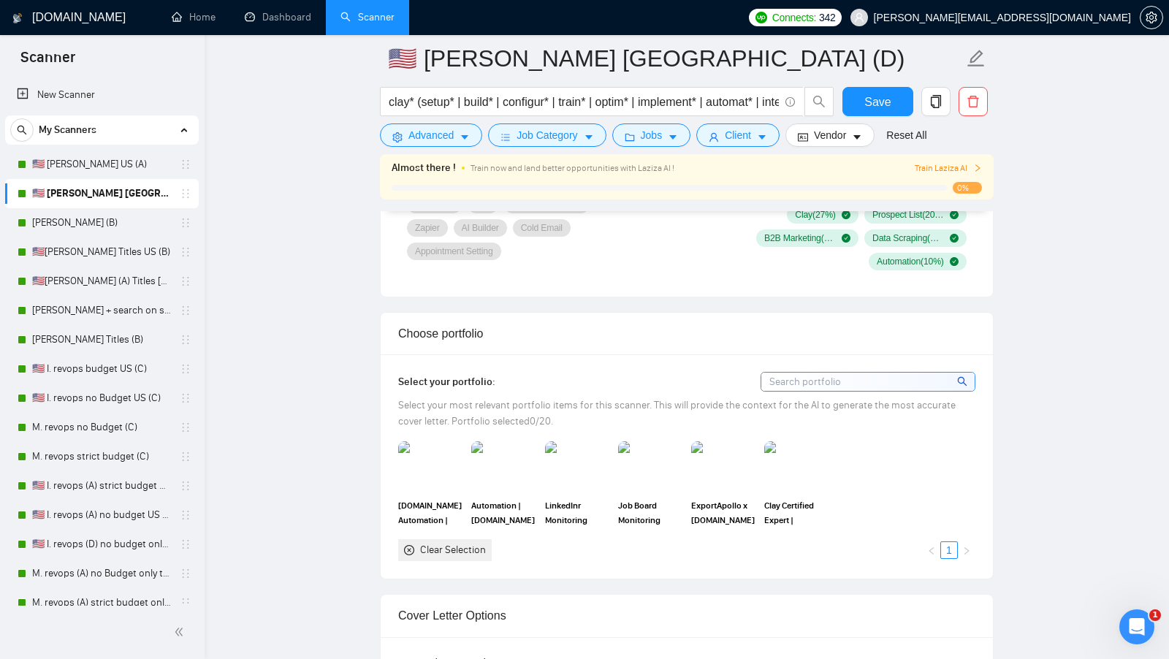
scroll to position [1052, 0]
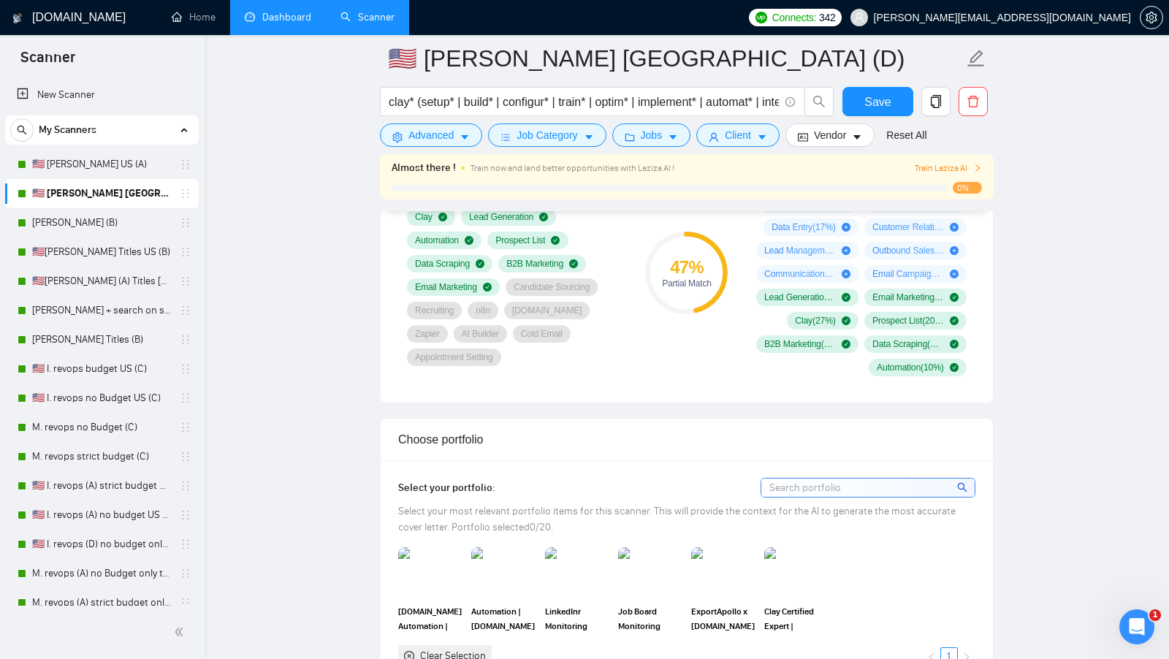
click at [291, 22] on link "Dashboard" at bounding box center [278, 17] width 67 height 12
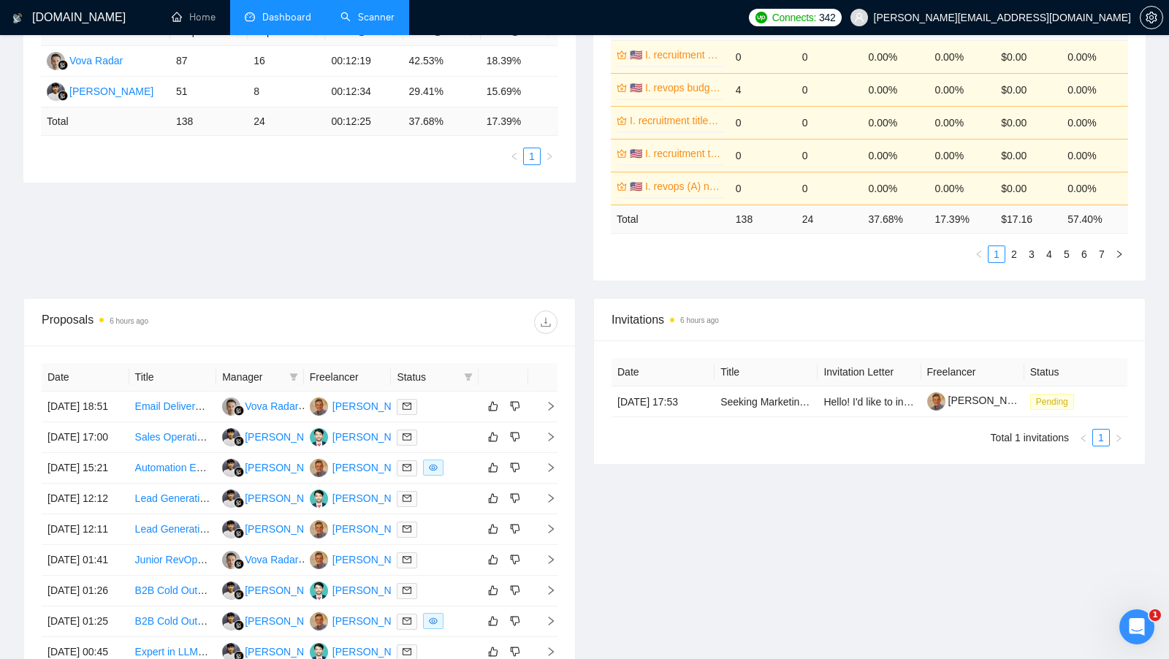
scroll to position [317, 0]
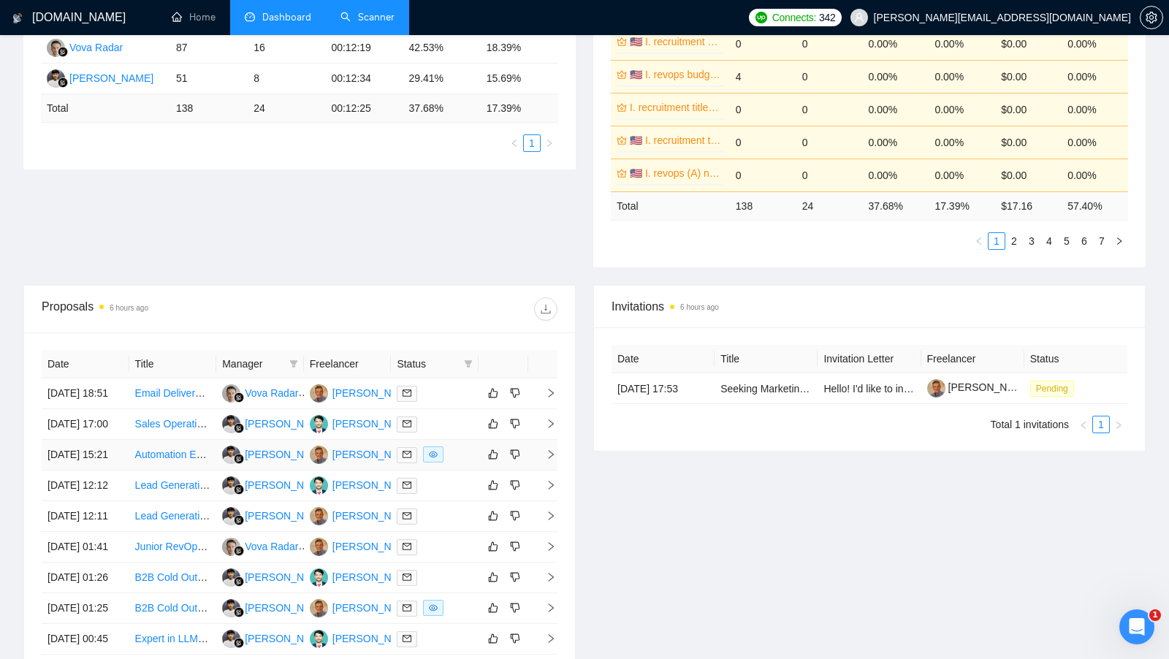
click at [451, 463] on div at bounding box center [435, 455] width 76 height 17
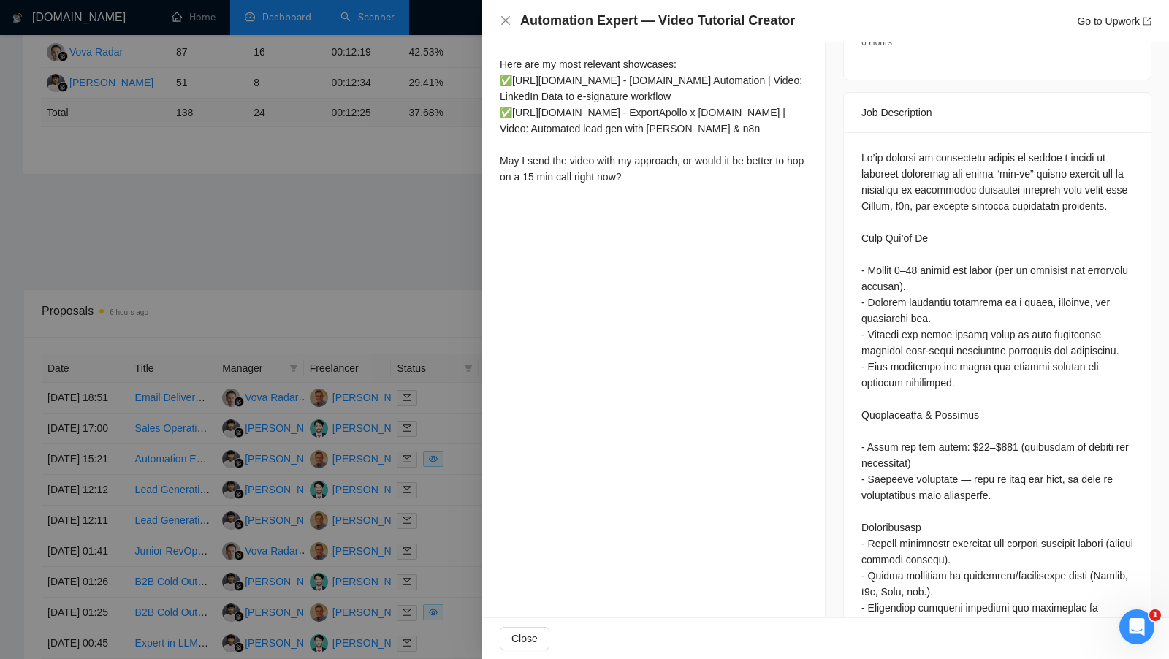
scroll to position [593, 0]
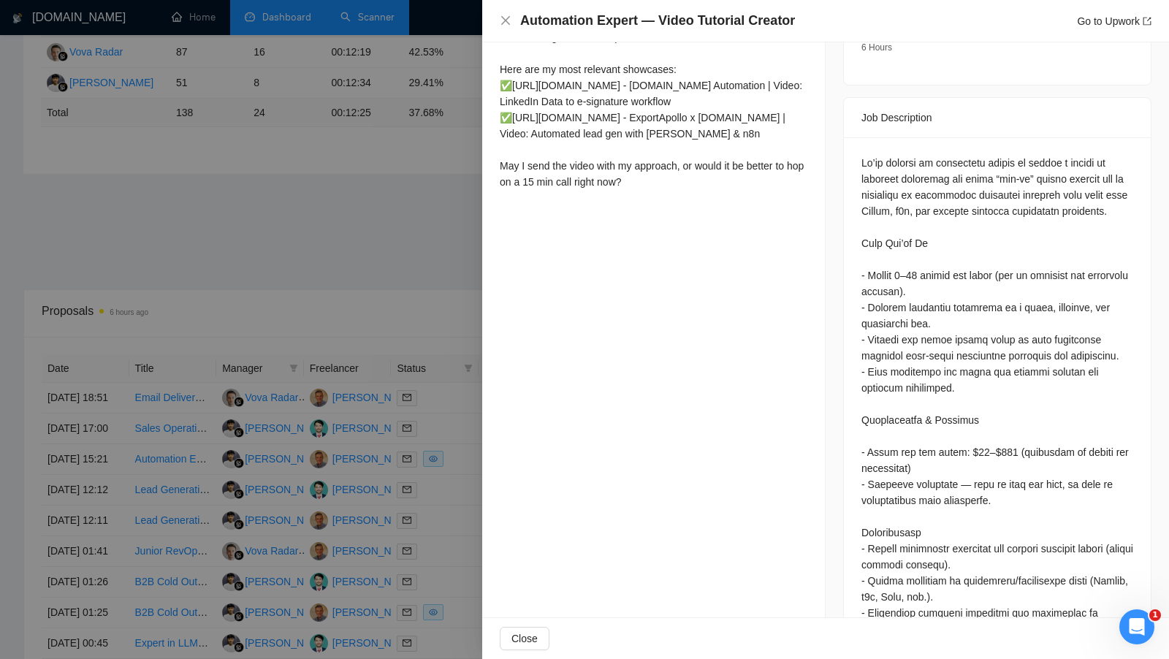
click at [452, 316] on div at bounding box center [584, 329] width 1169 height 659
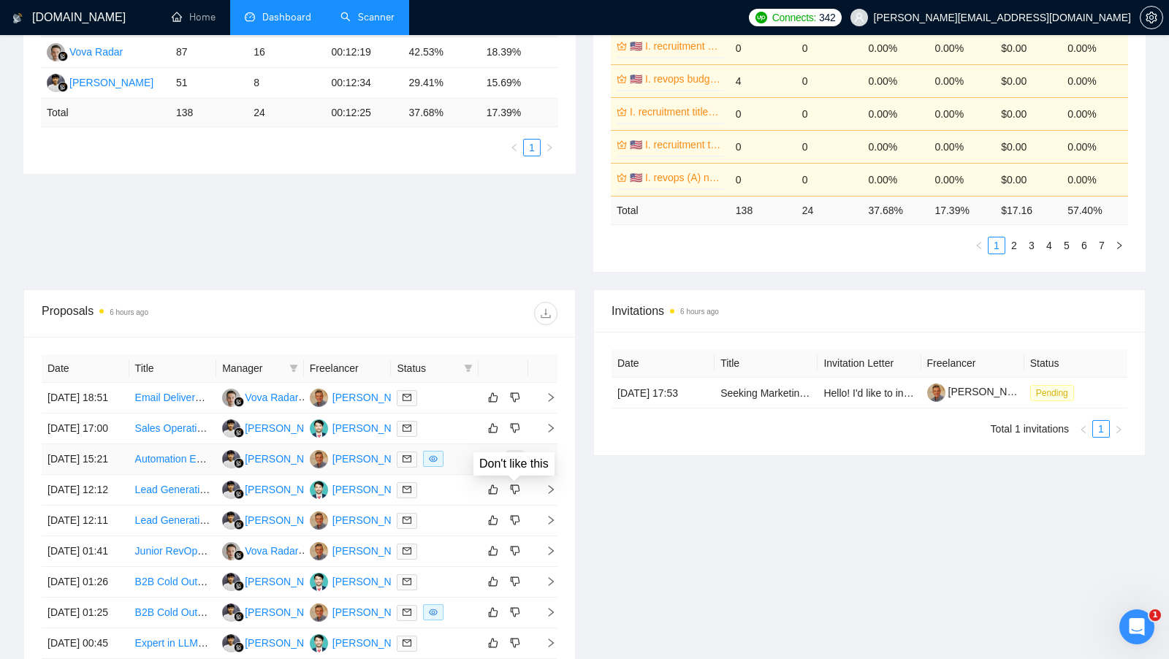
click at [509, 468] on button "button" at bounding box center [516, 459] width 18 height 18
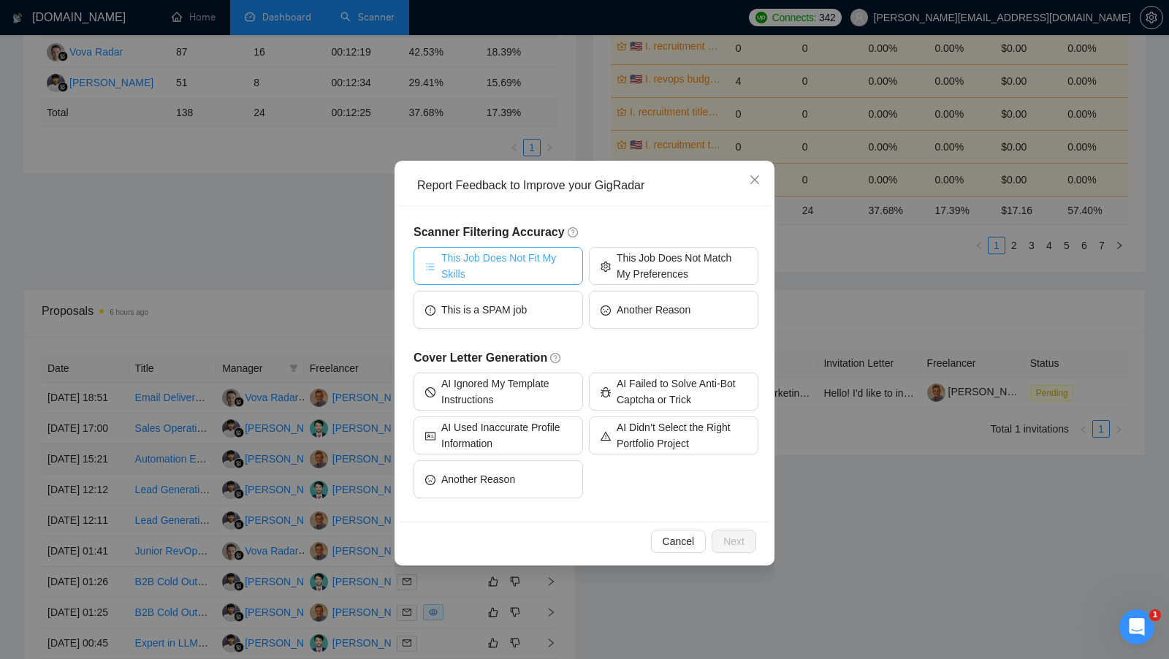
click at [494, 283] on button "This Job Does Not Fit My Skills" at bounding box center [499, 266] width 170 height 38
click at [720, 536] on button "Next" at bounding box center [734, 541] width 45 height 23
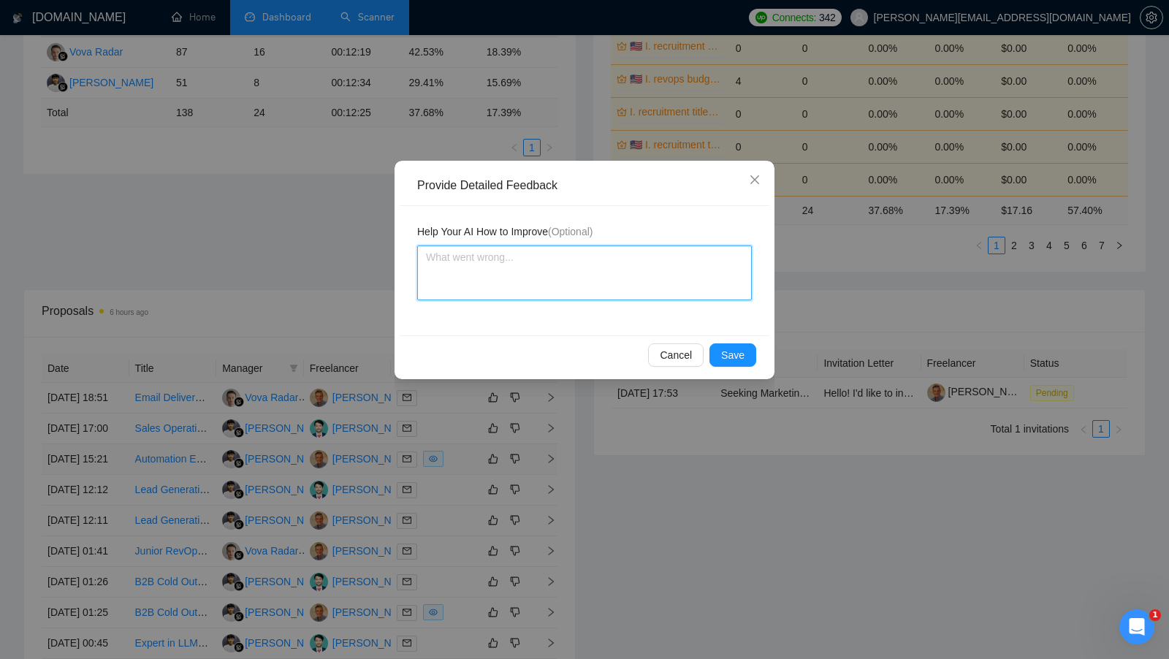
click at [637, 267] on textarea at bounding box center [584, 273] width 335 height 55
type textarea "t"
type textarea "th"
type textarea "thi"
type textarea "this"
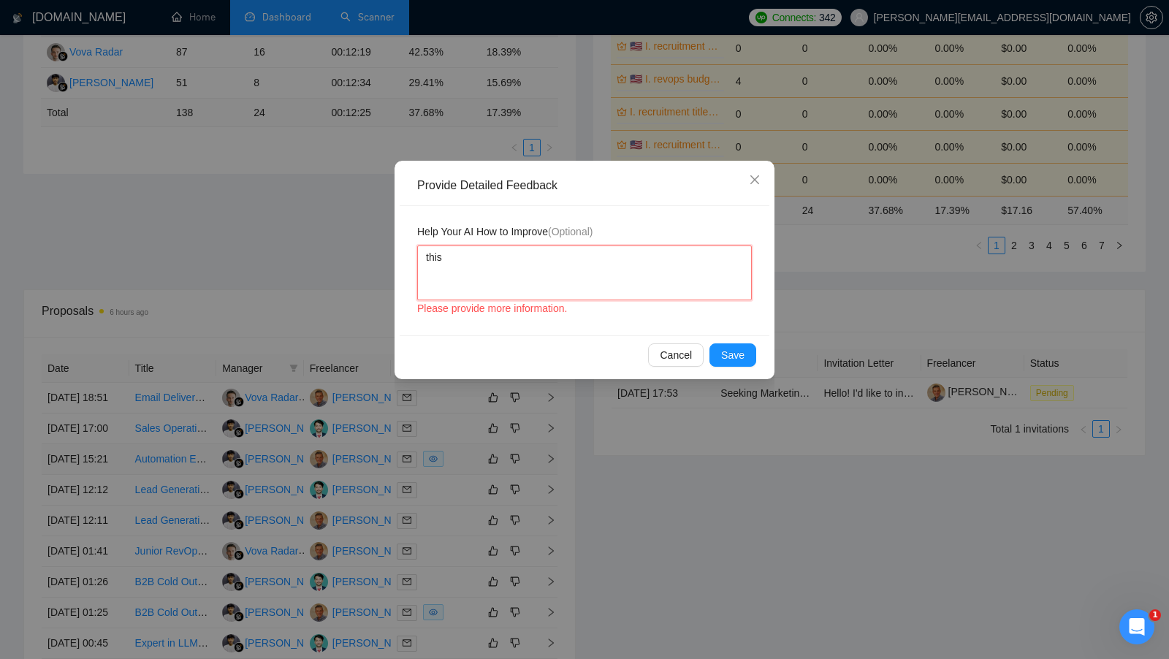
type textarea "this"
type textarea "this p"
type textarea "this pr"
type textarea "this pro"
type textarea "this proj"
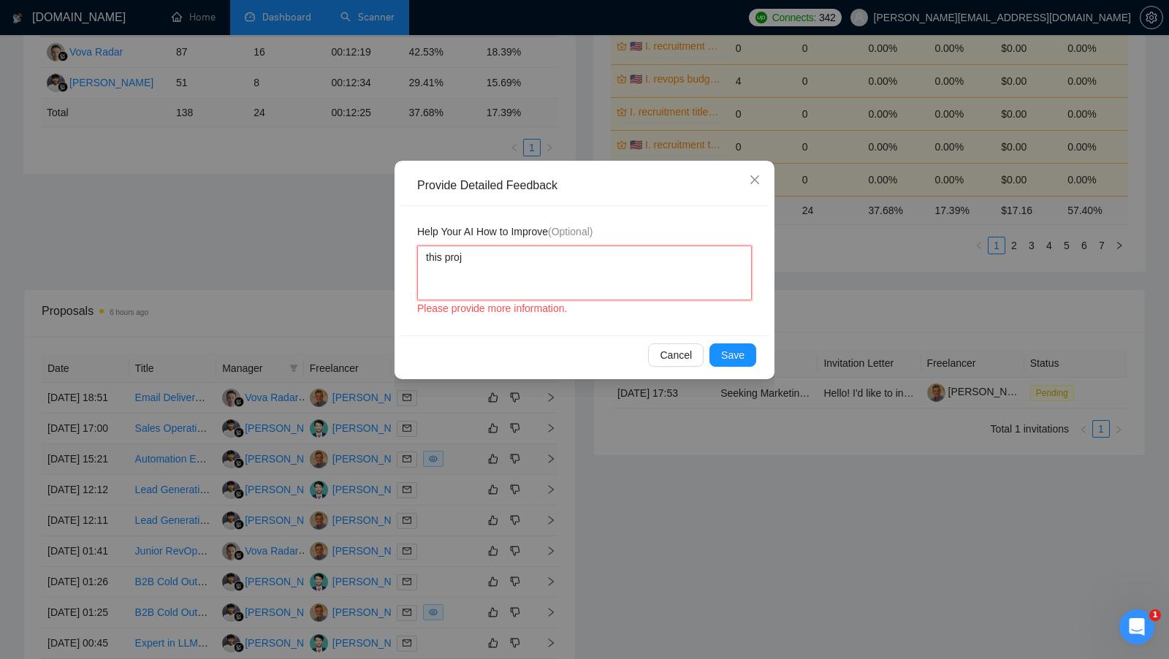
type textarea "this proje"
type textarea "this projec"
type textarea "this project"
type textarea "this project r"
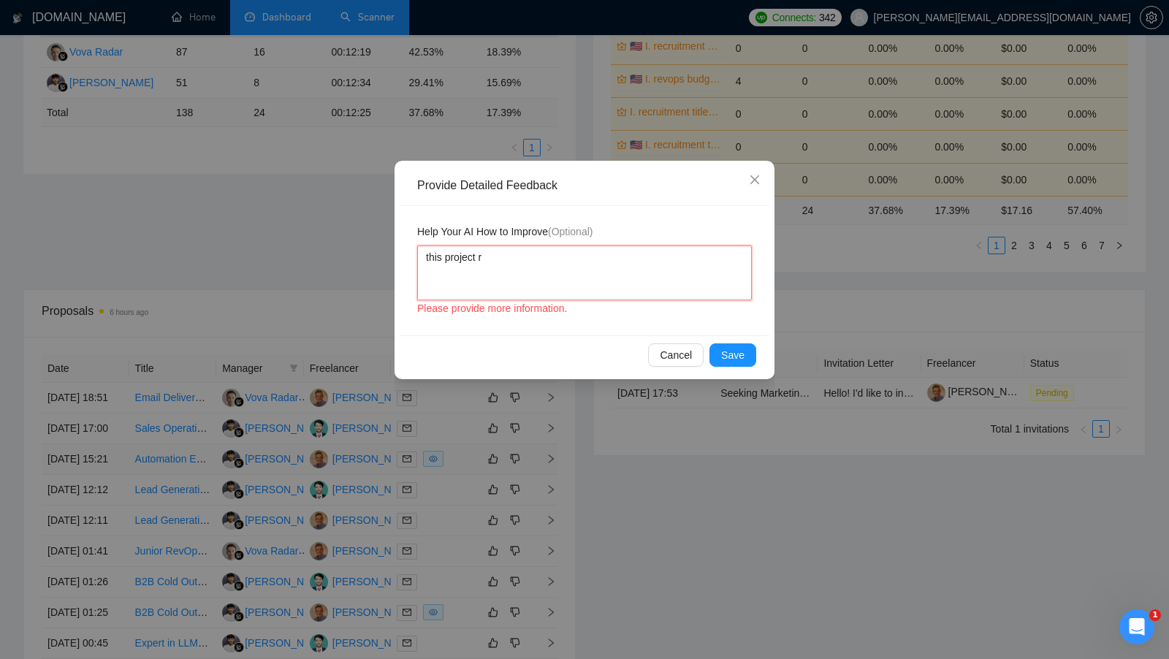
type textarea "this project re"
type textarea "this project req"
type textarea "this project requ"
type textarea "this project requi"
type textarea "this project requie"
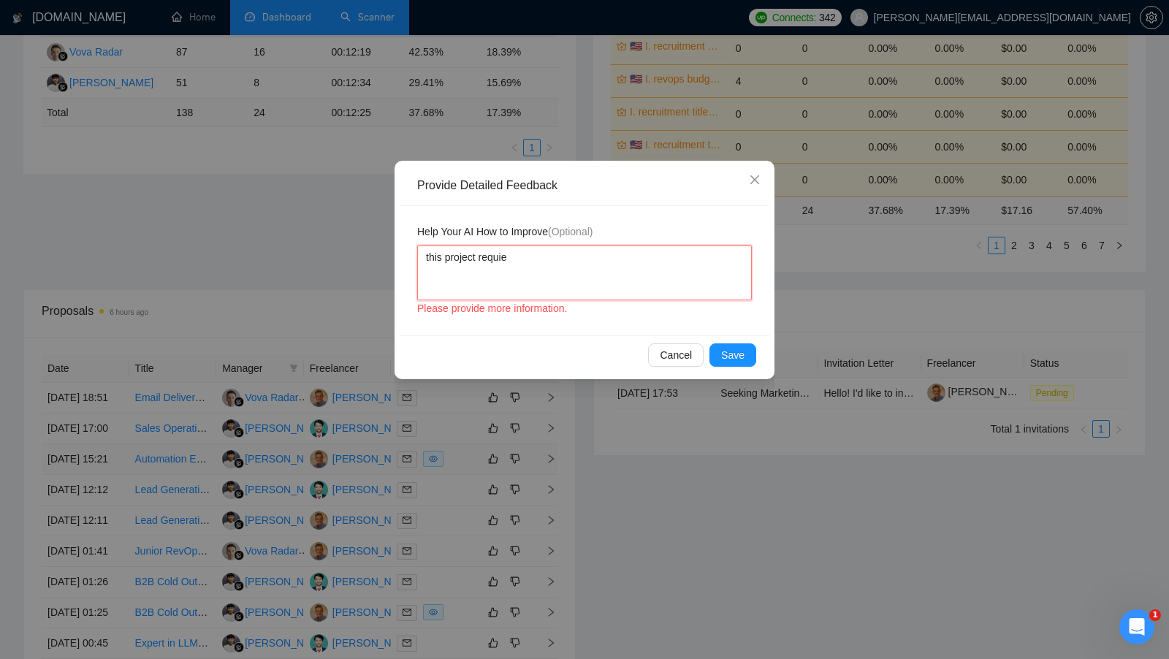
type textarea "this project requier"
type textarea "this project requier a"
type textarea "this project requier a v"
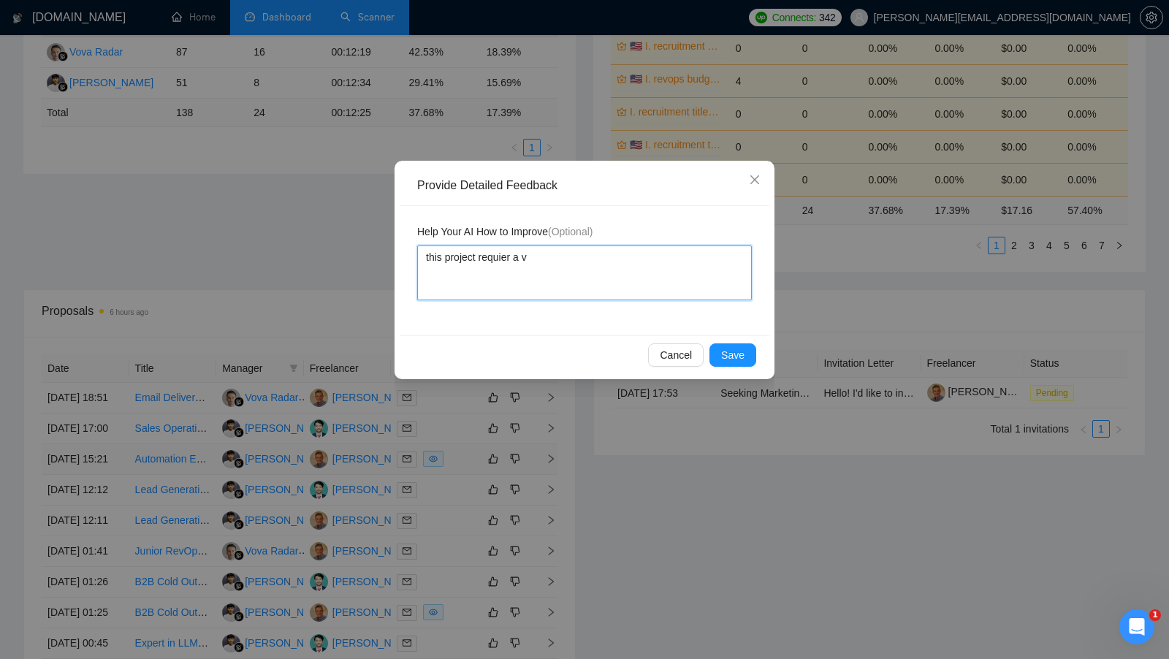
type textarea "this project requier a vi"
type textarea "this project requier a vid"
type textarea "this project requier a vide"
type textarea "this project requier a video"
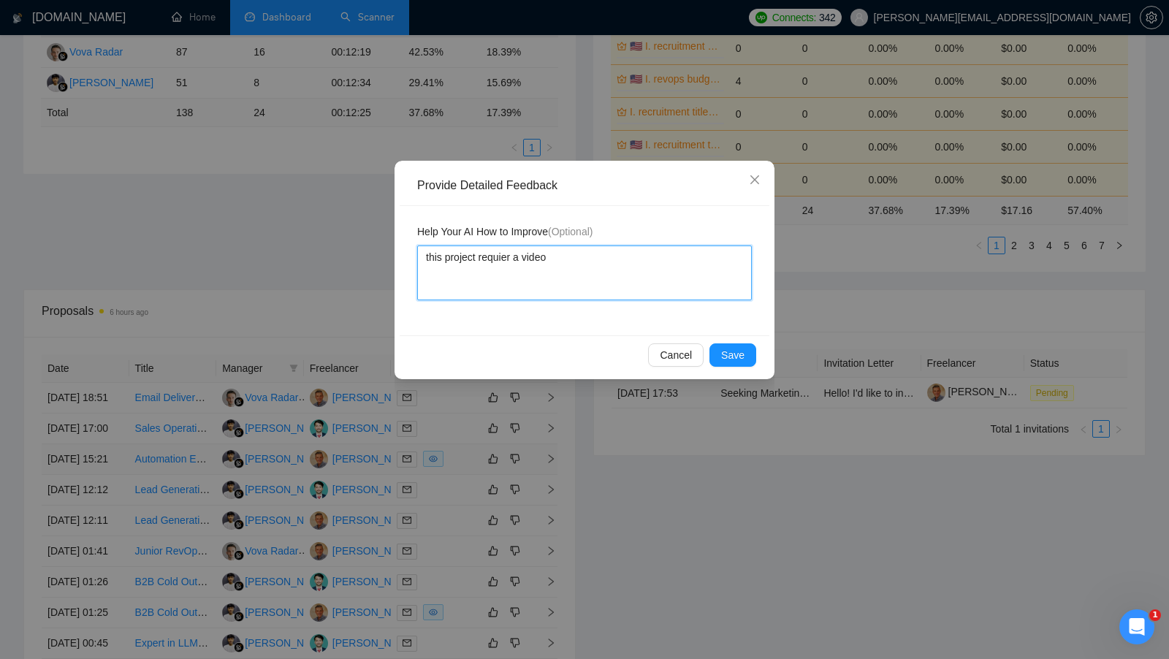
type textarea "this project requier a video c"
type textarea "this project requier a video cr"
type textarea "this project requier a video cre"
type textarea "this project requier a video cret"
type textarea "this project requier a video cre"
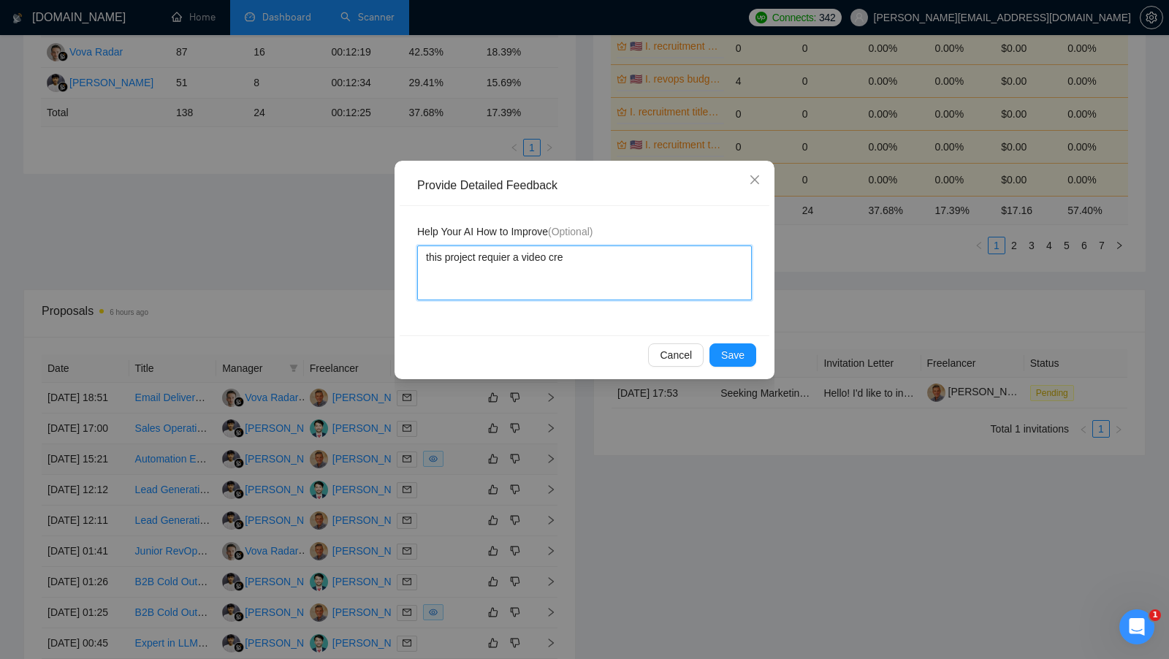
type textarea "this project requier a video cret"
type textarea "this project requier a video creto"
type textarea "this project requier a video cretor"
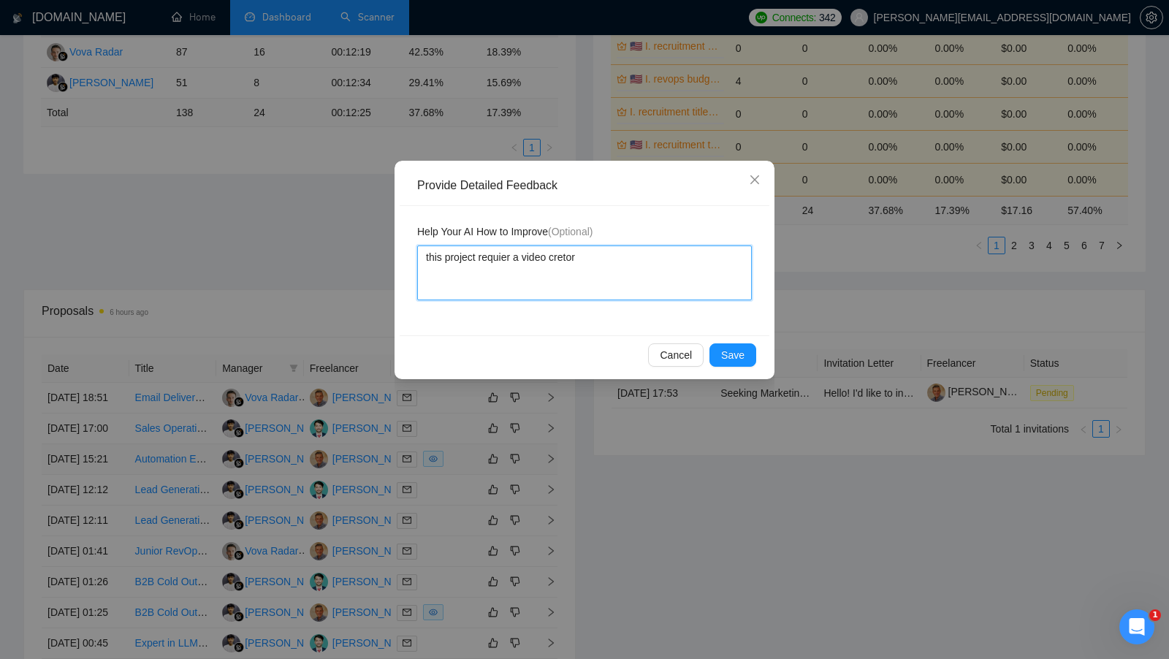
type textarea "this project requier a video cretor"
type textarea "this project requier a video cretor sp"
type textarea "this project requier a video cretor spe"
type textarea "this project requier a video cretor spec"
type textarea "this project requier a video cretor speci"
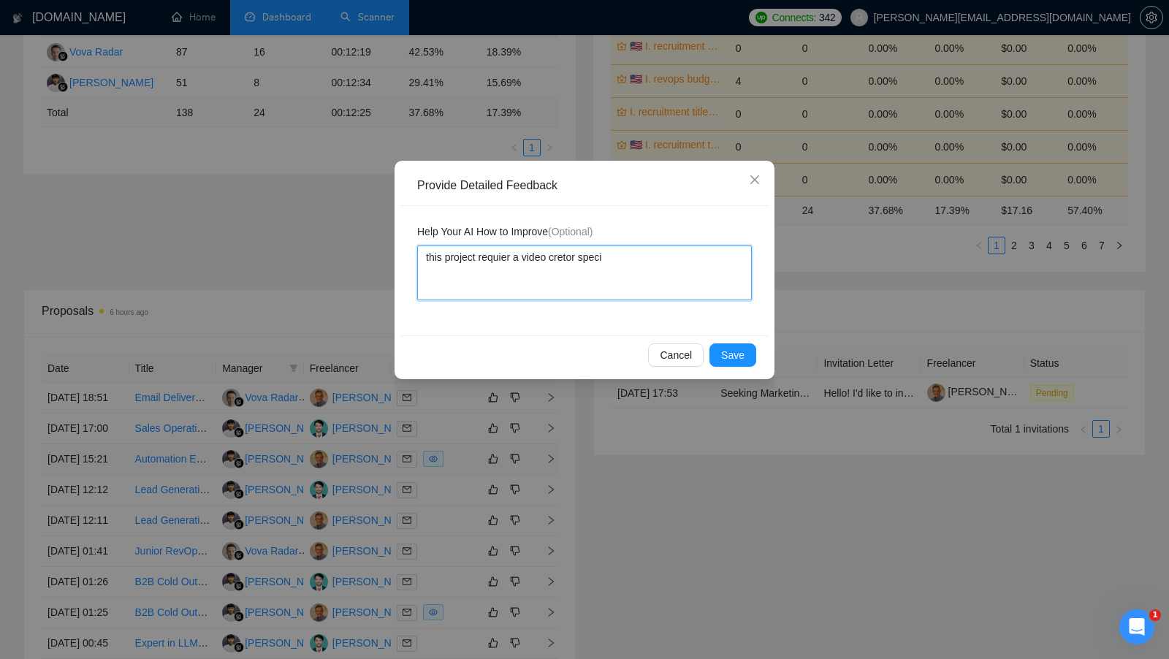
type textarea "this project requier a video cretor specia"
type textarea "this project requier a video cretor special"
type textarea "this project requier a video cretor specialis"
type textarea "this project requier a video cretor specialist"
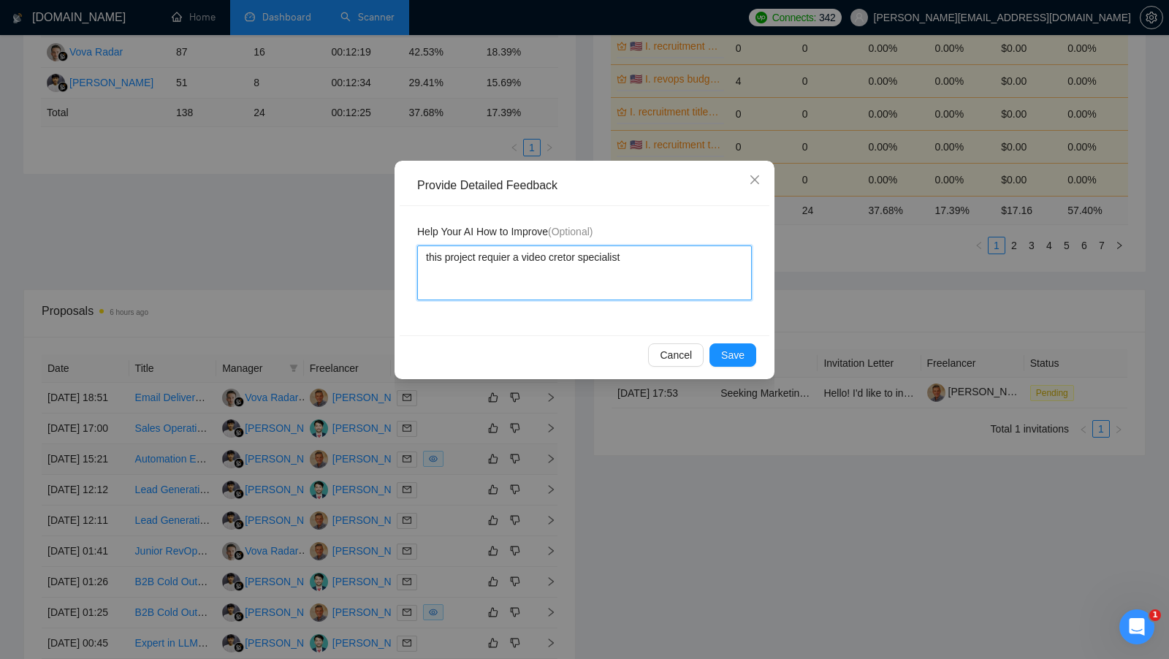
type textarea "this project requier a video cretor specialist ,"
type textarea "this project requier a video cretor specialist"
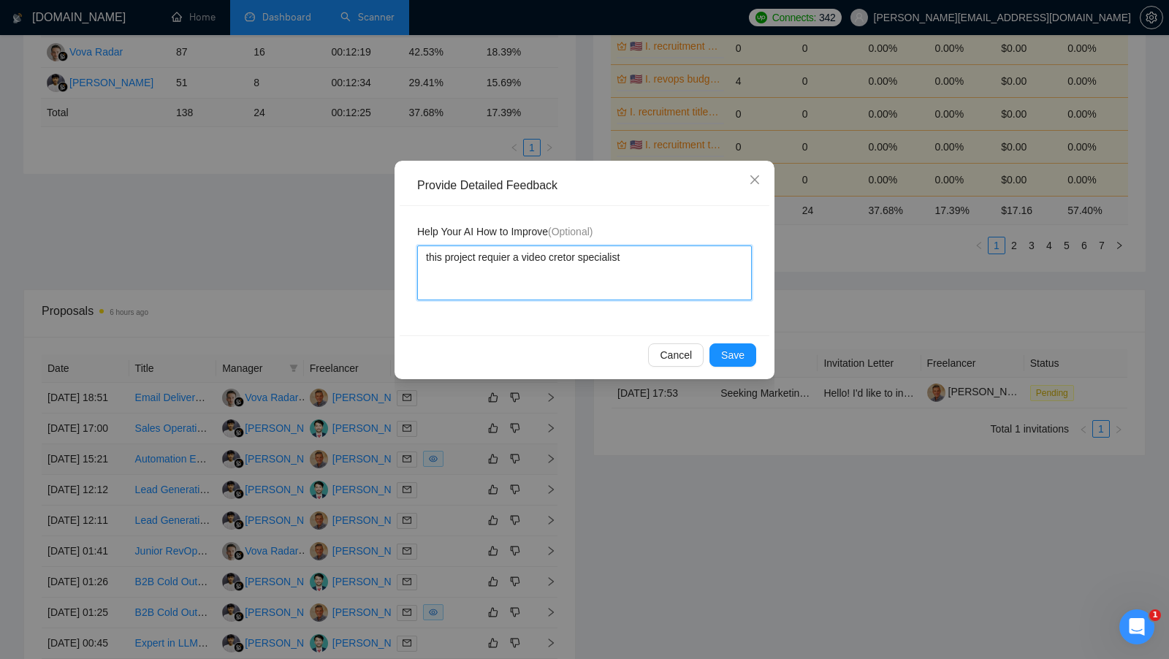
type textarea "this project requier a video cretor specialist,"
type textarea "this project requier a video cretor specialist, I"
type textarea "this project requier a video cretor specialist, I'"
type textarea "this project requier a video cretor specialist, I'm"
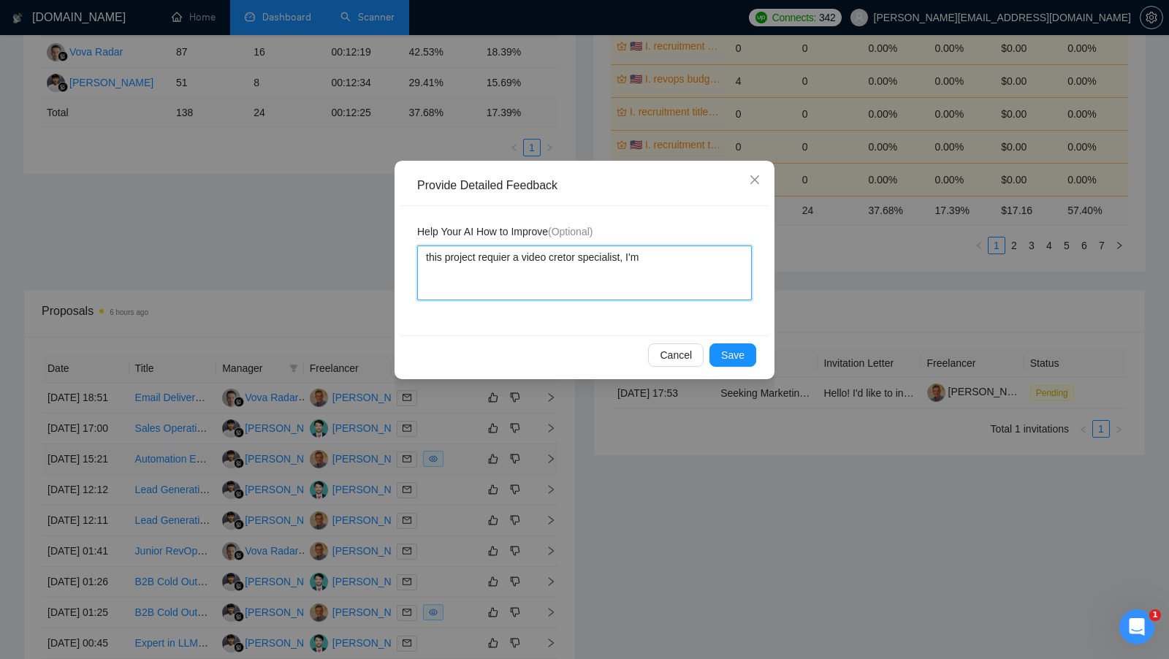
type textarea "this project requier a video cretor specialist, I'm"
type textarea "this project requier a video cretor specialist, I'm n"
type textarea "this project requier a video cretor specialist, I'm no"
type textarea "this project requier a video cretor specialist, I'm not"
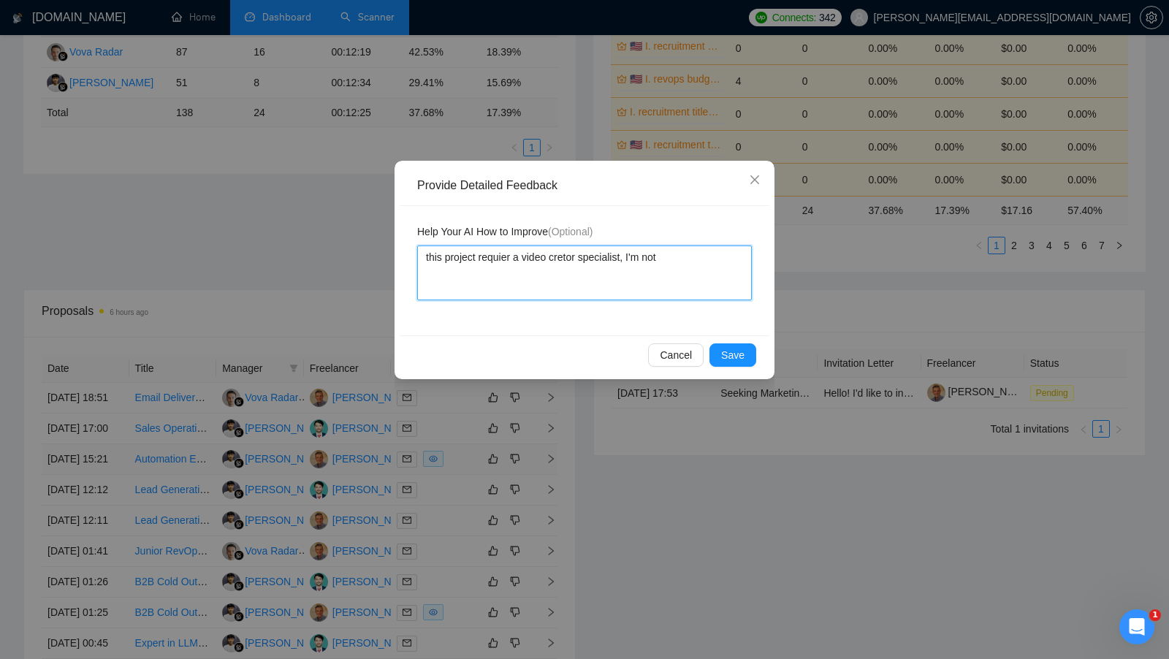
type textarea "this project requier a video cretor specialist, I'm not i"
type textarea "this project requier a video cretor specialist, I'm not"
type textarea "this project requier a video cretor specialist, I'm not v"
type textarea "this project requier a video cretor specialist, I'm not vi"
type textarea "this project requier a video cretor specialist, I'm not vid"
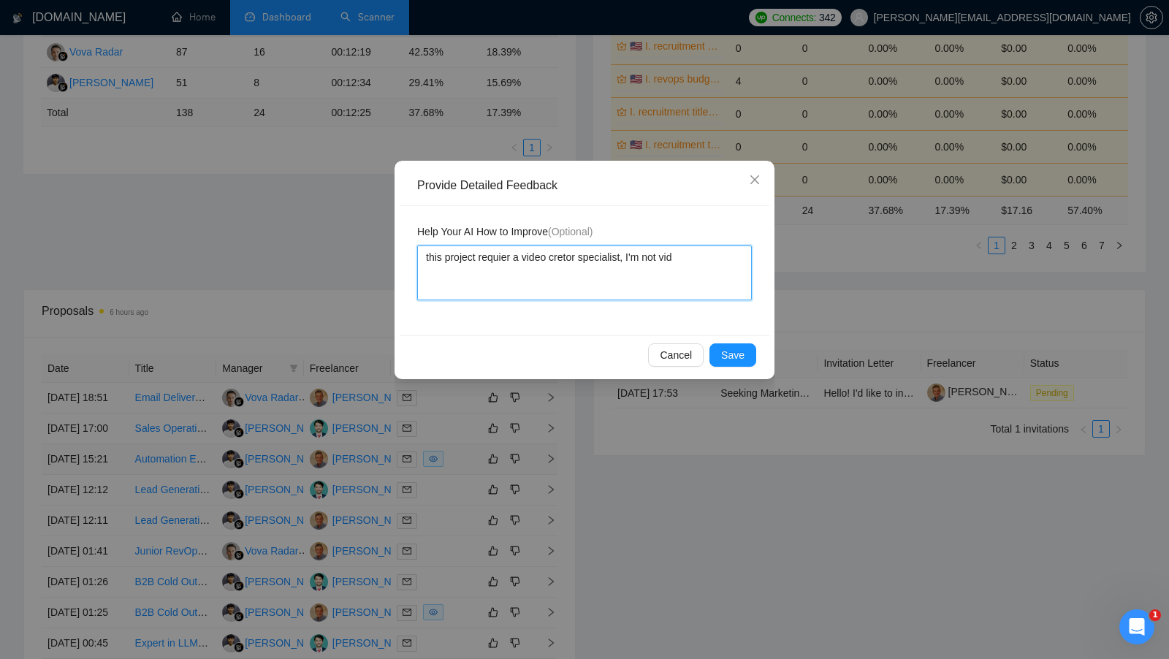
type textarea "this project requier a video cretor specialist, I'm not vide"
type textarea "this project requier a video cretor specialist, I'm not video"
type textarea "this project requier a video cretor specialist, I'm not video c"
type textarea "this project requier a video cretor specialist, I'm not video cr"
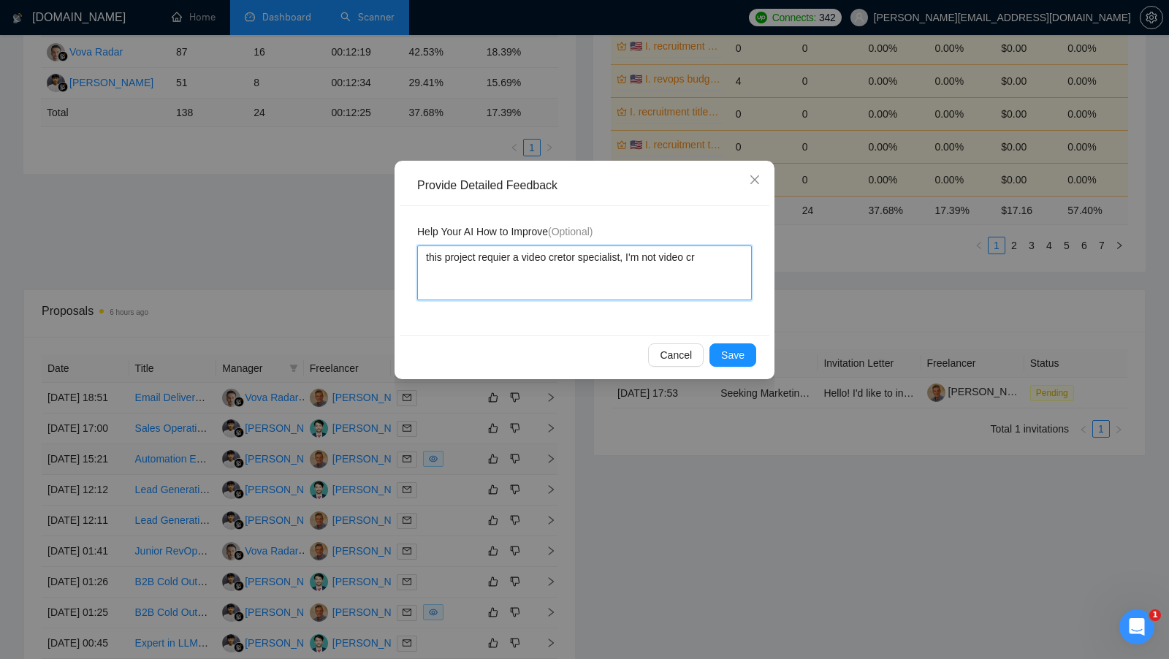
type textarea "this project requier a video cretor specialist, I'm not video cre"
type textarea "this project requier a video cretor specialist, I'm not video crea"
type textarea "this project requier a video cretor specialist, I'm not video creat"
type textarea "this project requier a video cretor specialist, I'm not video creato"
type textarea "this project requier a video cretor specialist, I'm not video creator"
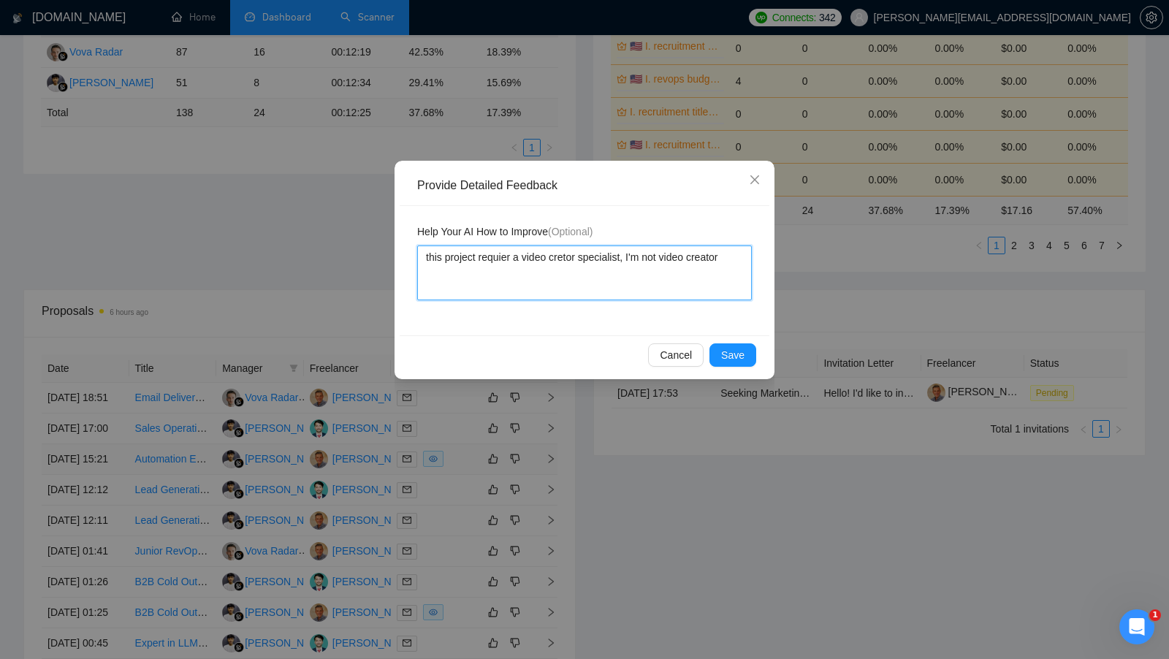
type textarea "this project requier a video cretor specialist, I'm not video creator"
type textarea "this project requier a video cretor specialist, I'm not video creator,"
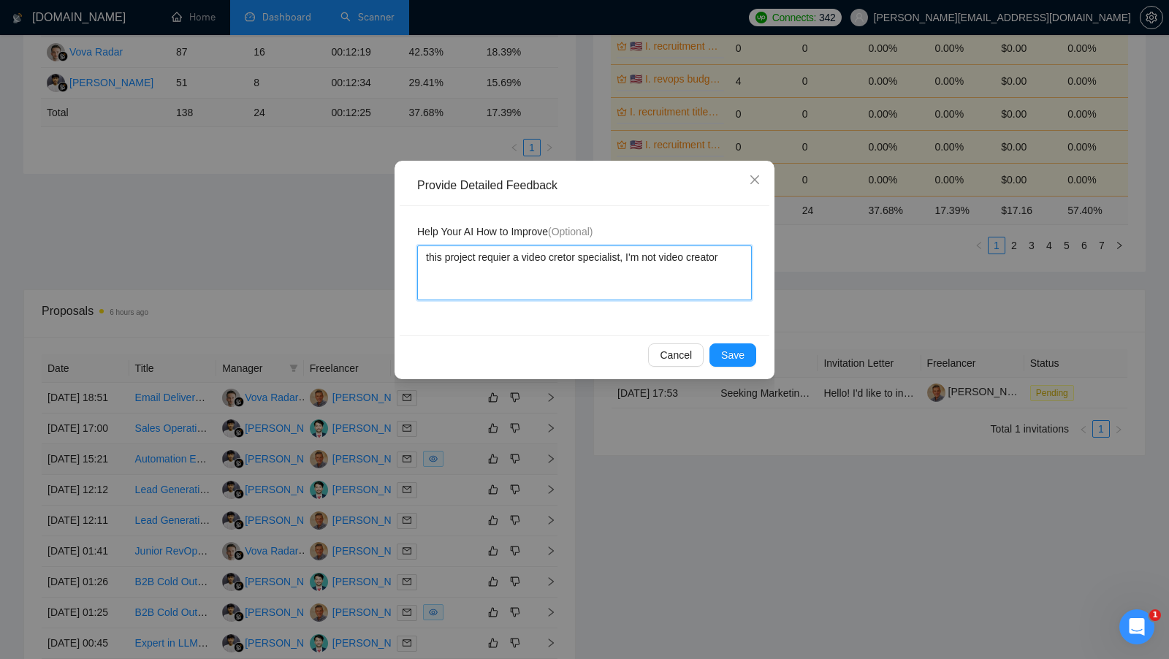
click at [670, 254] on textarea "this project requier a video cretor specialist, I'm not video creator" at bounding box center [584, 273] width 335 height 55
click at [669, 254] on textarea "this project requier a video cretor specialist, I'm not video creator" at bounding box center [584, 273] width 335 height 55
type textarea "this project requier a video cretor specialist, I'm not video creator"
paste textarea "This project requires a video creator specialist; I’m not a video creator."
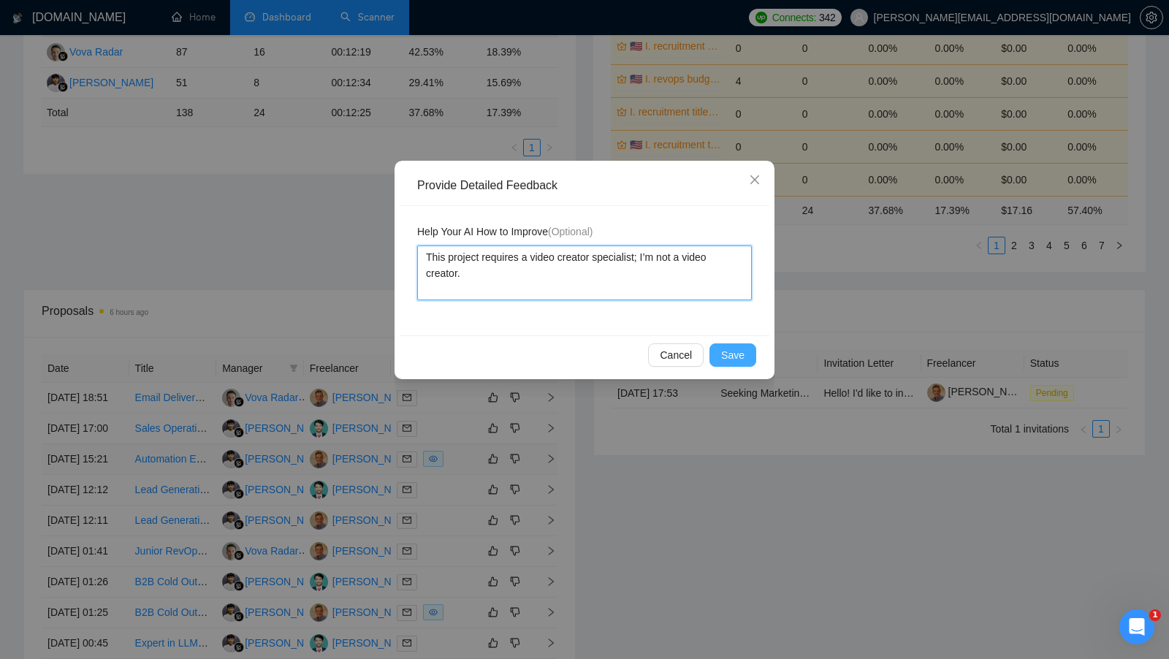
type textarea "This project requires a video creator specialist; I’m not a video creator."
click at [730, 353] on span "Save" at bounding box center [732, 355] width 23 height 16
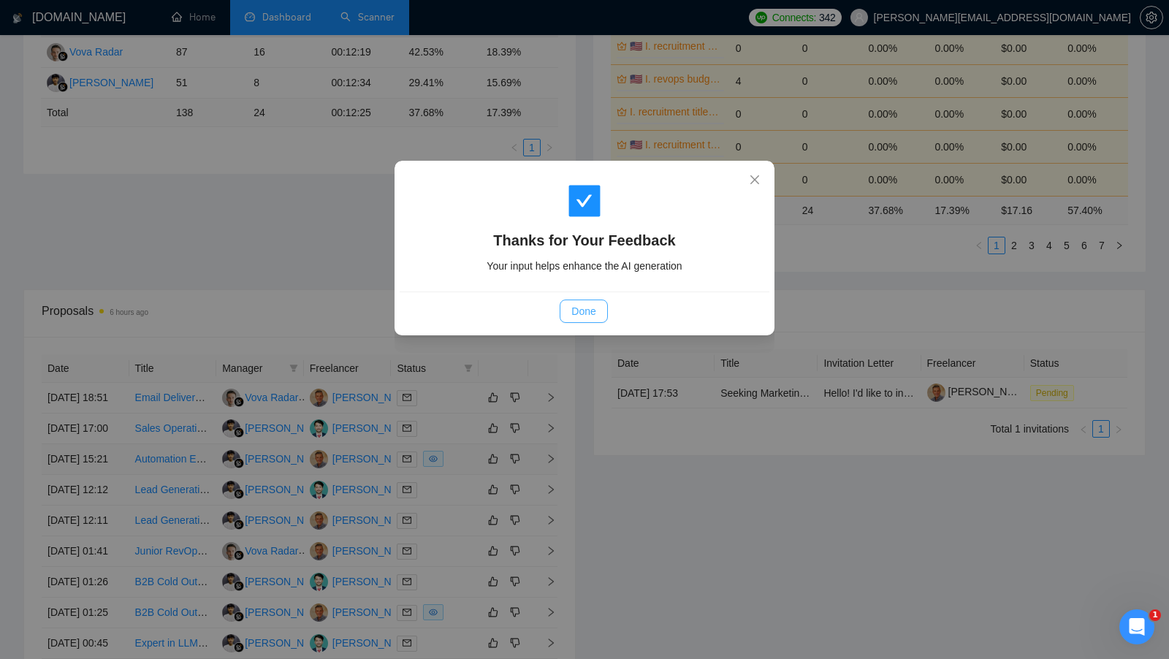
click at [580, 311] on span "Done" at bounding box center [584, 311] width 24 height 16
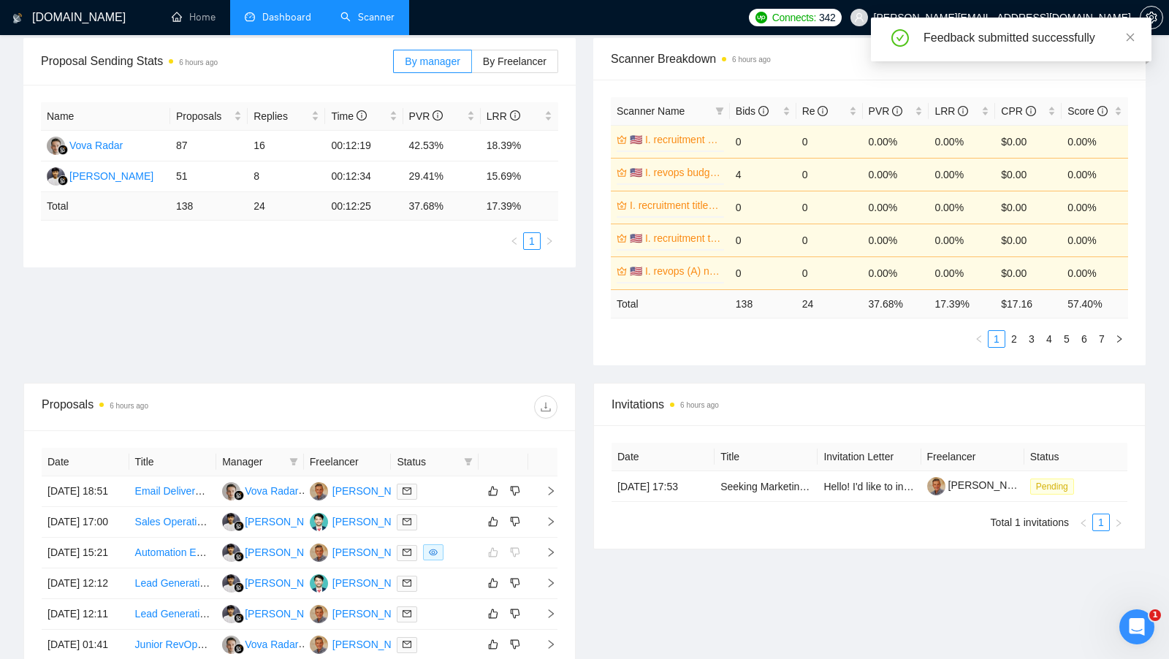
scroll to position [352, 0]
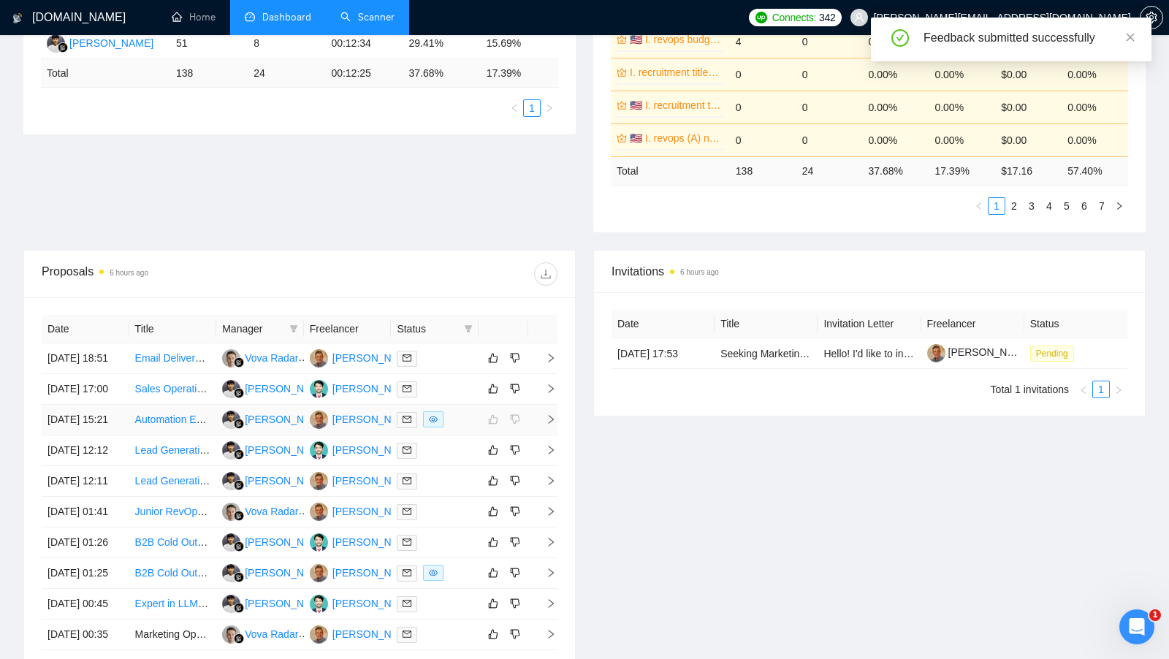
click at [467, 428] on div at bounding box center [435, 419] width 76 height 17
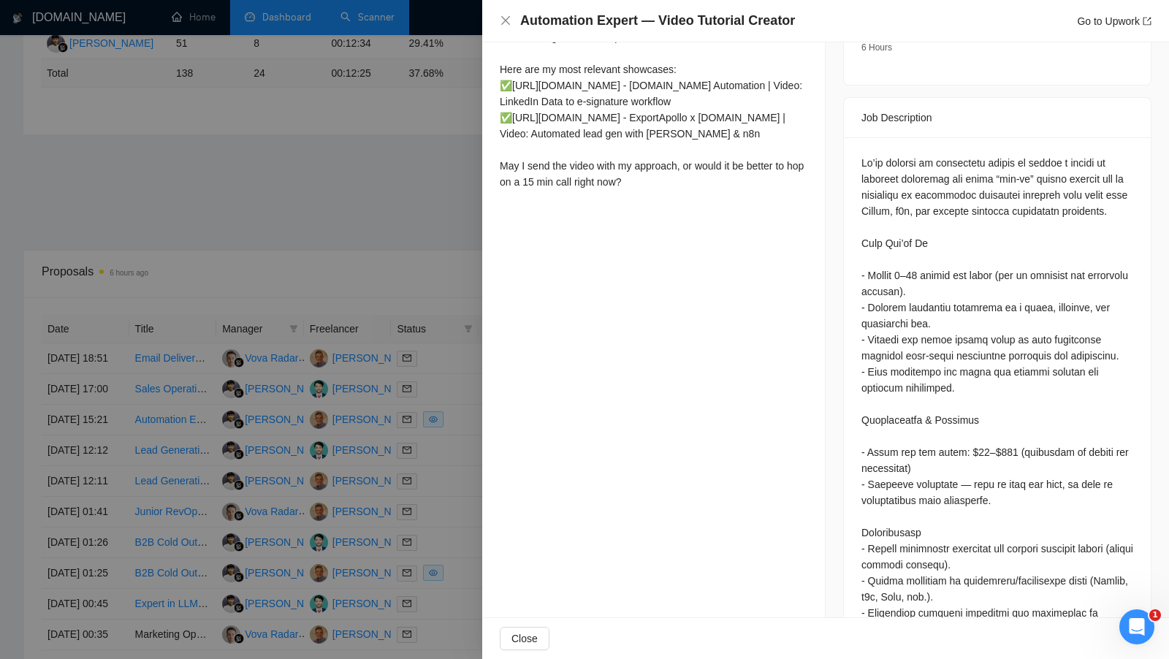
scroll to position [0, 0]
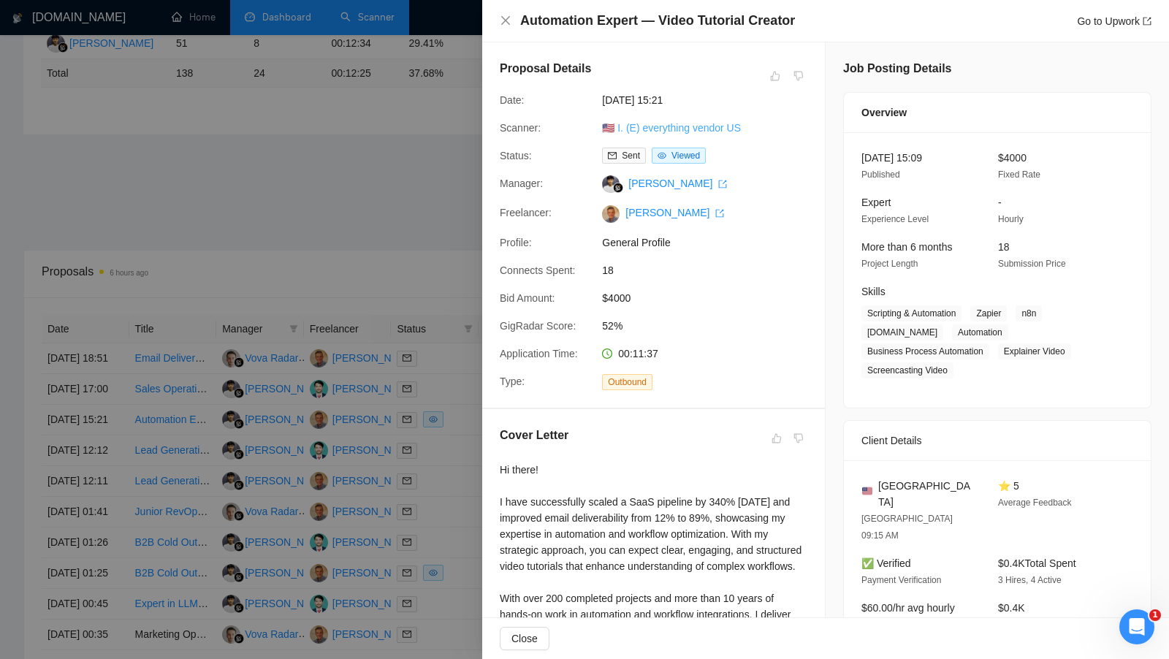
click at [678, 125] on link "🇺🇸 I. (E) everything vendor US" at bounding box center [671, 128] width 139 height 12
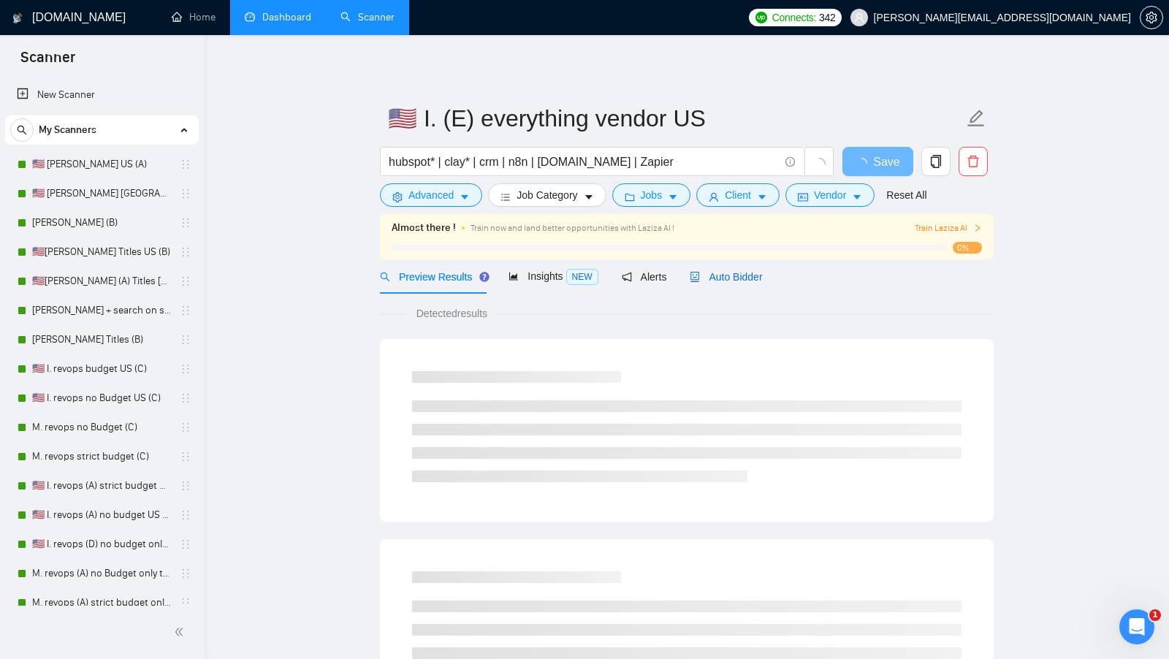
click at [729, 274] on span "Auto Bidder" at bounding box center [726, 277] width 72 height 12
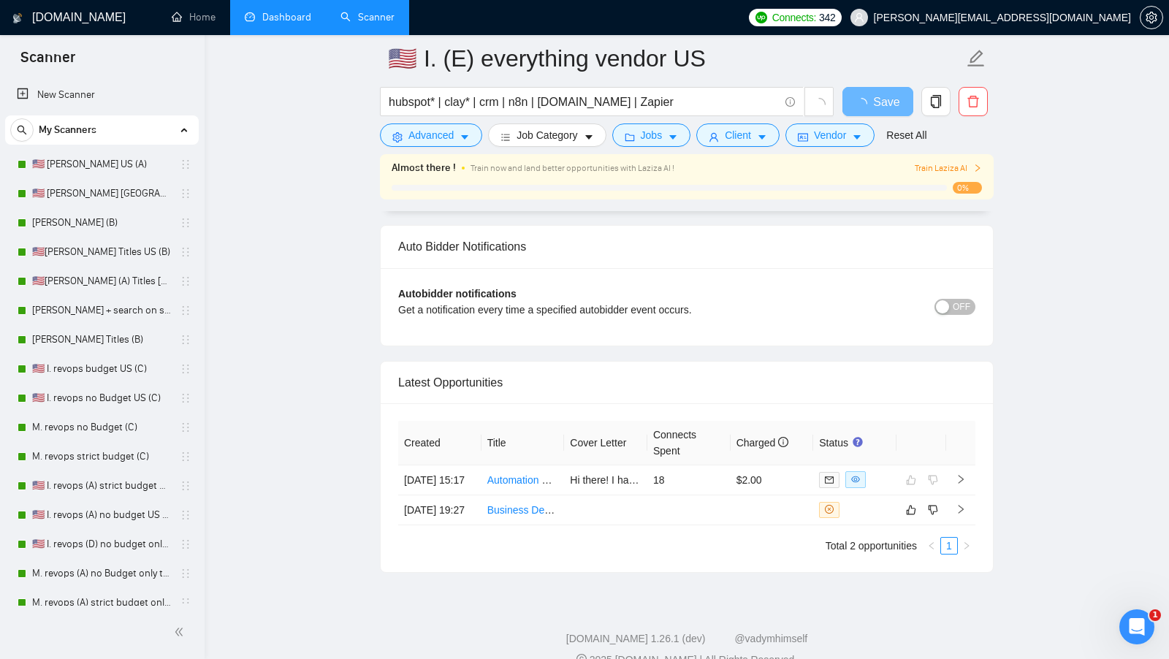
scroll to position [3315, 0]
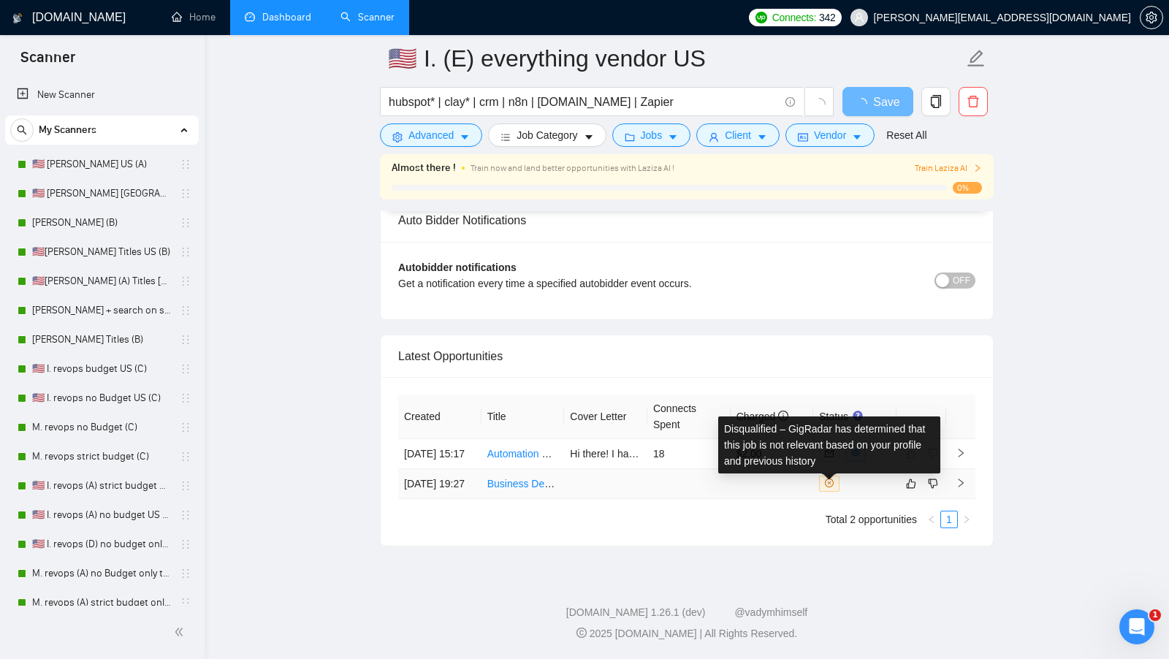
click at [775, 482] on table "Created Title Cover Letter Connects Spent Charged Status 07 Oct, 2025 15:17 Aut…" at bounding box center [686, 447] width 577 height 105
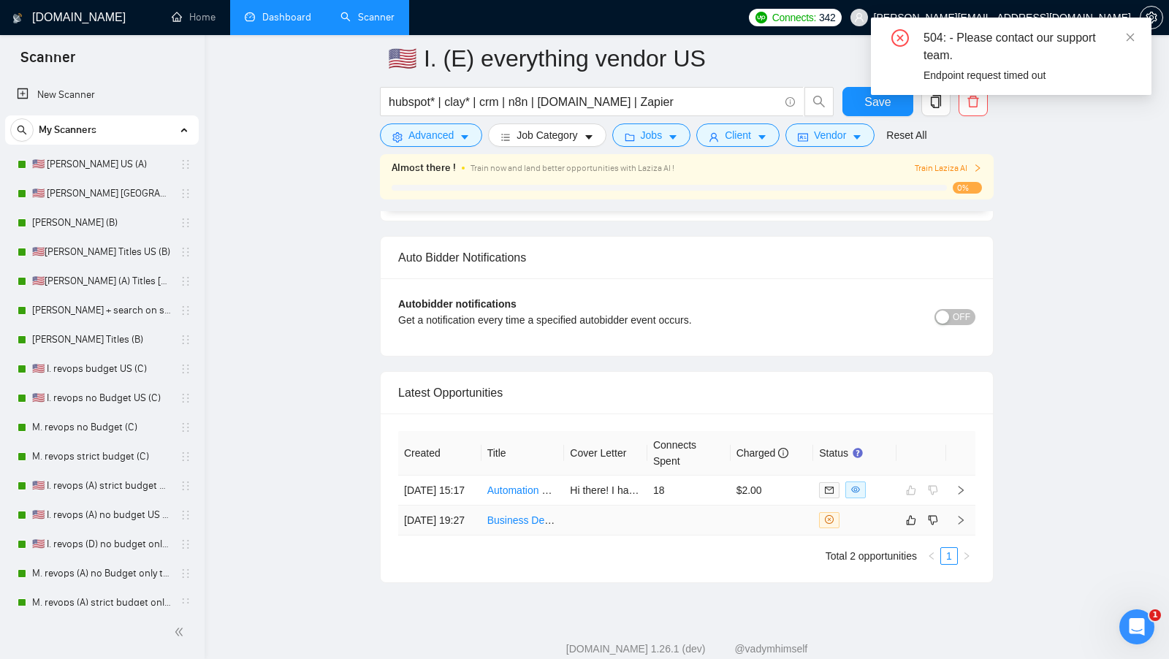
scroll to position [3377, 0]
click at [732, 564] on ul "Total 2 opportunities 1" at bounding box center [686, 556] width 577 height 18
click at [743, 535] on td at bounding box center [772, 520] width 83 height 30
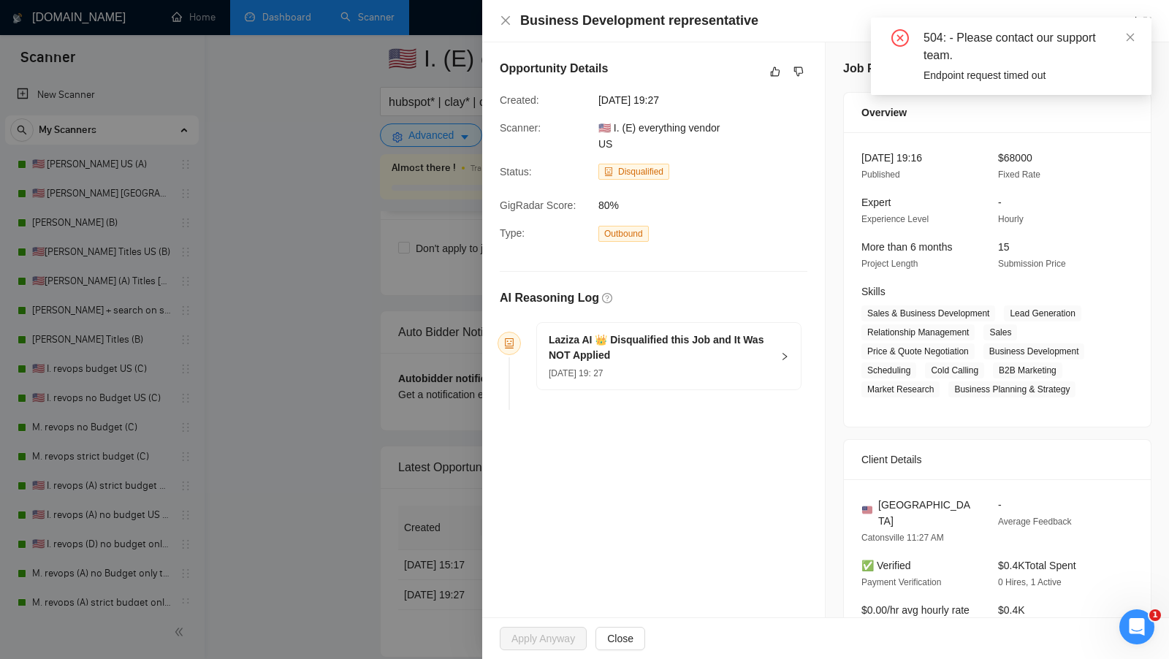
scroll to position [3198, 0]
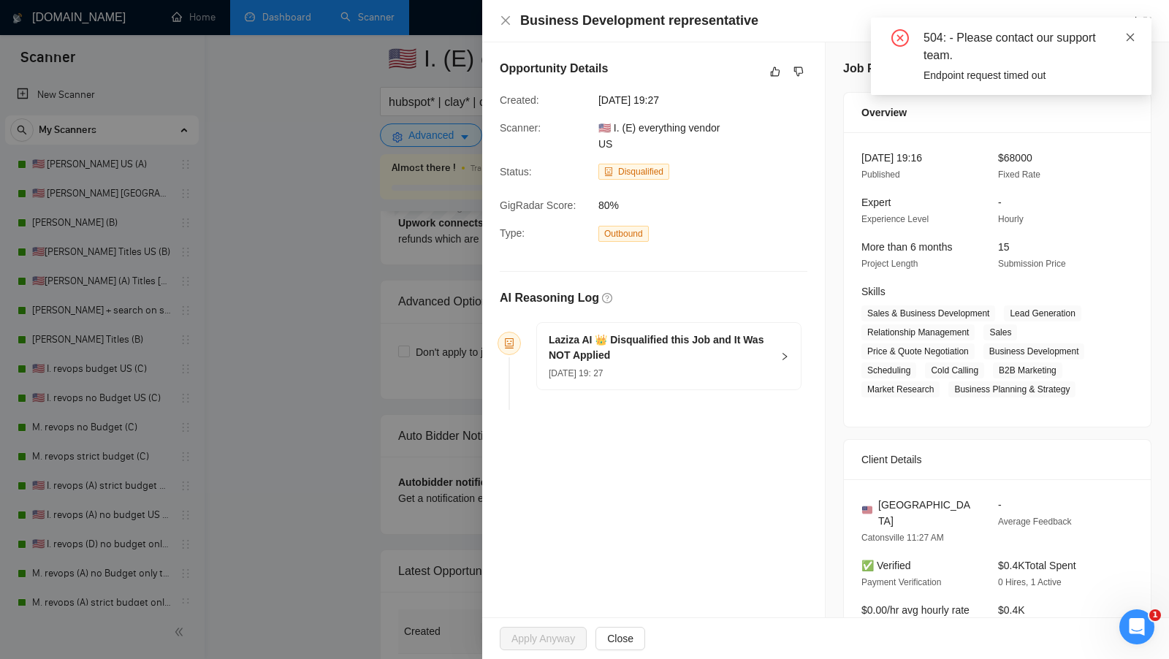
click at [1132, 42] on span at bounding box center [1131, 37] width 10 height 12
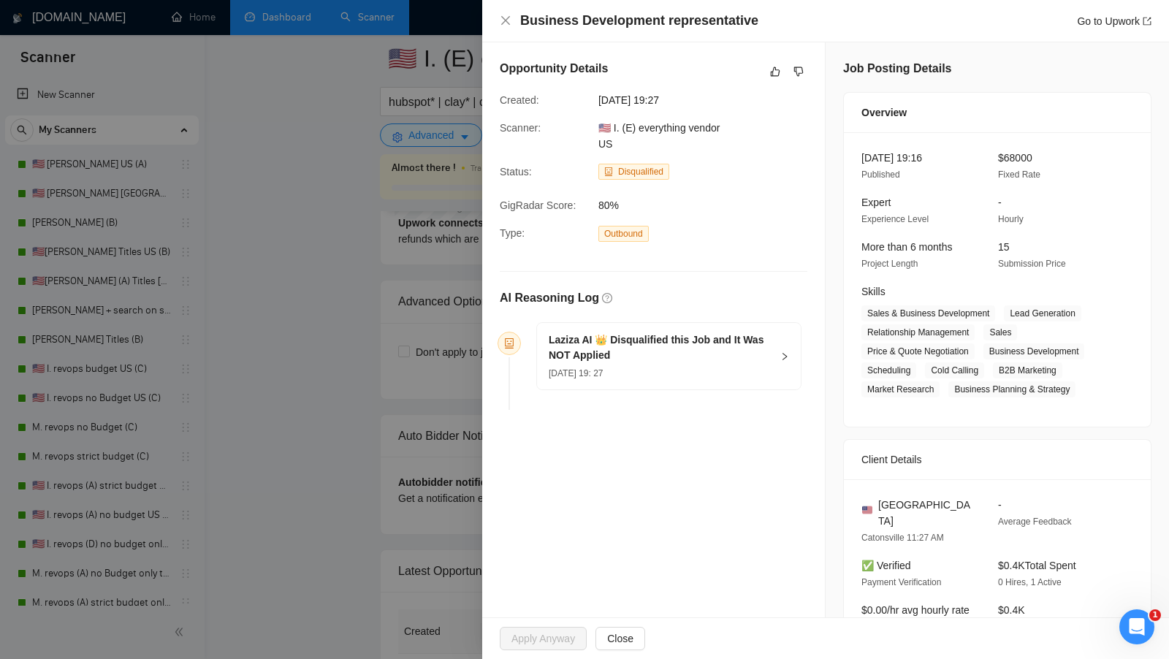
click at [775, 349] on div "Laziza AI 👑 Disqualified this Job and It Was NOT Applied 06 Oct, 2025 19: 27" at bounding box center [669, 356] width 264 height 67
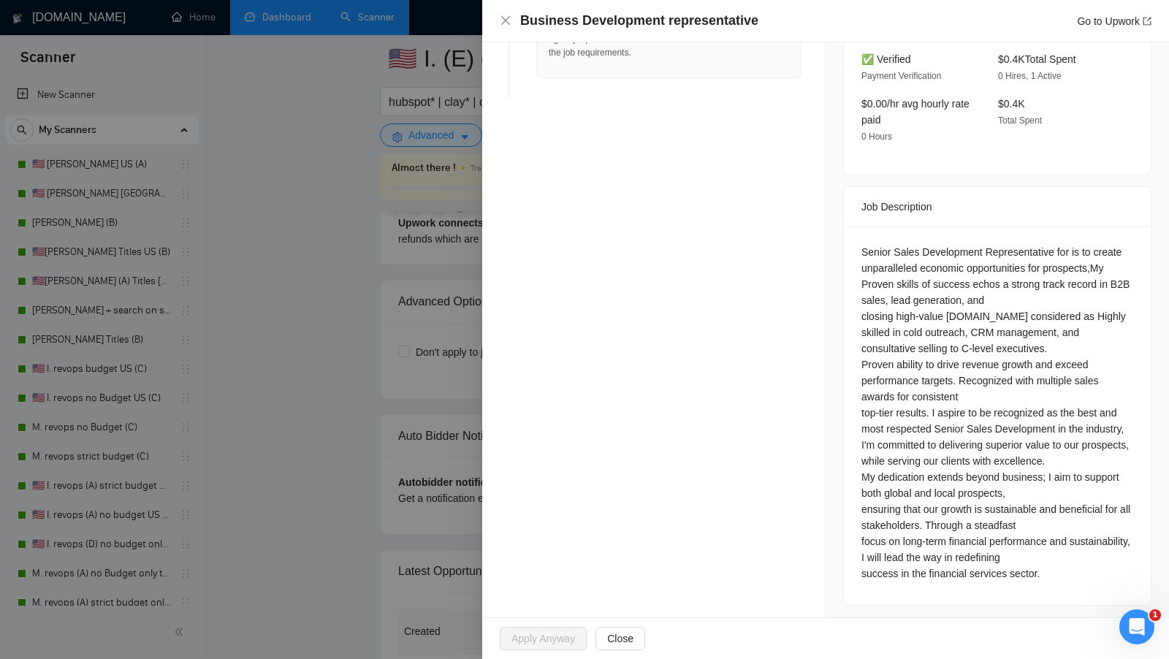
scroll to position [509, 0]
click at [392, 308] on div at bounding box center [584, 329] width 1169 height 659
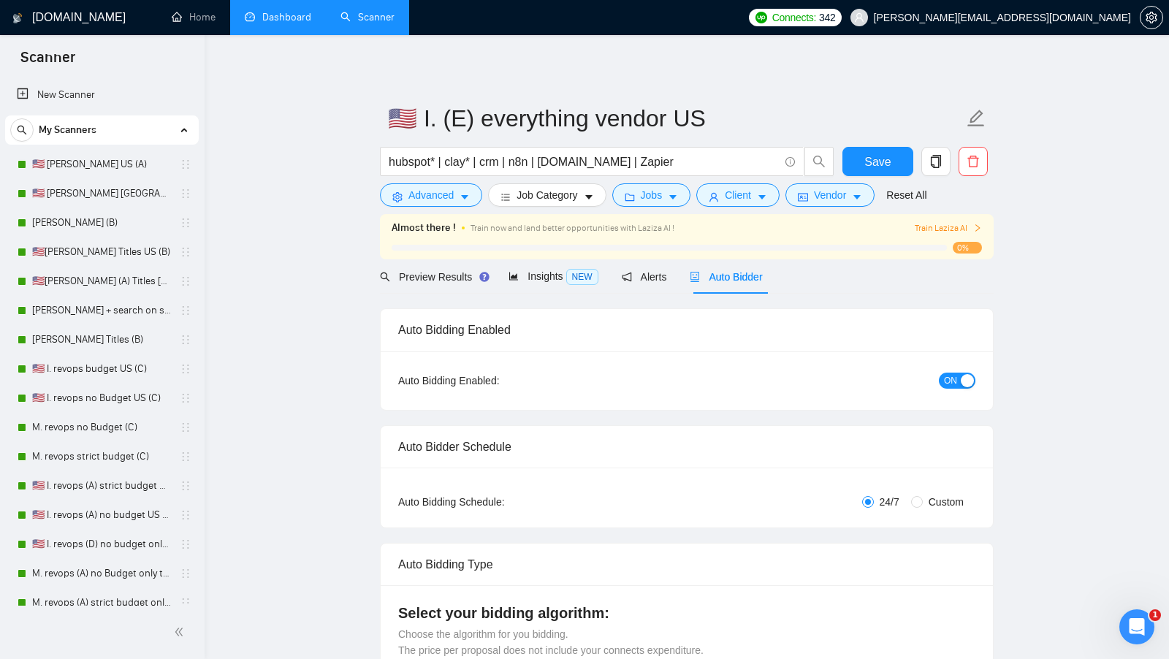
click at [291, 23] on link "Dashboard" at bounding box center [278, 17] width 67 height 12
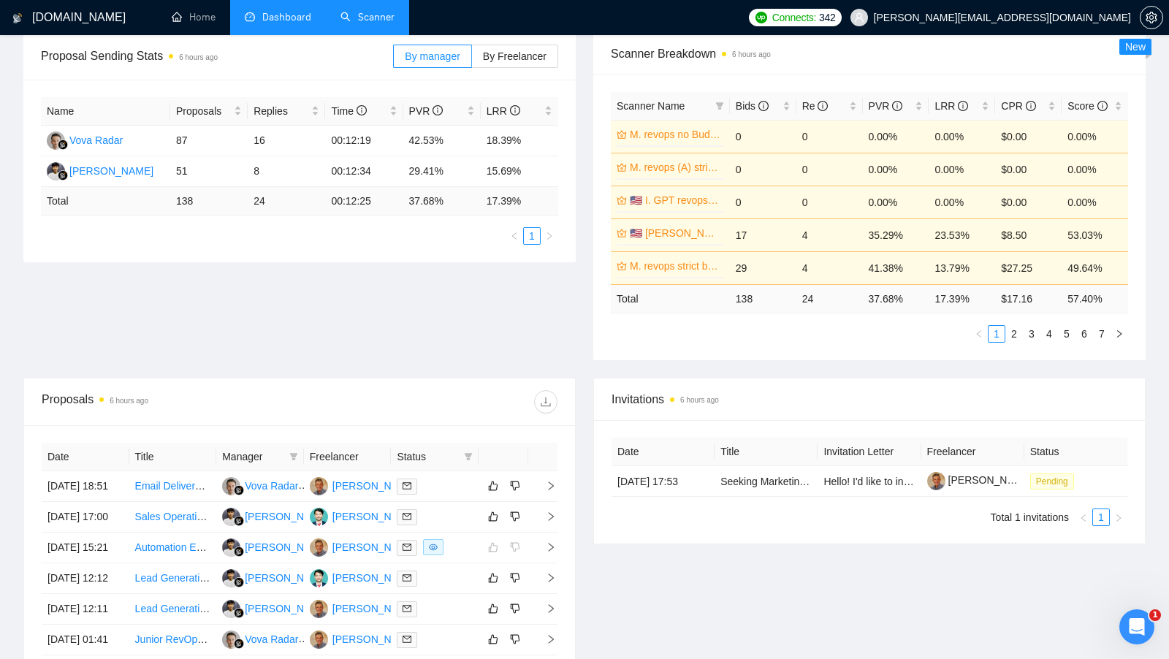
scroll to position [275, 0]
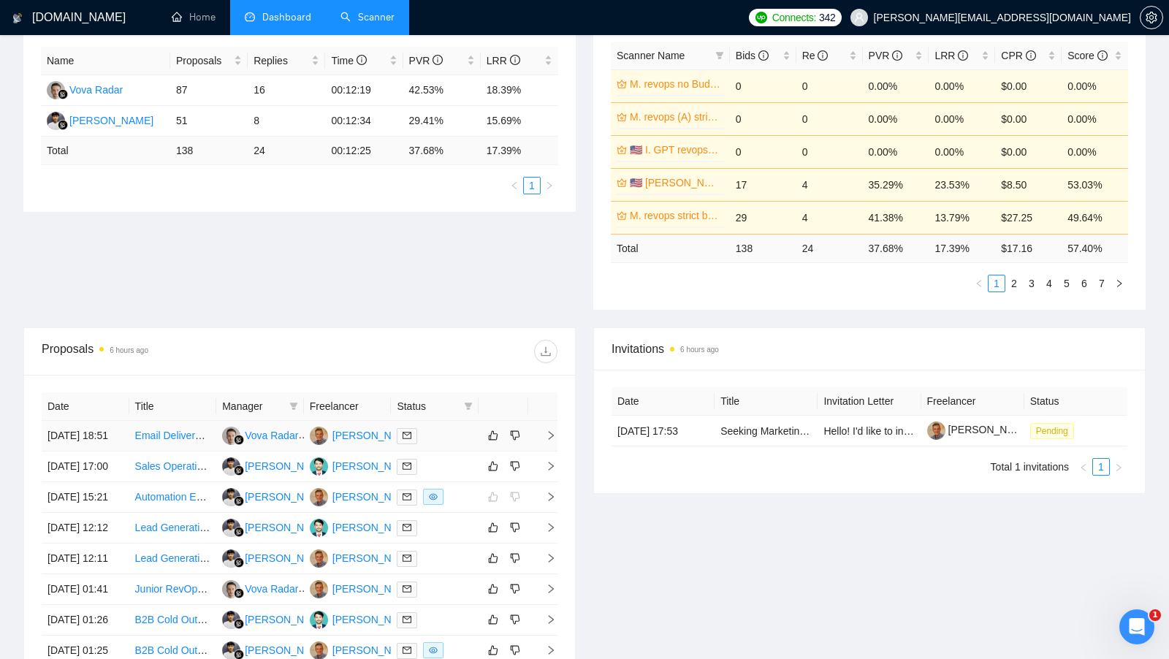
click at [441, 452] on td at bounding box center [435, 436] width 88 height 31
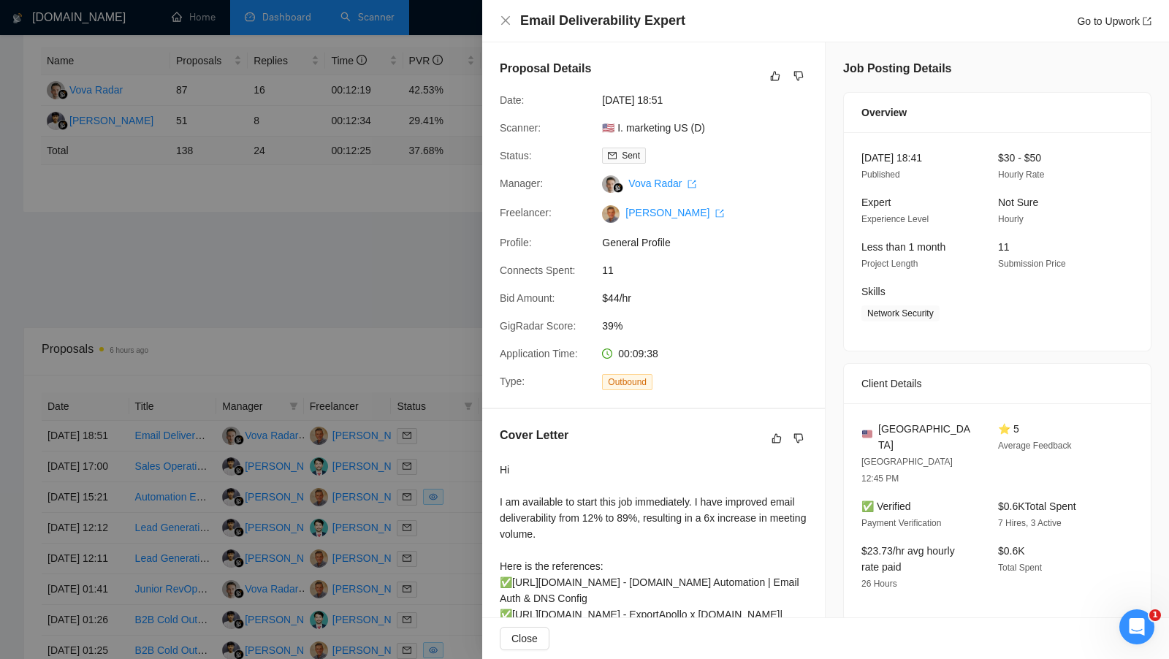
click at [441, 453] on div at bounding box center [584, 329] width 1169 height 659
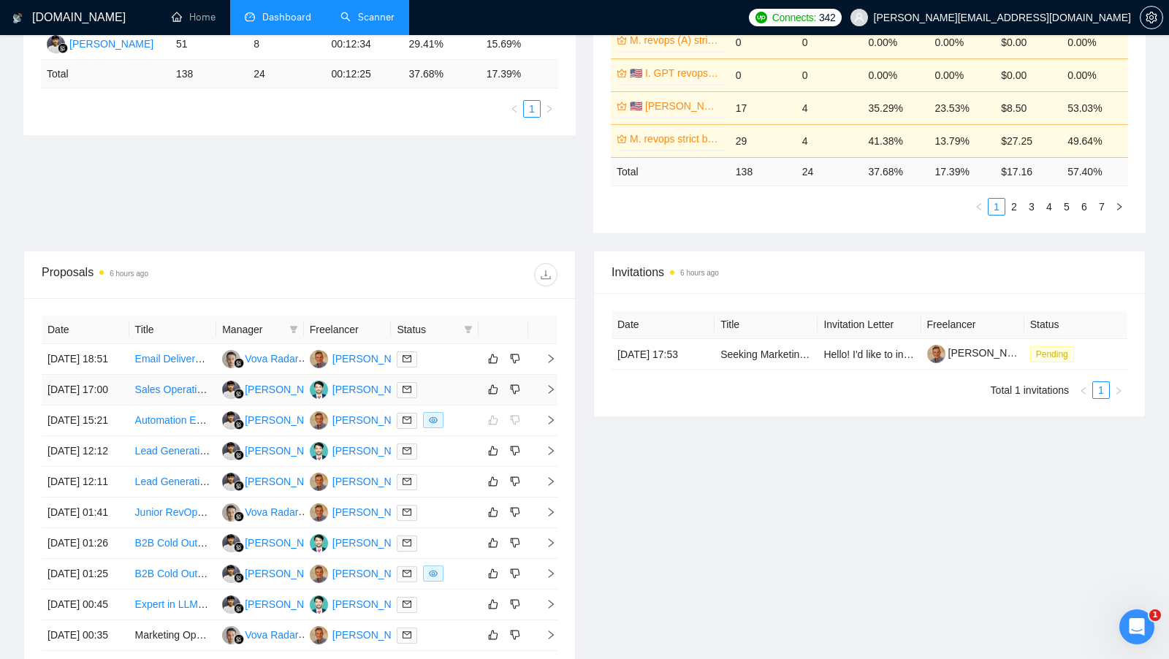
scroll to position [401, 0]
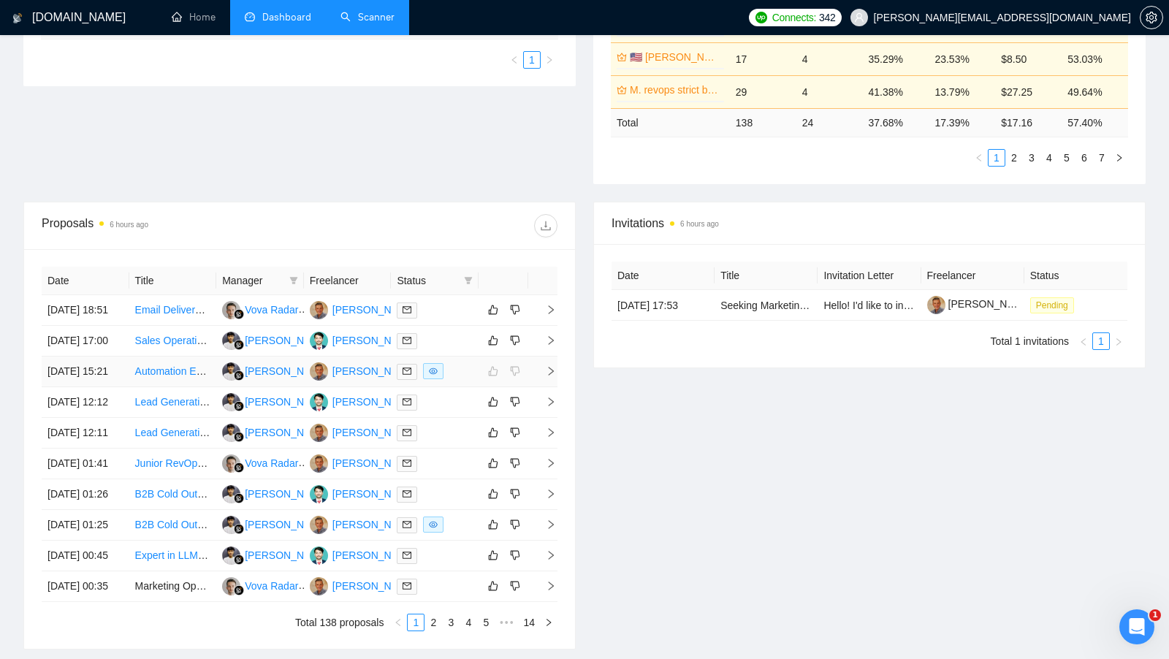
click at [456, 380] on div at bounding box center [435, 371] width 76 height 17
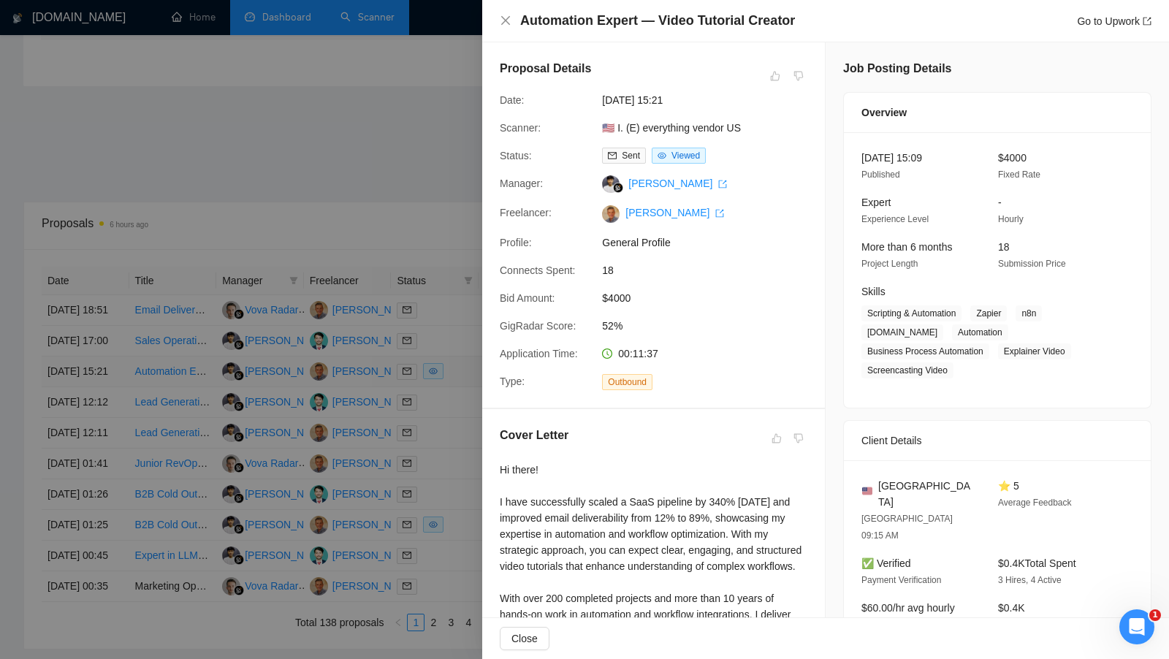
click at [456, 406] on div at bounding box center [584, 329] width 1169 height 659
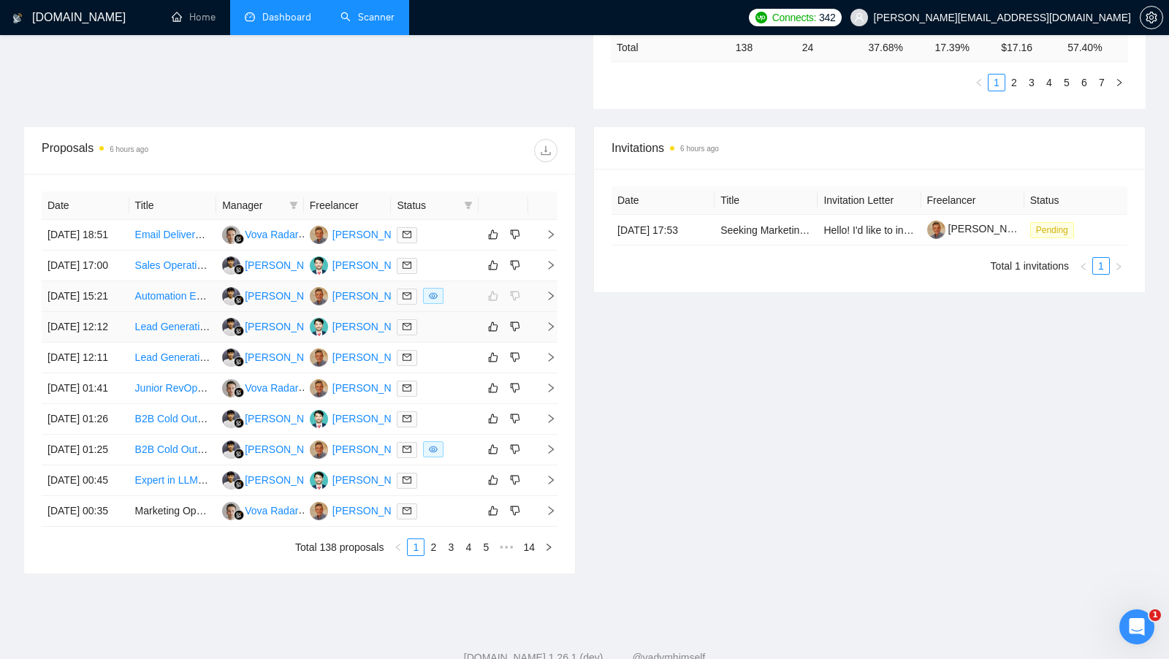
scroll to position [479, 0]
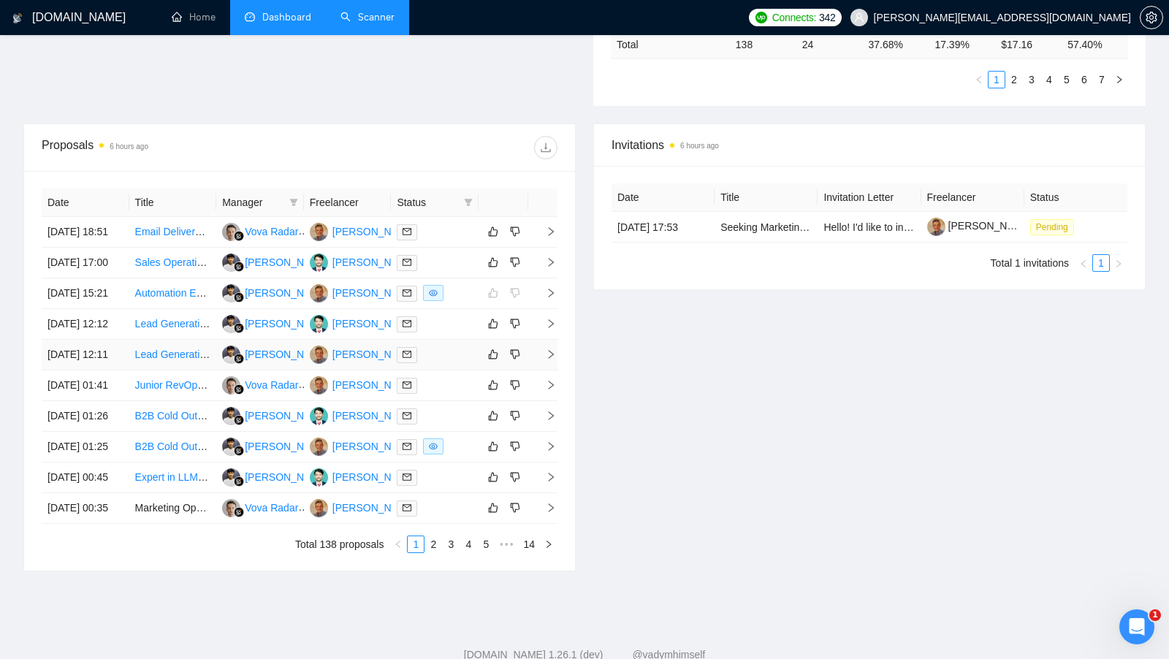
click at [457, 371] on td at bounding box center [435, 355] width 88 height 31
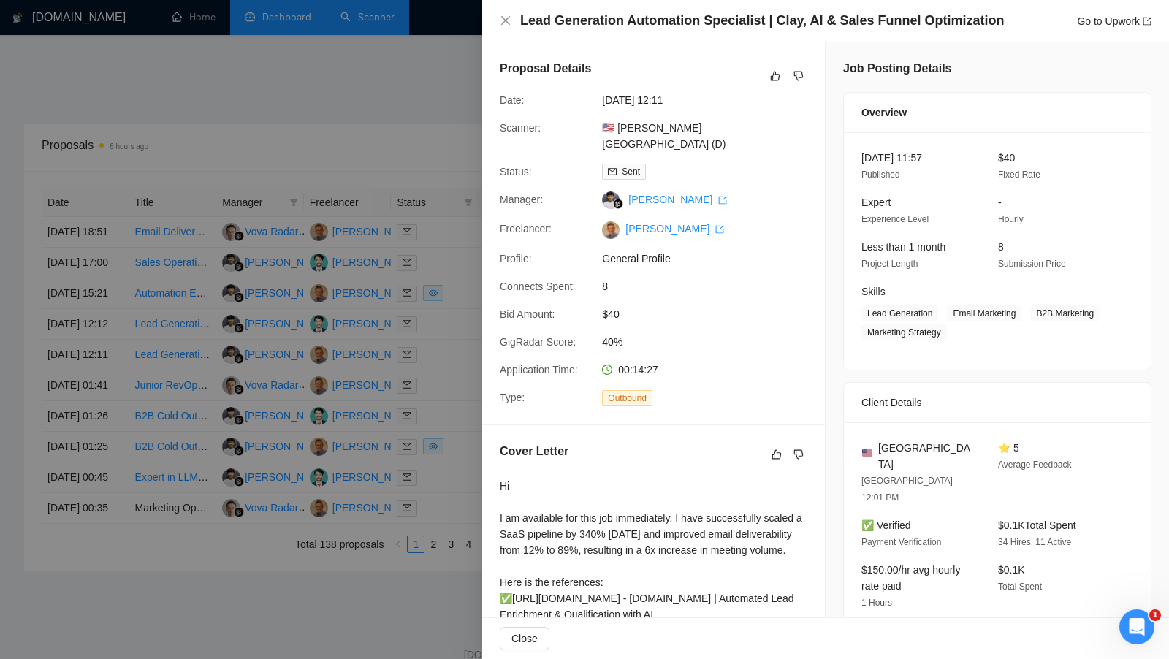
click at [455, 424] on div at bounding box center [584, 329] width 1169 height 659
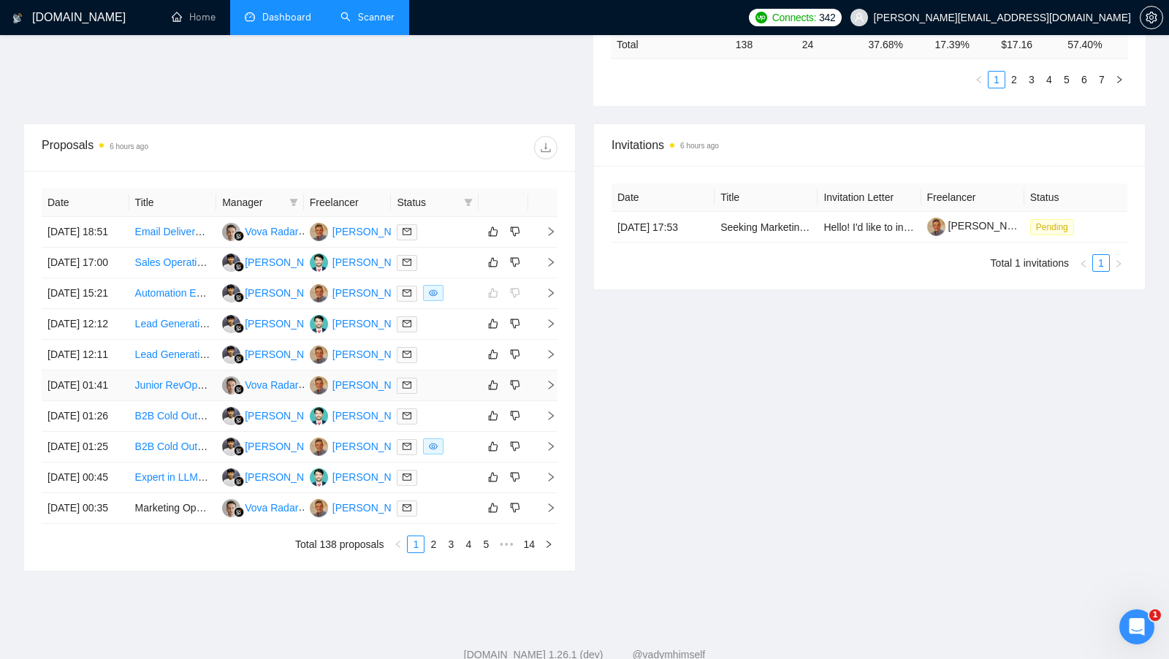
click at [450, 401] on td at bounding box center [435, 386] width 88 height 31
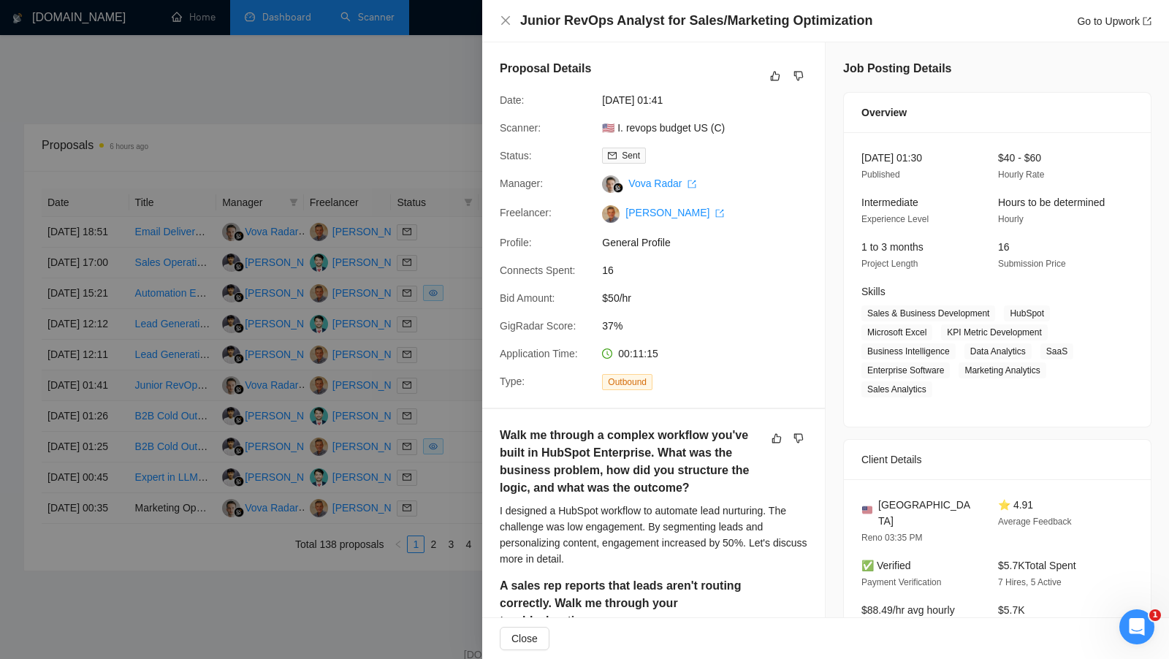
click at [450, 446] on div at bounding box center [584, 329] width 1169 height 659
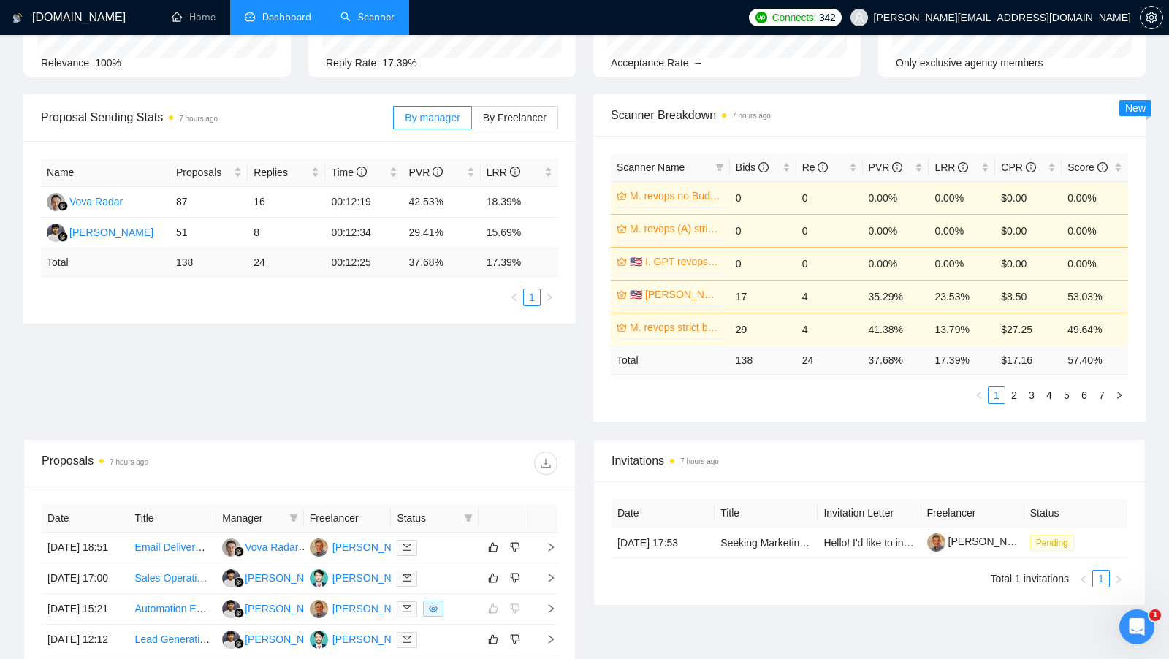
scroll to position [130, 0]
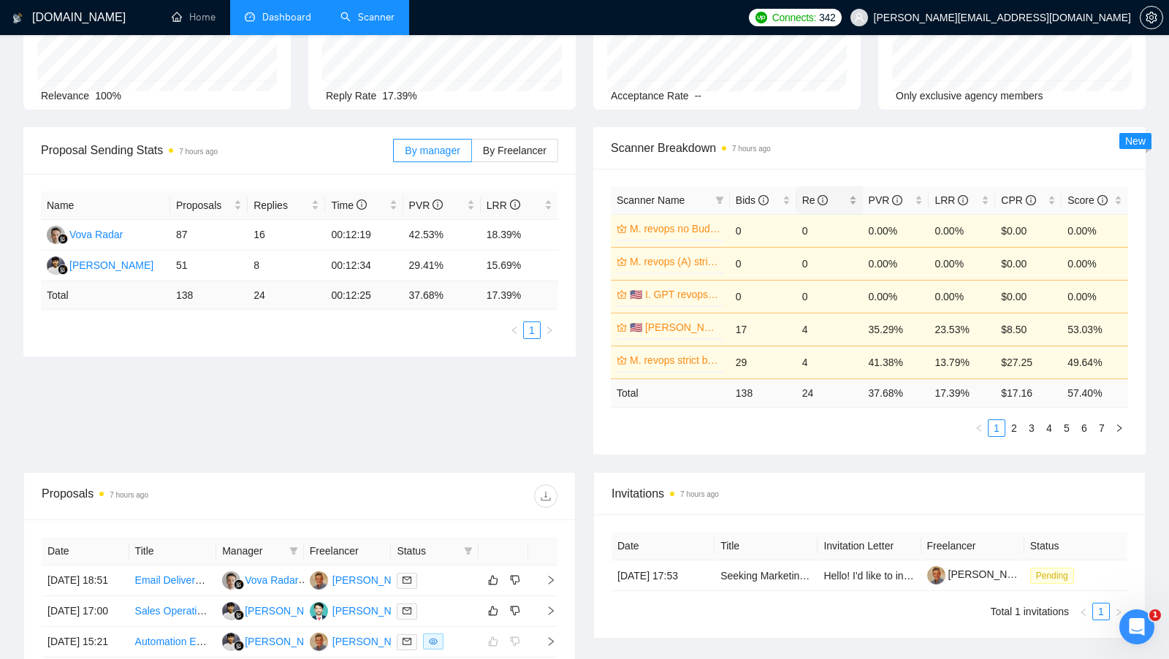
click at [851, 199] on div "Re" at bounding box center [830, 200] width 55 height 16
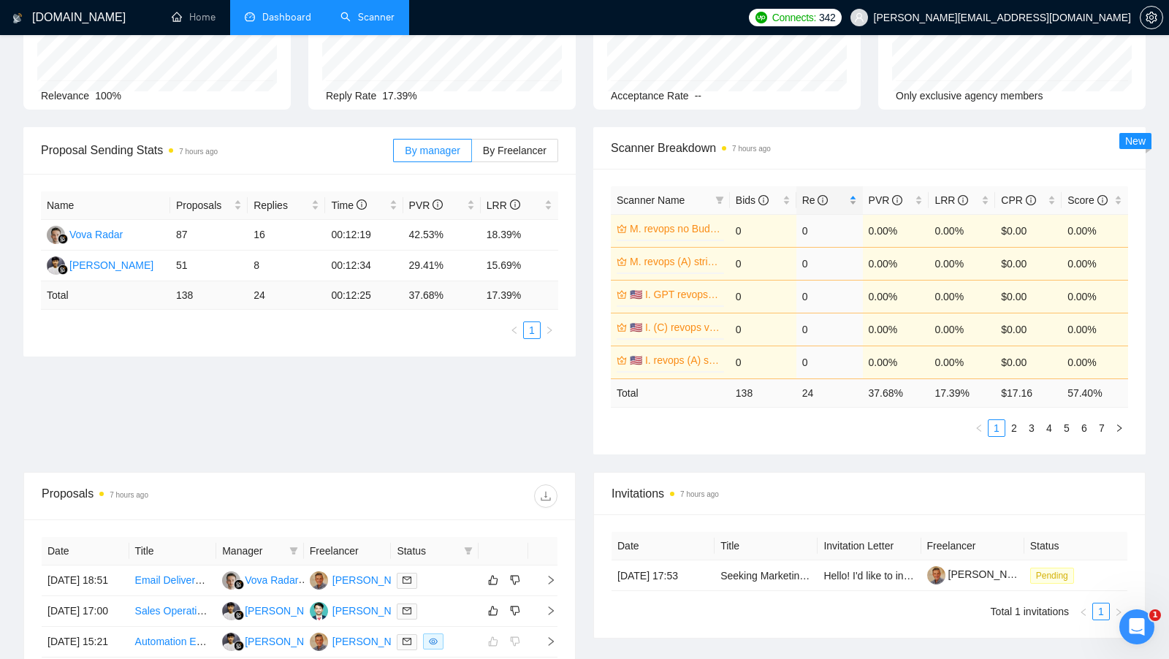
click at [851, 197] on div "Re" at bounding box center [830, 200] width 55 height 16
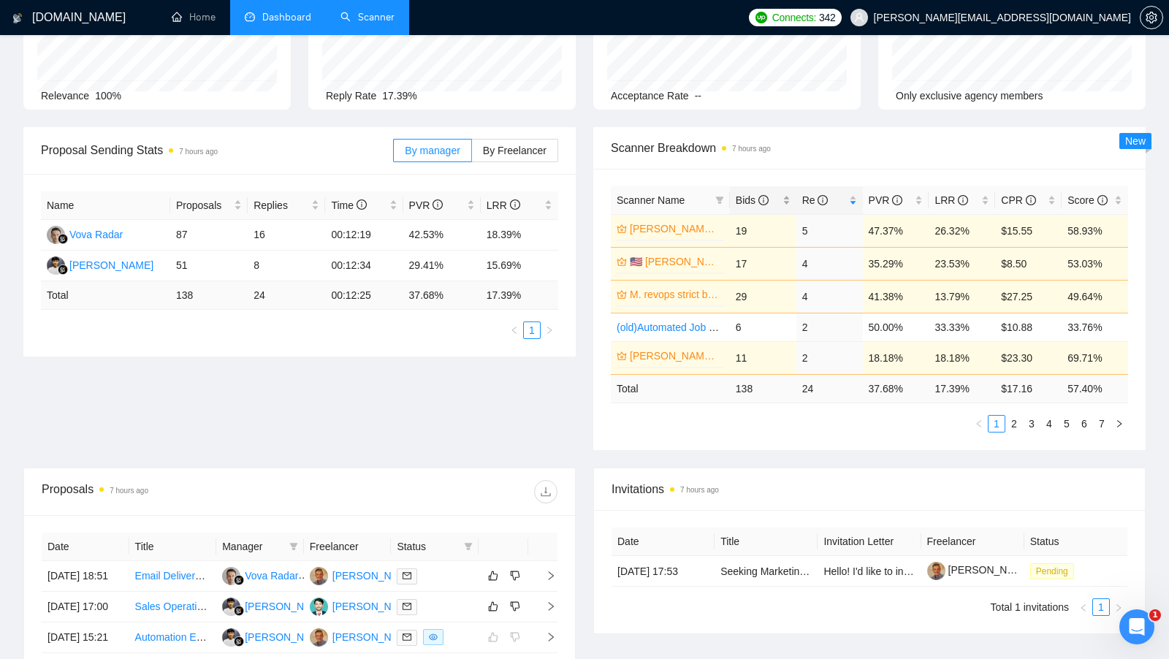
click at [784, 194] on div "Bids" at bounding box center [763, 200] width 55 height 16
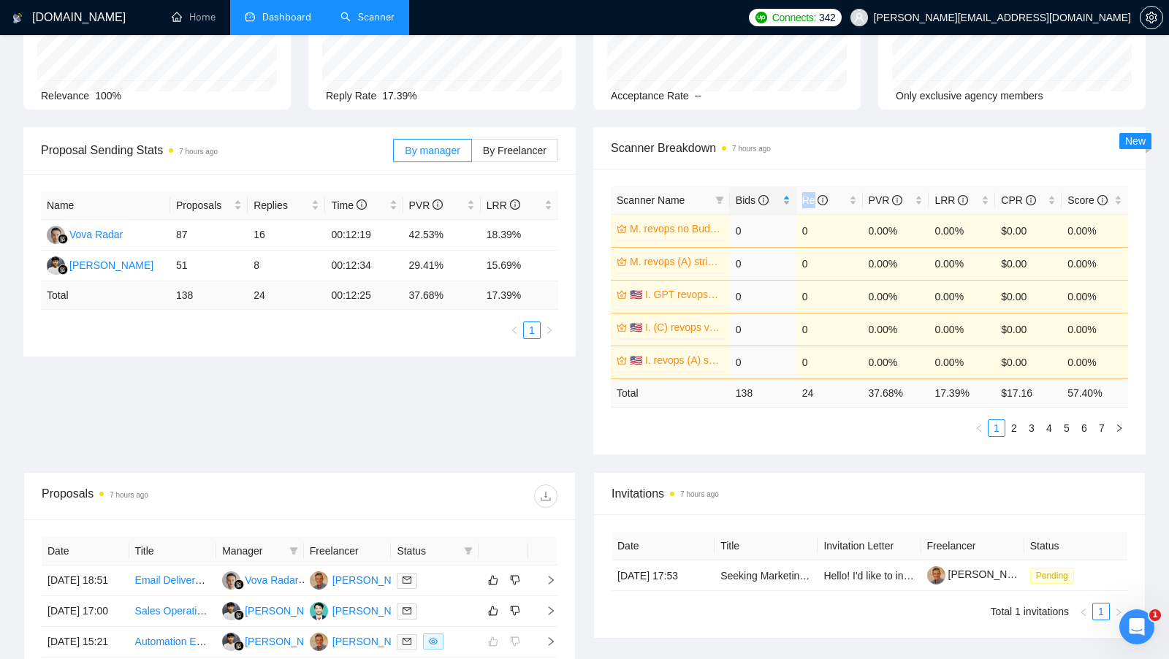
click at [785, 194] on div "Bids" at bounding box center [763, 200] width 55 height 16
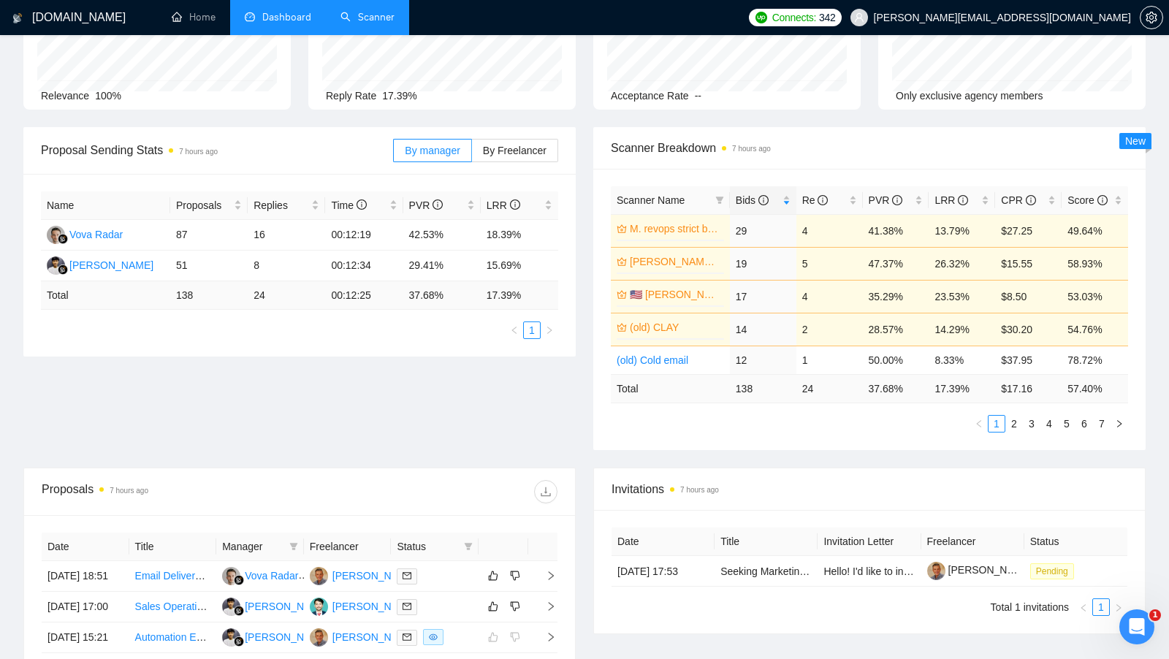
click at [810, 178] on div "Scanner Name Bids Re PVR LRR CPR Score M. revops strict budget (C) 0% 29 4 41.3…" at bounding box center [869, 309] width 553 height 281
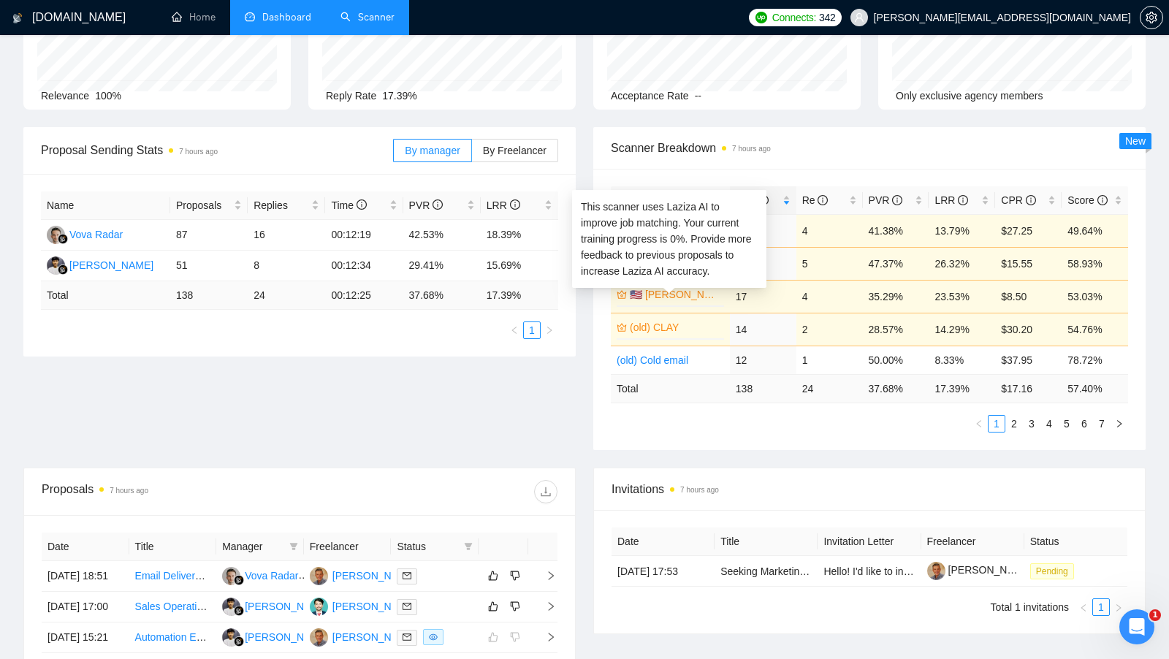
click at [705, 290] on link "🇺🇸 [PERSON_NAME] [GEOGRAPHIC_DATA] (D)" at bounding box center [675, 295] width 91 height 16
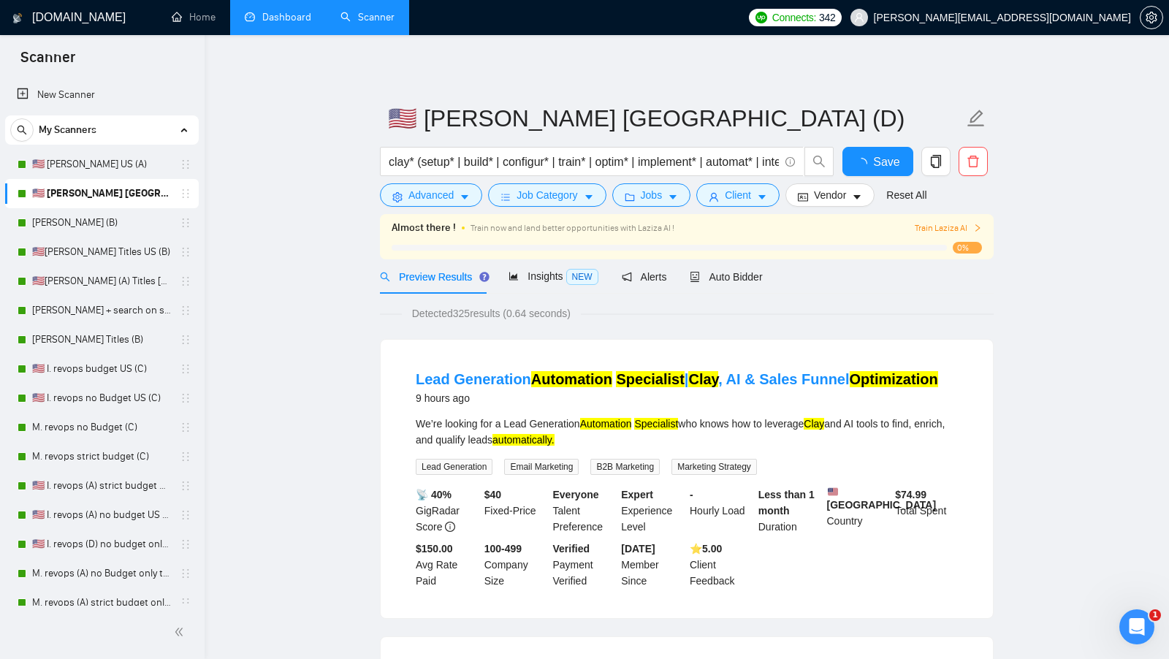
click at [282, 23] on link "Dashboard" at bounding box center [278, 17] width 67 height 12
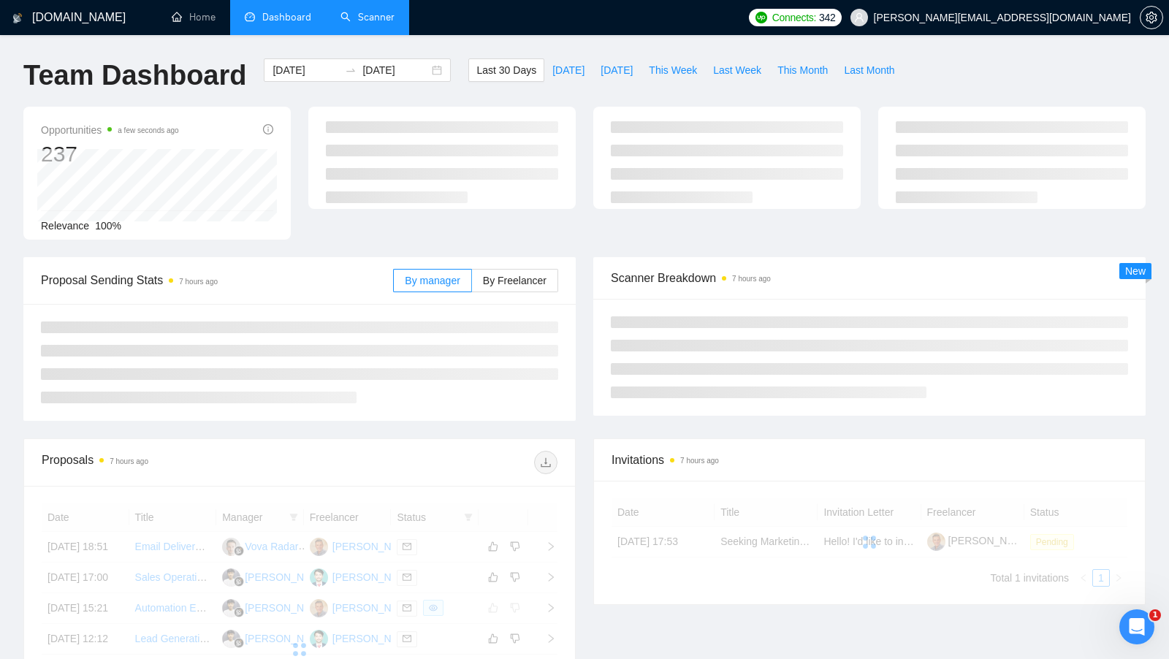
click at [379, 14] on link "Scanner" at bounding box center [368, 17] width 54 height 12
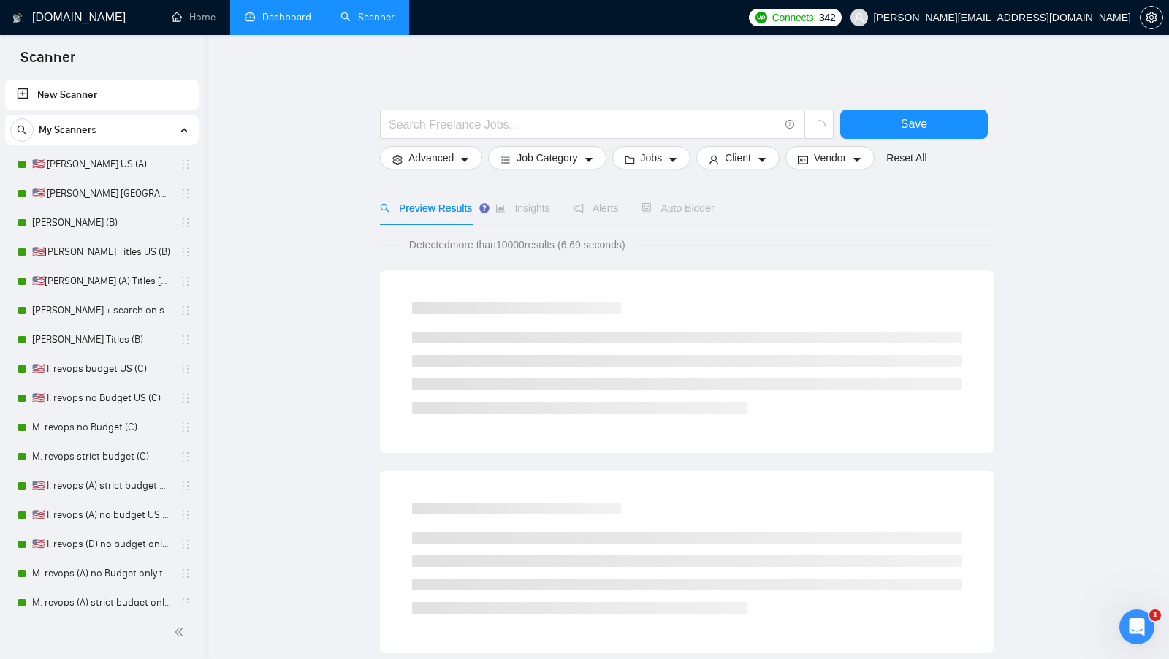
click at [284, 11] on link "Dashboard" at bounding box center [278, 17] width 67 height 12
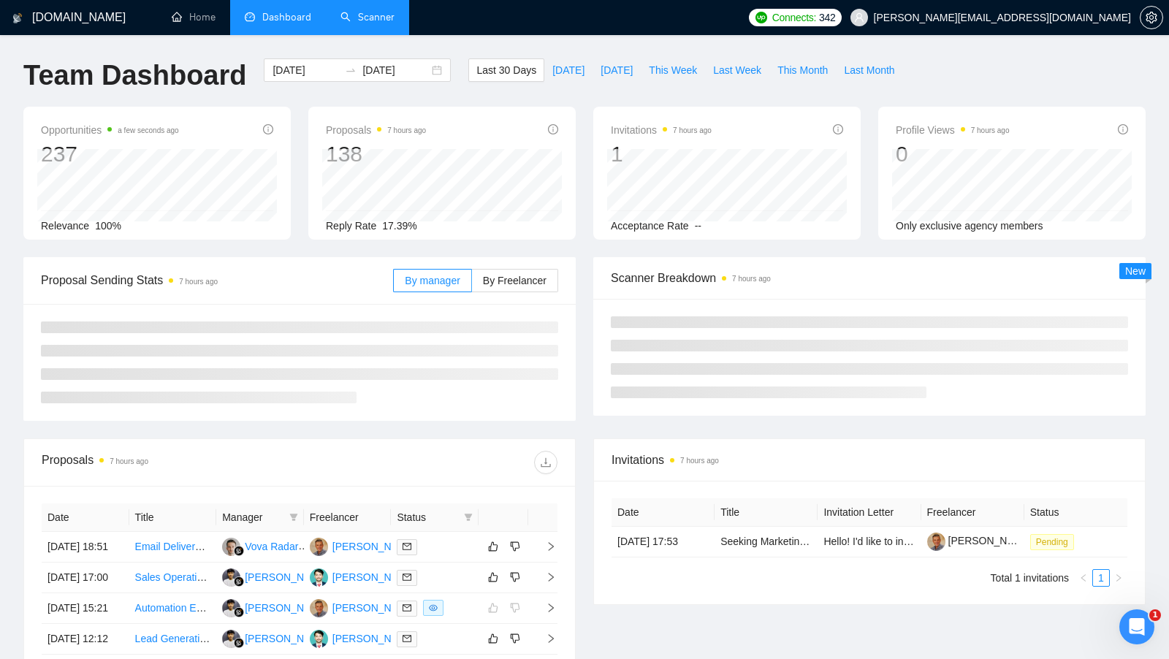
scroll to position [12, 0]
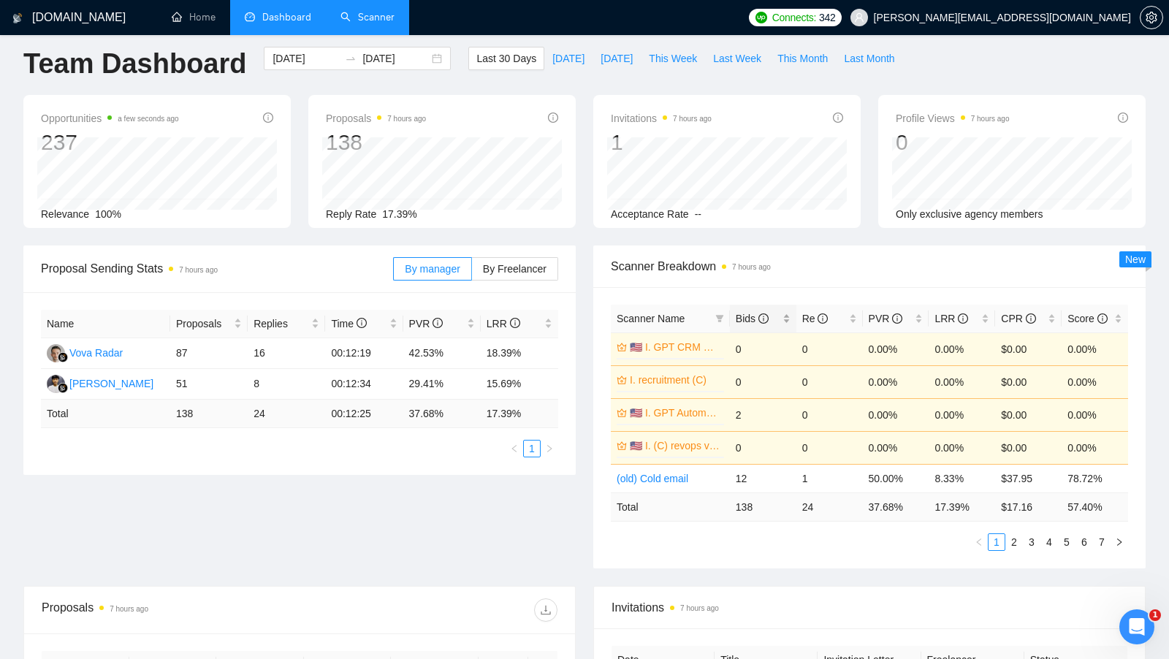
click at [785, 311] on div "Bids" at bounding box center [763, 319] width 55 height 16
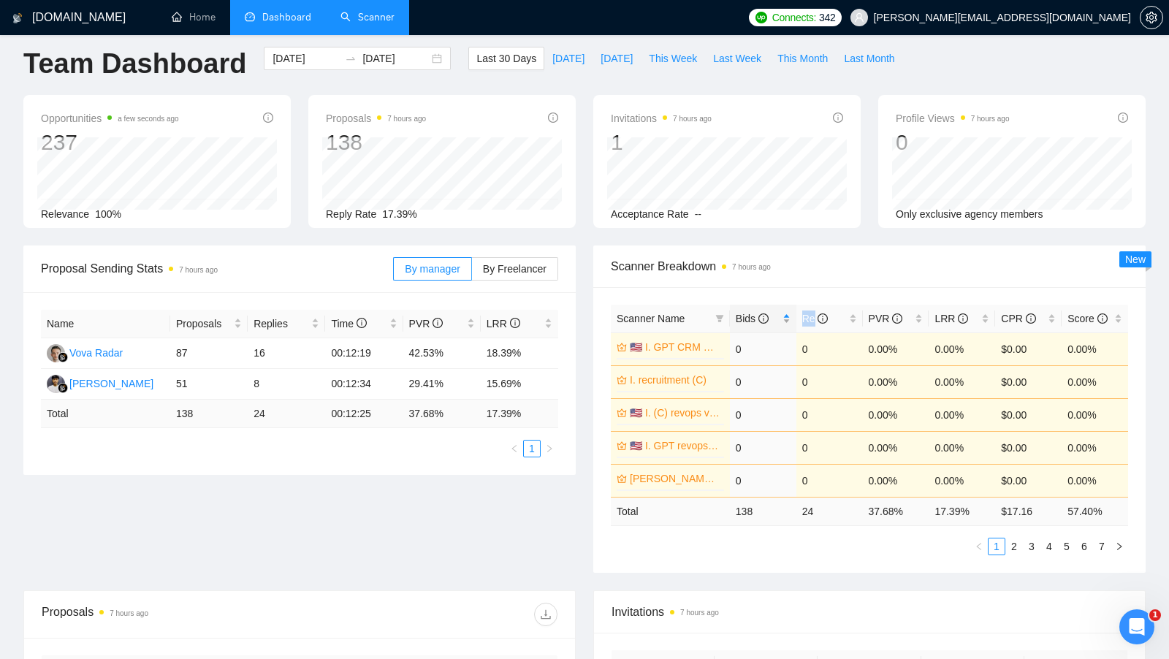
click at [785, 311] on div "Bids" at bounding box center [763, 319] width 55 height 16
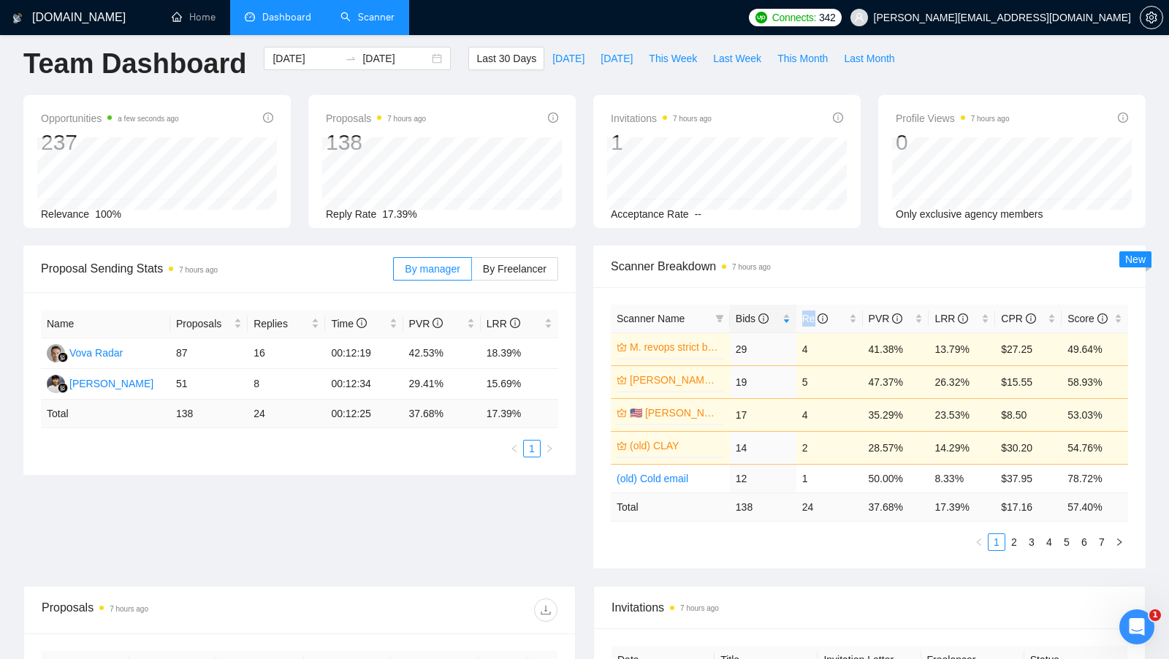
click at [678, 409] on link "🇺🇸 [PERSON_NAME] [GEOGRAPHIC_DATA] (D)" at bounding box center [675, 413] width 91 height 16
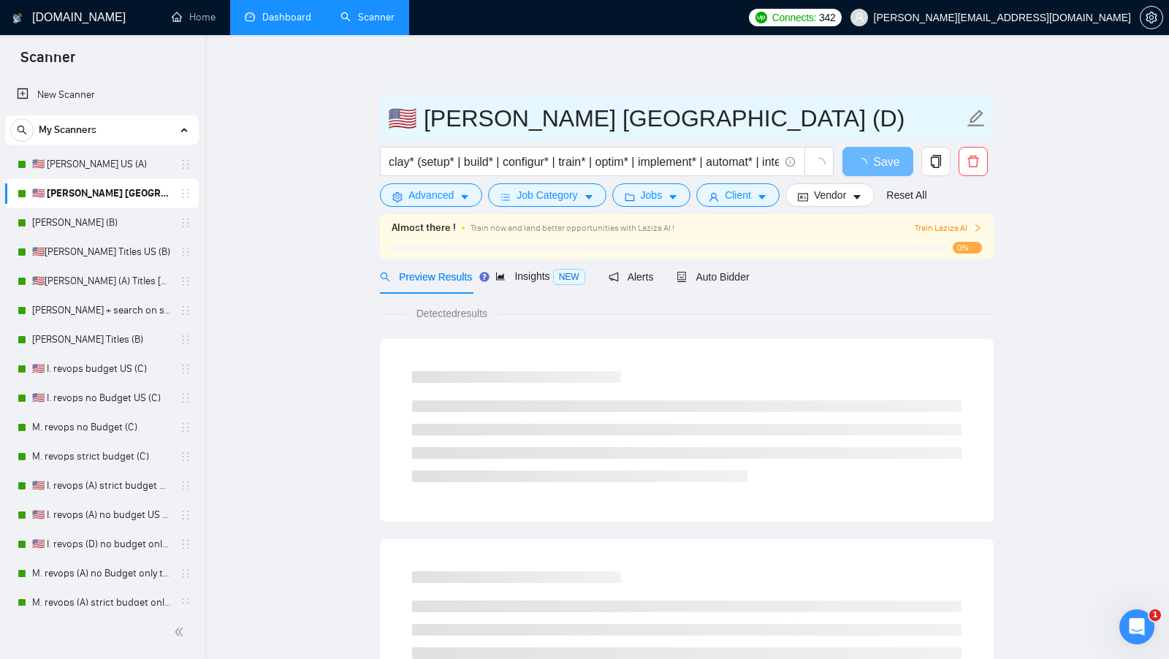
click at [580, 134] on input "🇺🇸 [PERSON_NAME] [GEOGRAPHIC_DATA] (D)" at bounding box center [676, 118] width 576 height 37
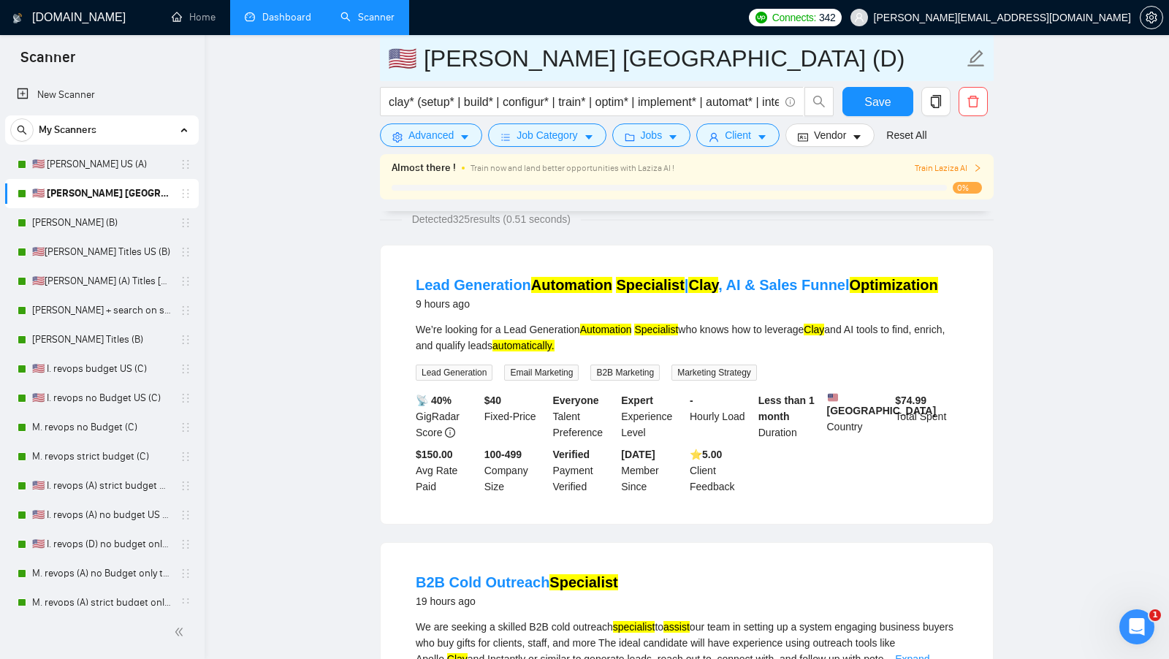
scroll to position [108, 0]
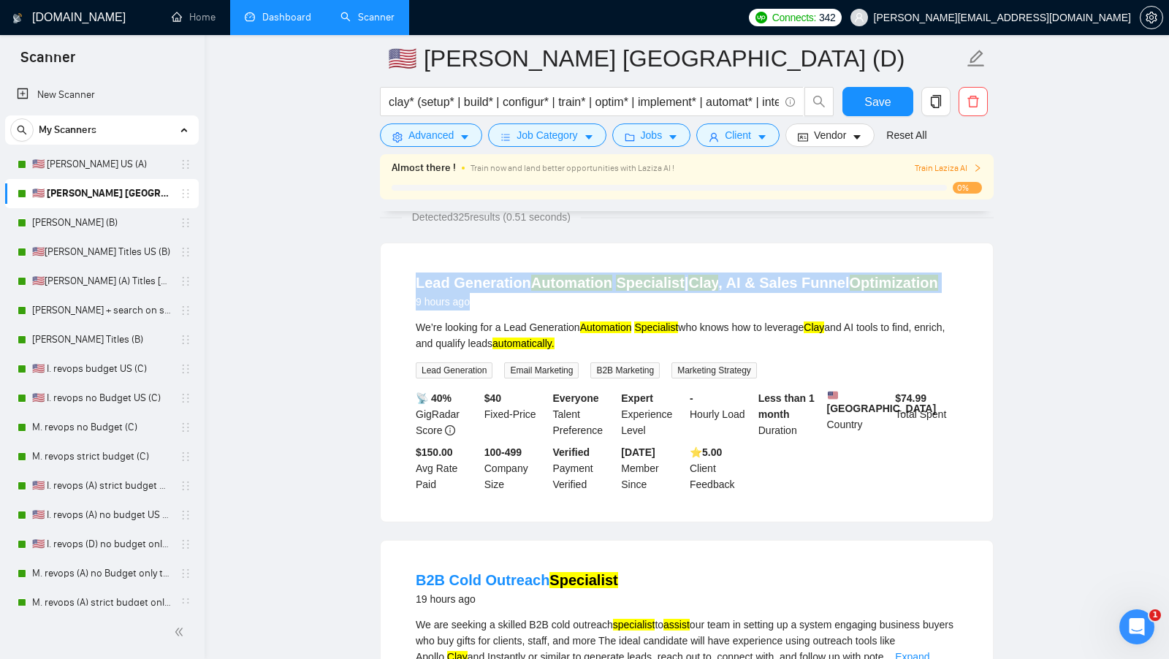
copy div "Lead Generation Automation Specialist | Clay , AI & Sales Funnel Optimization 9…"
drag, startPoint x: 396, startPoint y: 284, endPoint x: 953, endPoint y: 282, distance: 556.9
click at [953, 282] on div "Lead Generation Automation Specialist | Clay , AI & Sales Funnel Optimization 9…" at bounding box center [687, 382] width 612 height 278
